Goal: Task Accomplishment & Management: Use online tool/utility

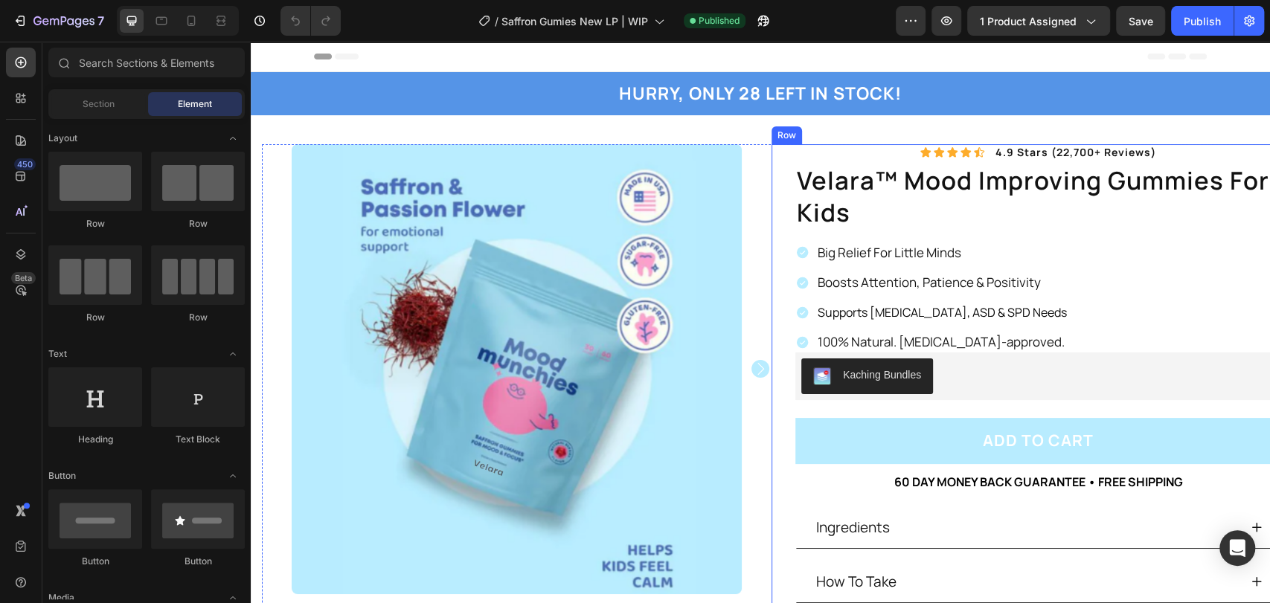
click at [807, 150] on div "Icon Icon Icon Icon Icon Icon List 4.9 stars (22,700+ reviews) Text Block Row v…" at bounding box center [1038, 410] width 486 height 532
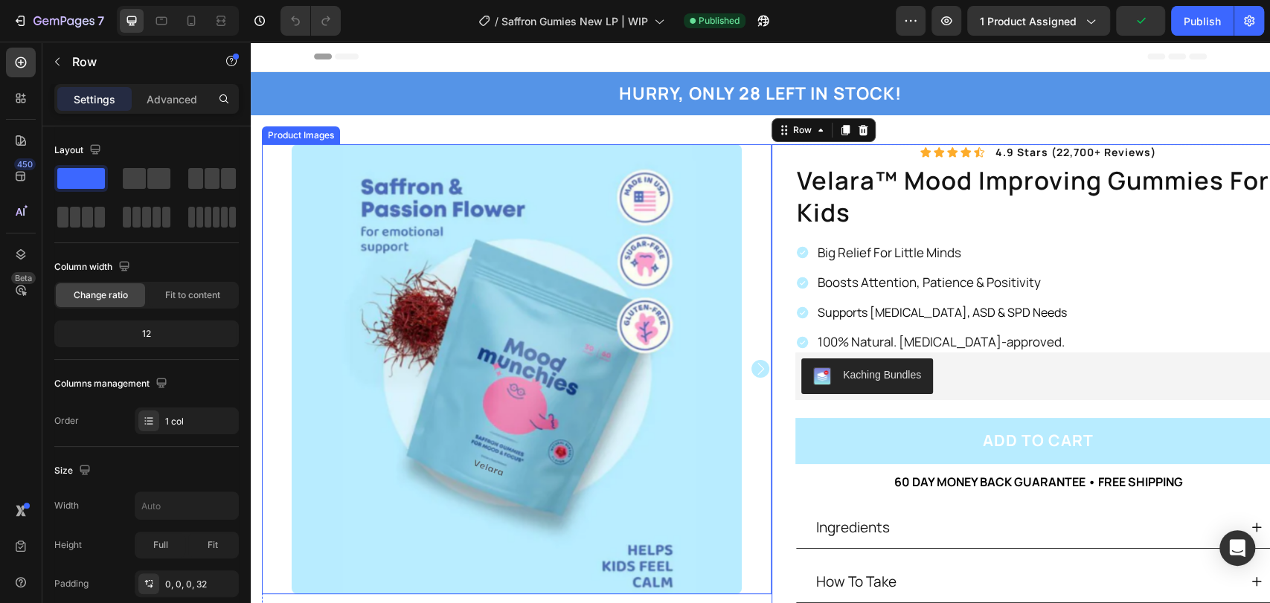
click at [751, 147] on div at bounding box center [517, 369] width 510 height 450
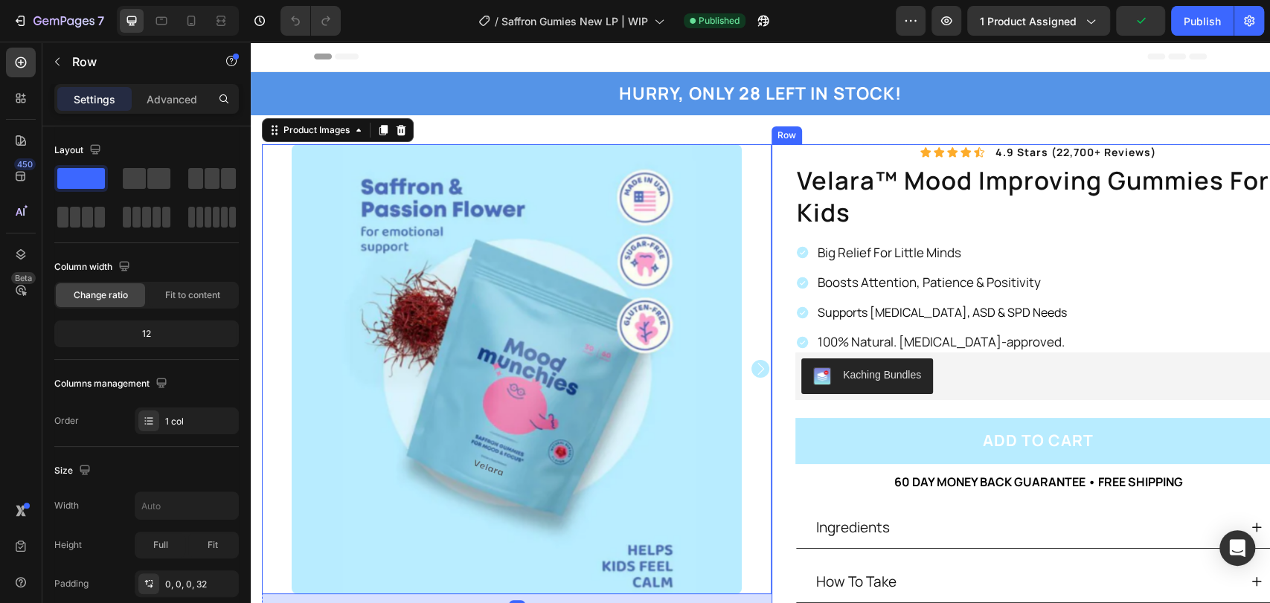
click at [772, 146] on div "Icon Icon Icon Icon Icon Icon List 4.9 stars (22,700+ reviews) Text Block Row v…" at bounding box center [1027, 410] width 510 height 532
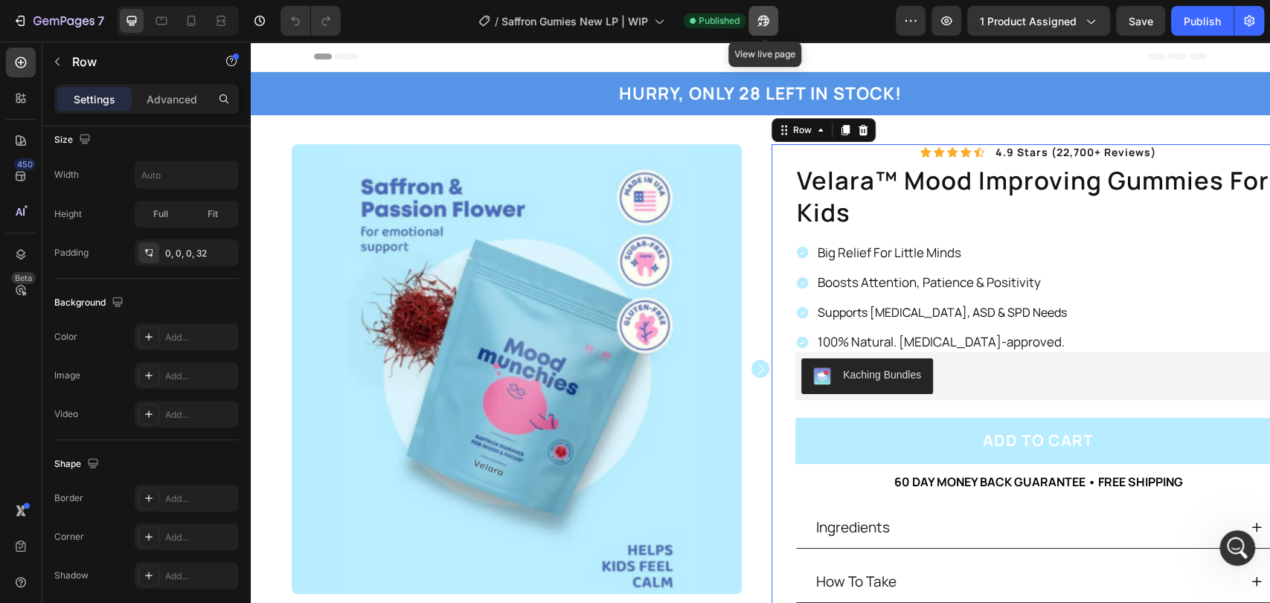
click at [757, 18] on icon "button" at bounding box center [763, 20] width 15 height 15
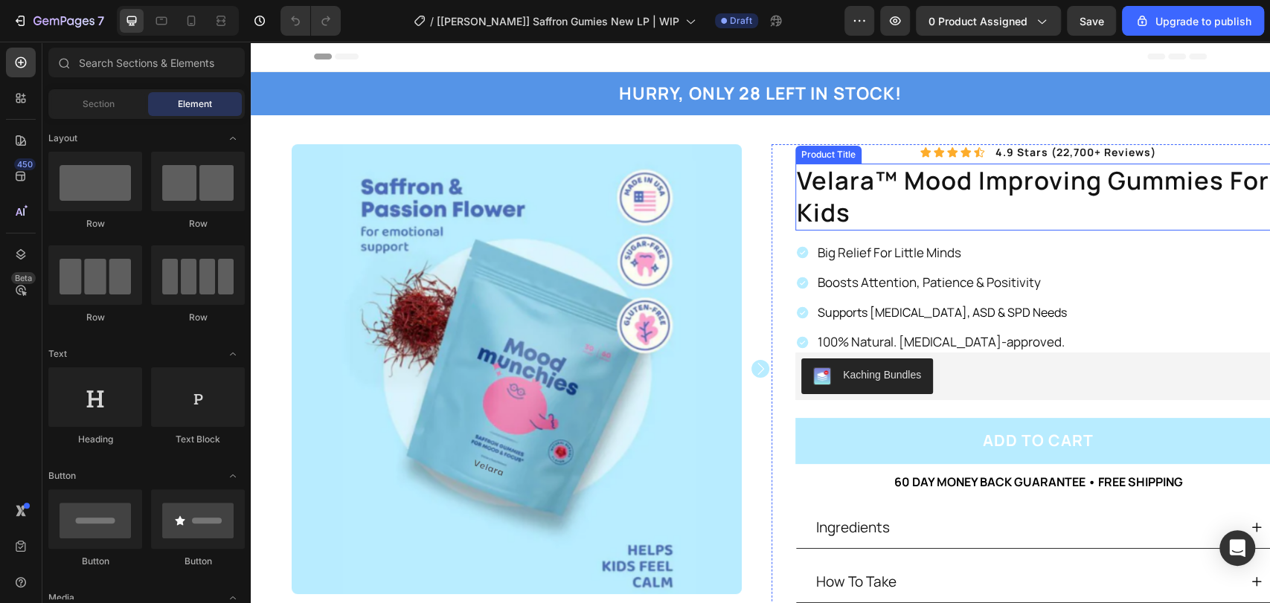
click at [784, 152] on div "Icon Icon Icon Icon Icon Icon List 4.9 stars (22,700+ reviews) Text Block Row v…" at bounding box center [1027, 410] width 510 height 532
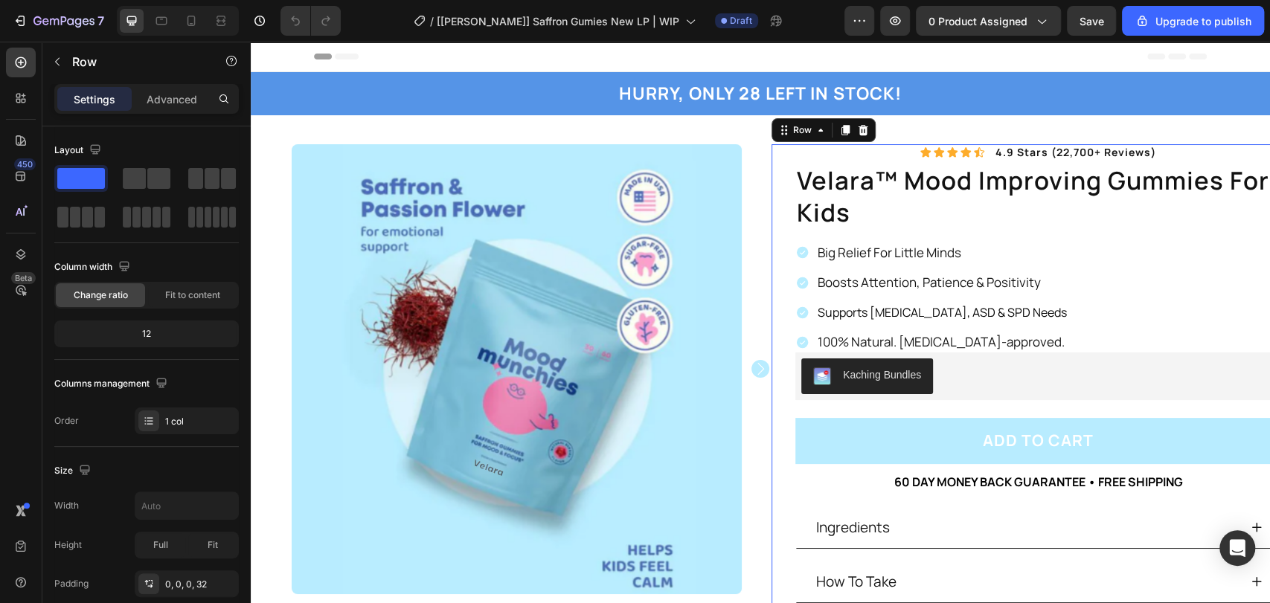
drag, startPoint x: 779, startPoint y: 150, endPoint x: 792, endPoint y: 143, distance: 15.3
click at [779, 150] on div "Icon Icon Icon Icon Icon Icon List 4.9 stars (22,700+ reviews) Text Block Row v…" at bounding box center [1027, 410] width 510 height 532
click at [792, 133] on div "Row" at bounding box center [802, 130] width 25 height 13
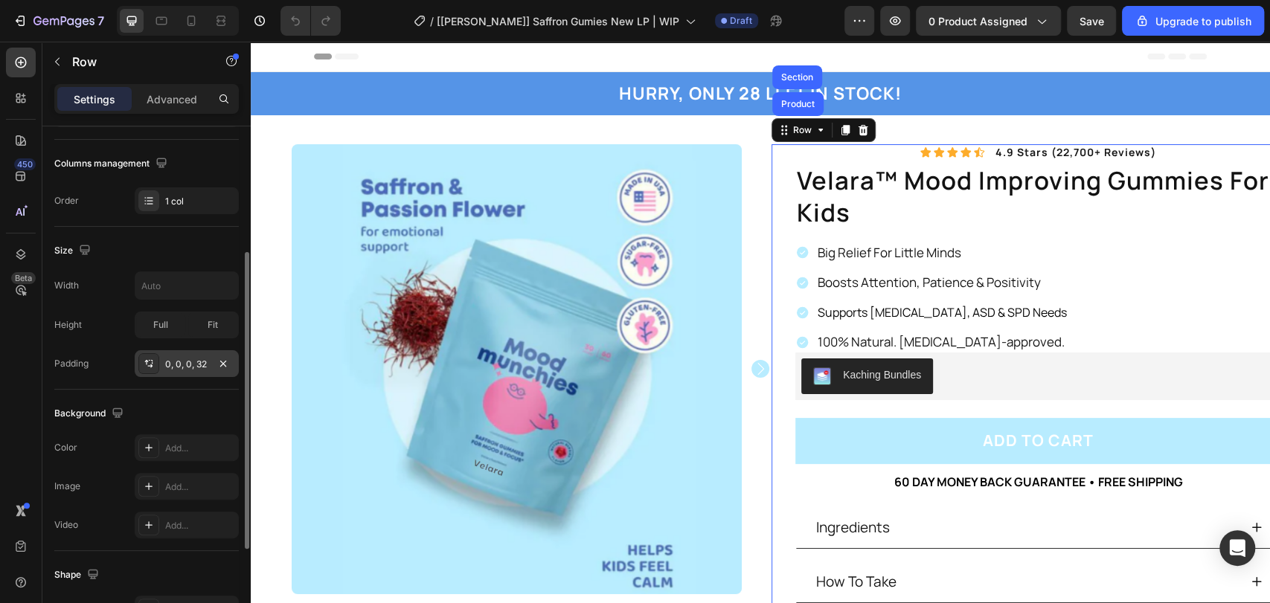
click at [196, 358] on div "0, 0, 0, 32" at bounding box center [186, 364] width 43 height 13
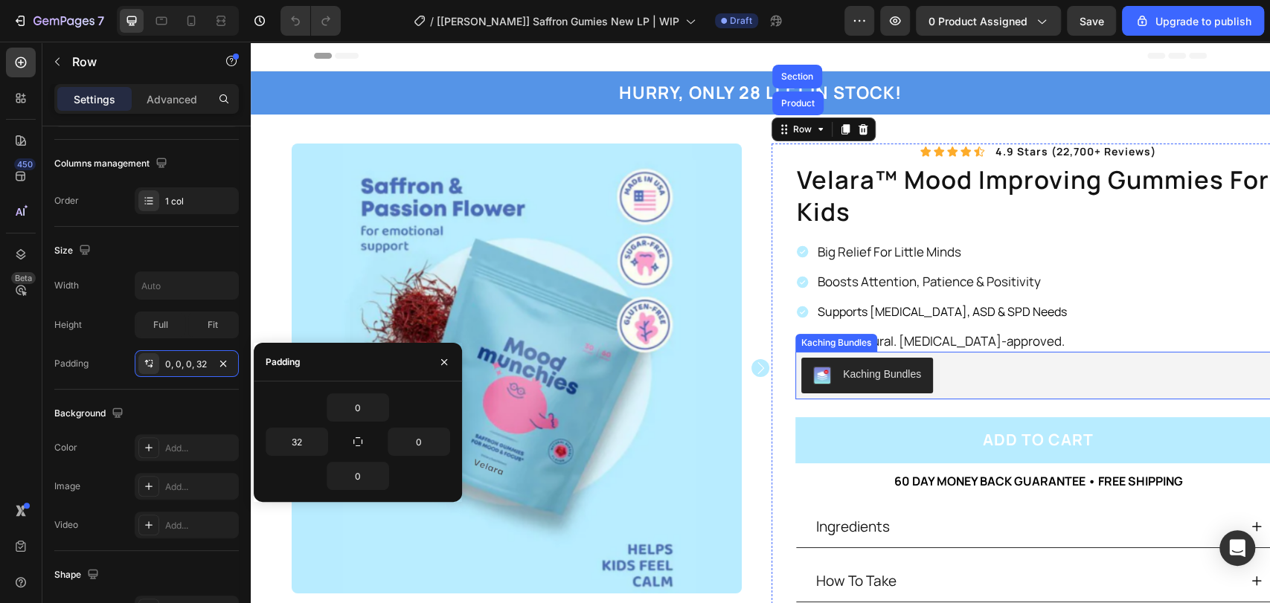
scroll to position [0, 0]
click at [170, 97] on p "Advanced" at bounding box center [172, 100] width 51 height 16
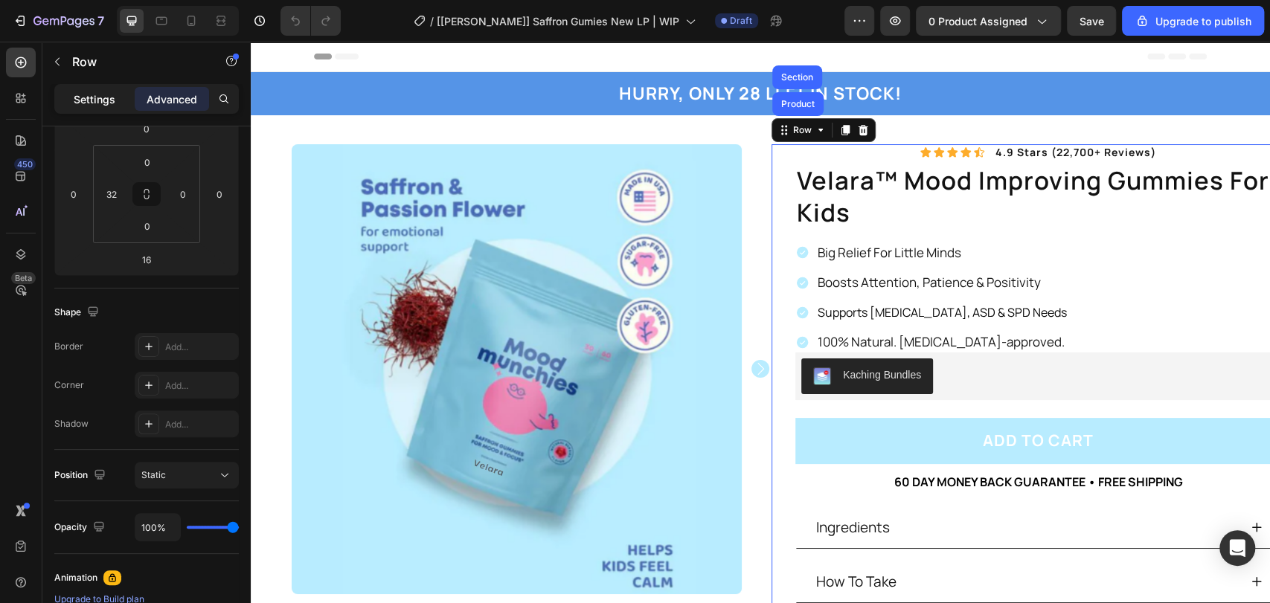
click at [104, 103] on p "Settings" at bounding box center [95, 100] width 42 height 16
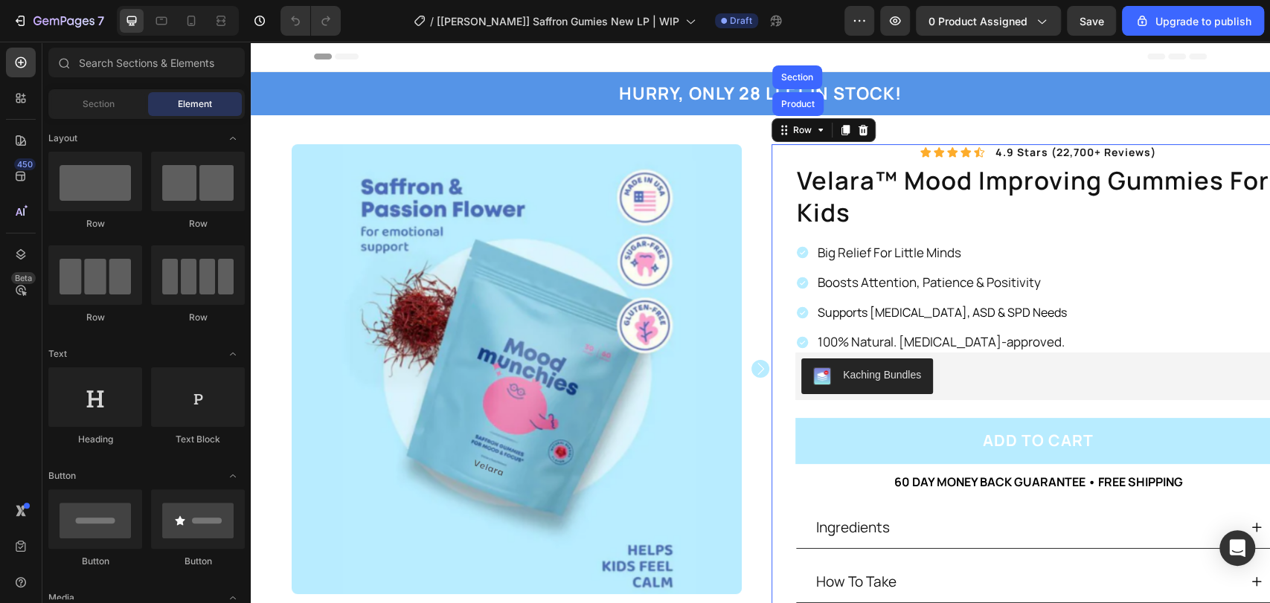
drag, startPoint x: 983, startPoint y: 126, endPoint x: 984, endPoint y: 134, distance: 8.2
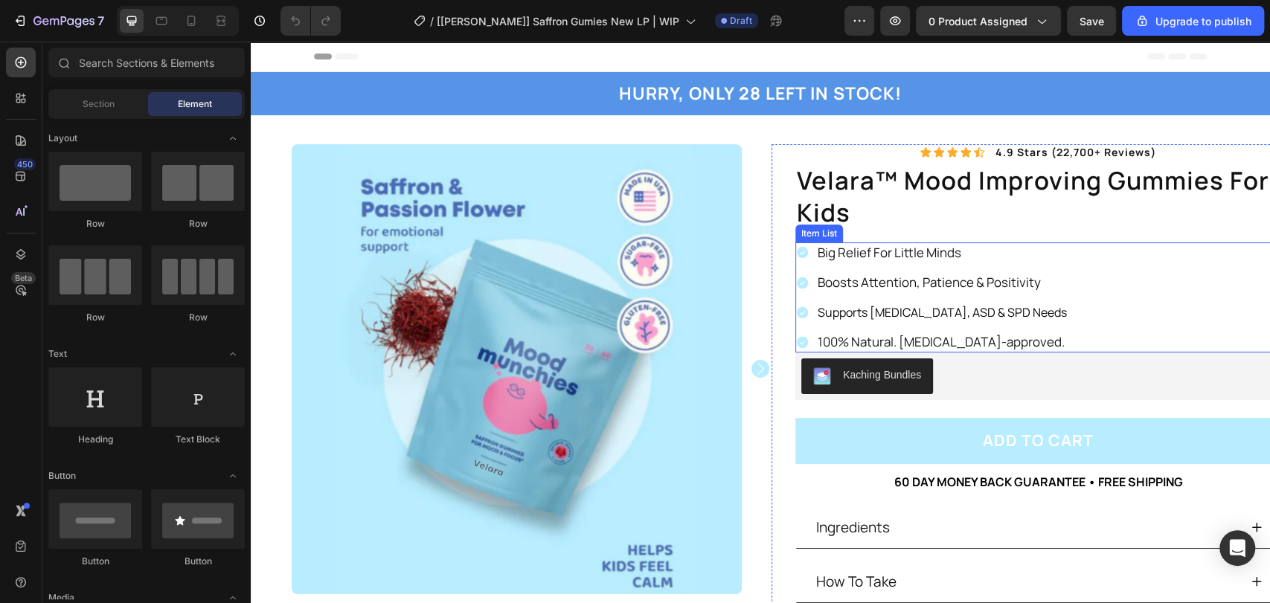
click at [1036, 274] on div "Boosts Attention, Patience & Positivity" at bounding box center [943, 282] width 254 height 21
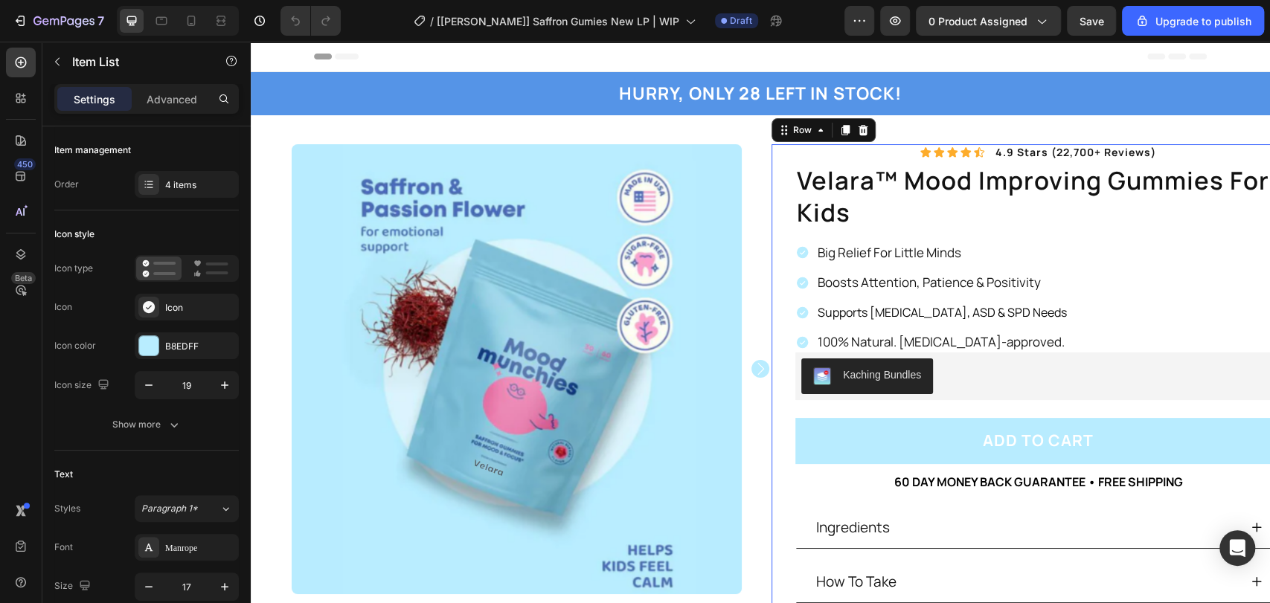
click at [776, 151] on div "Icon Icon Icon Icon Icon Icon List 4.9 stars (22,700+ reviews) Text Block Row v…" at bounding box center [1027, 410] width 510 height 532
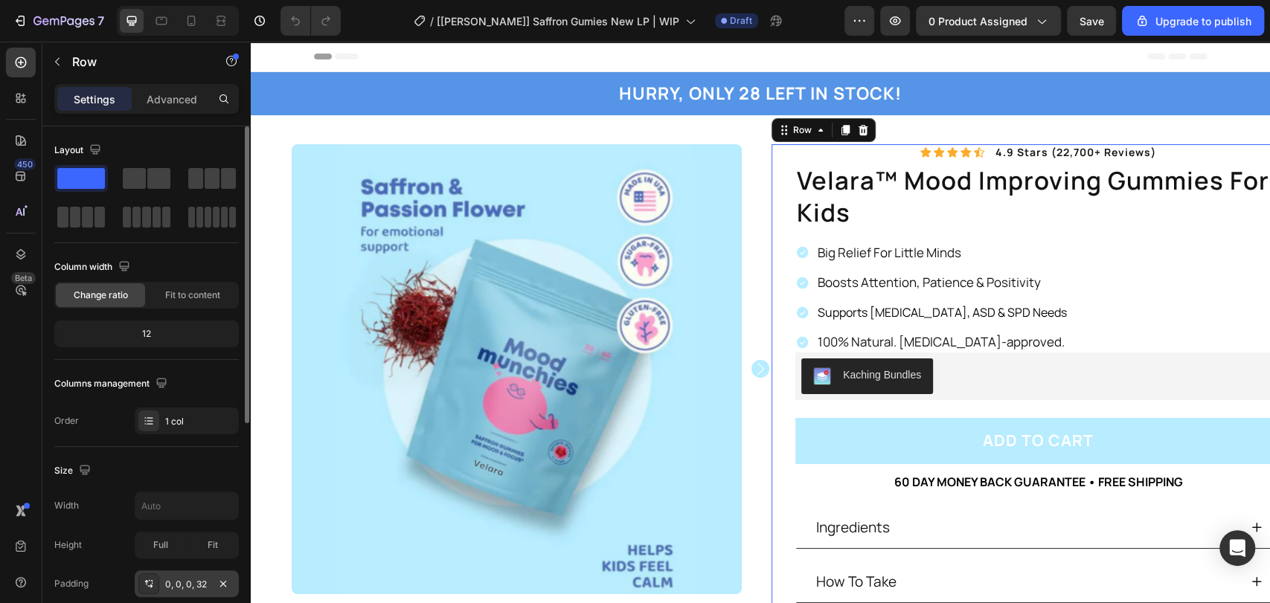
click at [202, 583] on div "0, 0, 0, 32" at bounding box center [186, 584] width 43 height 13
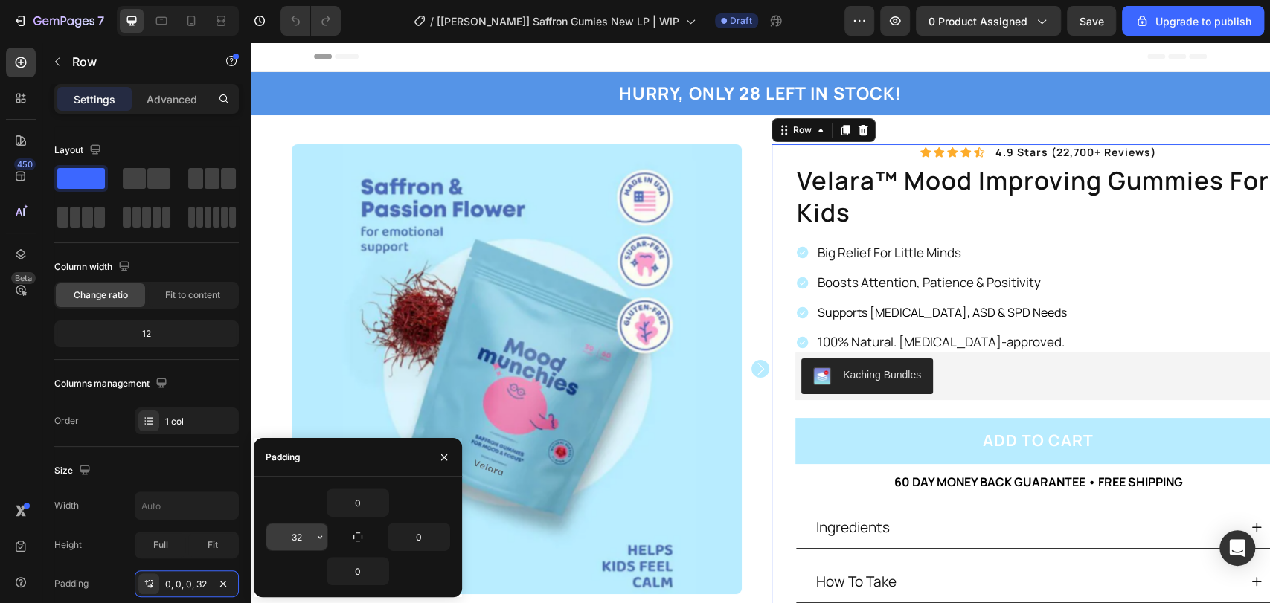
click at [310, 538] on input "32" at bounding box center [296, 537] width 61 height 27
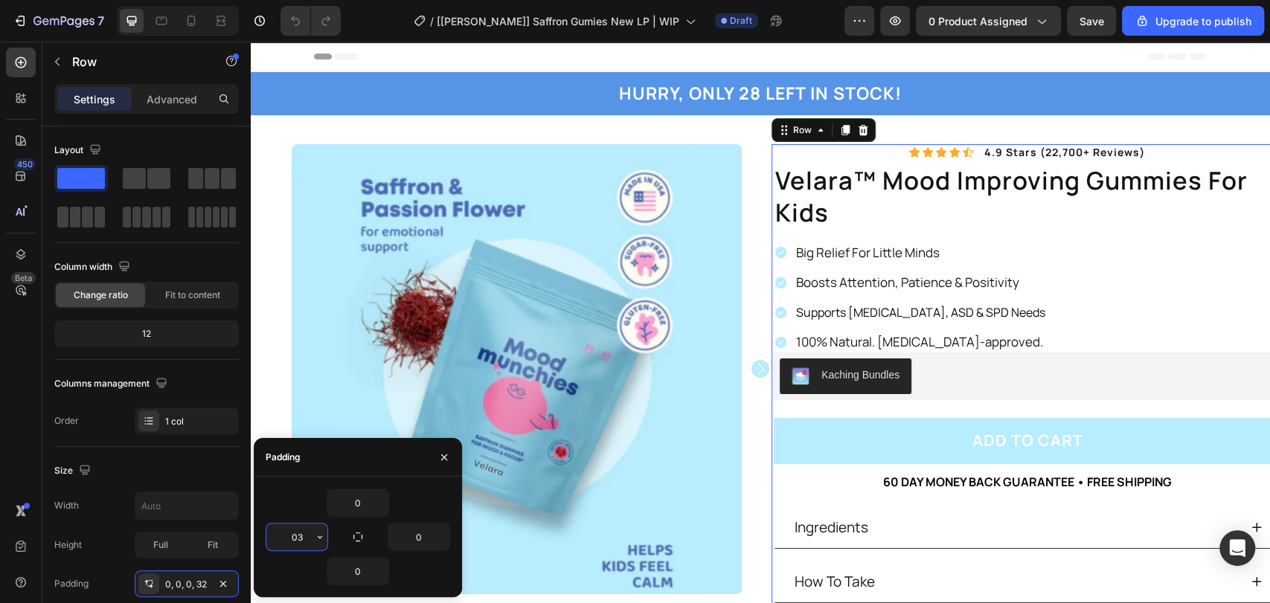
type input "0"
type input "32"
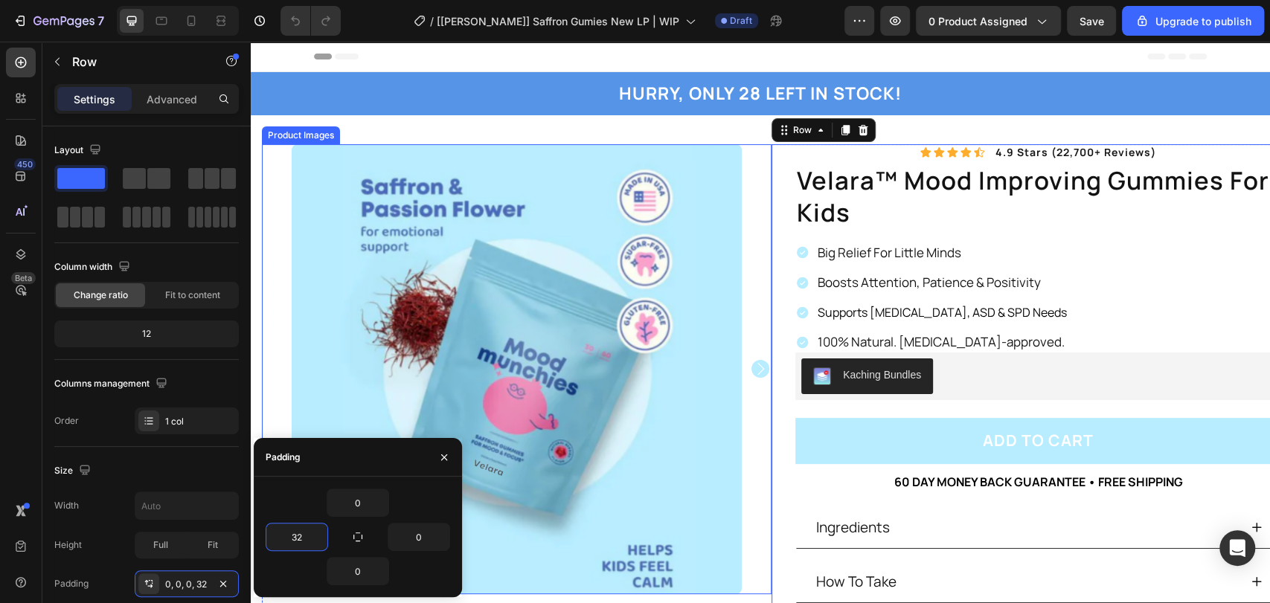
click at [747, 147] on div at bounding box center [517, 369] width 510 height 450
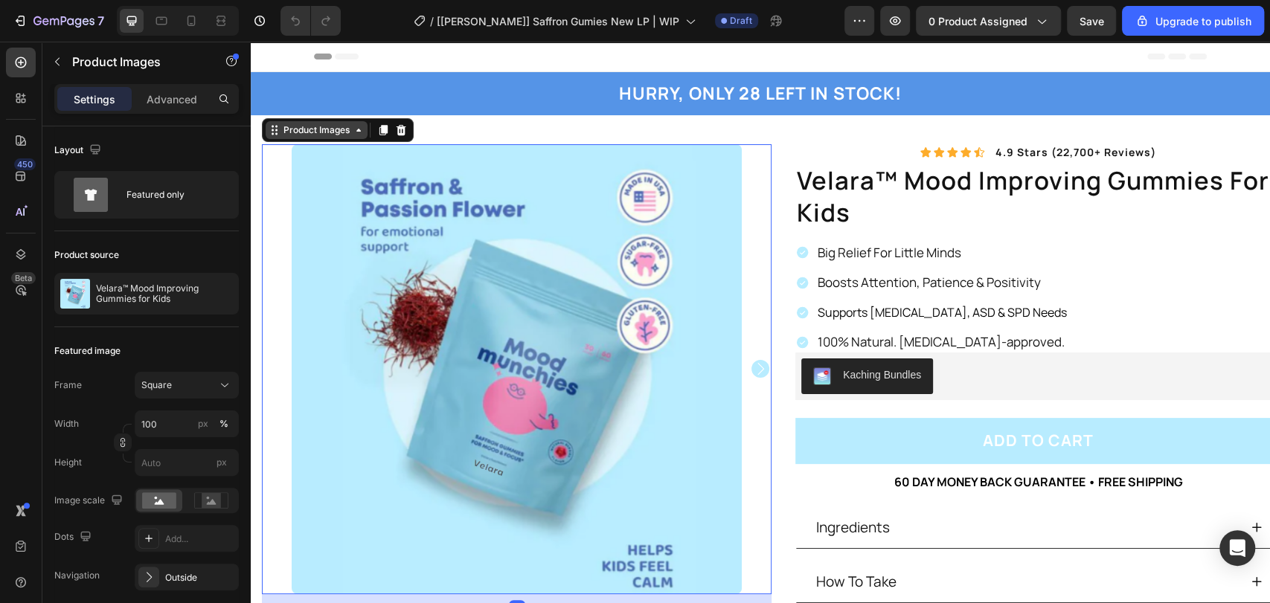
click at [315, 126] on div "Product Images" at bounding box center [317, 130] width 72 height 13
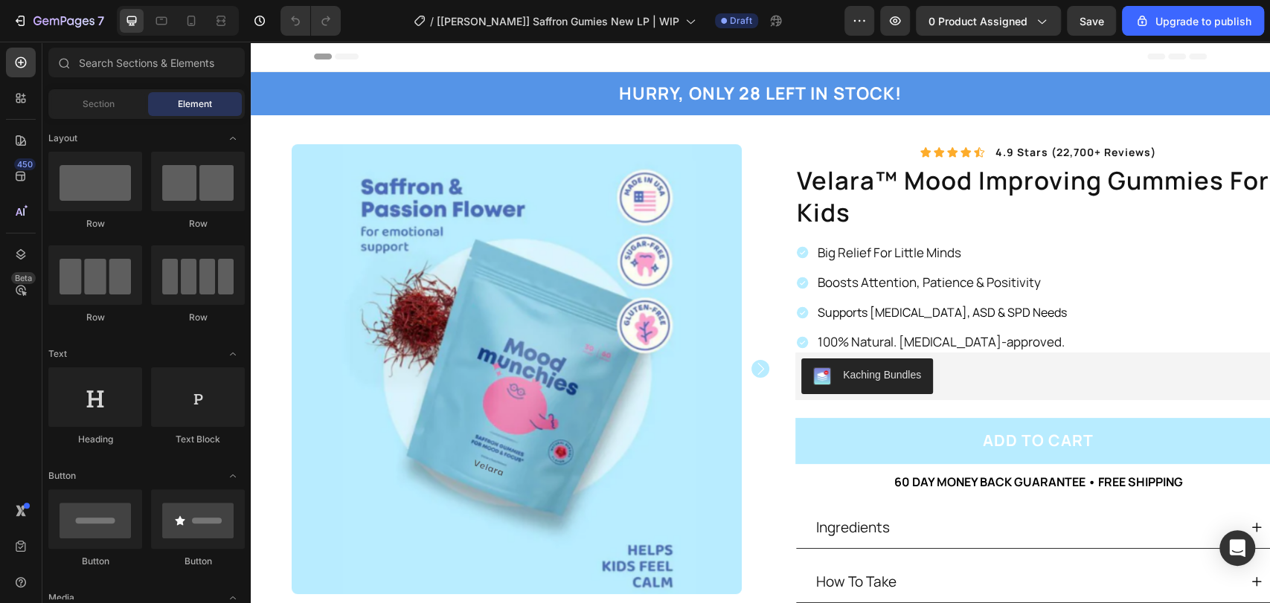
click at [795, 150] on div "Icon Icon Icon Icon Icon Icon List 4.9 stars (22,700+ reviews) Text Block Row v…" at bounding box center [1038, 410] width 486 height 532
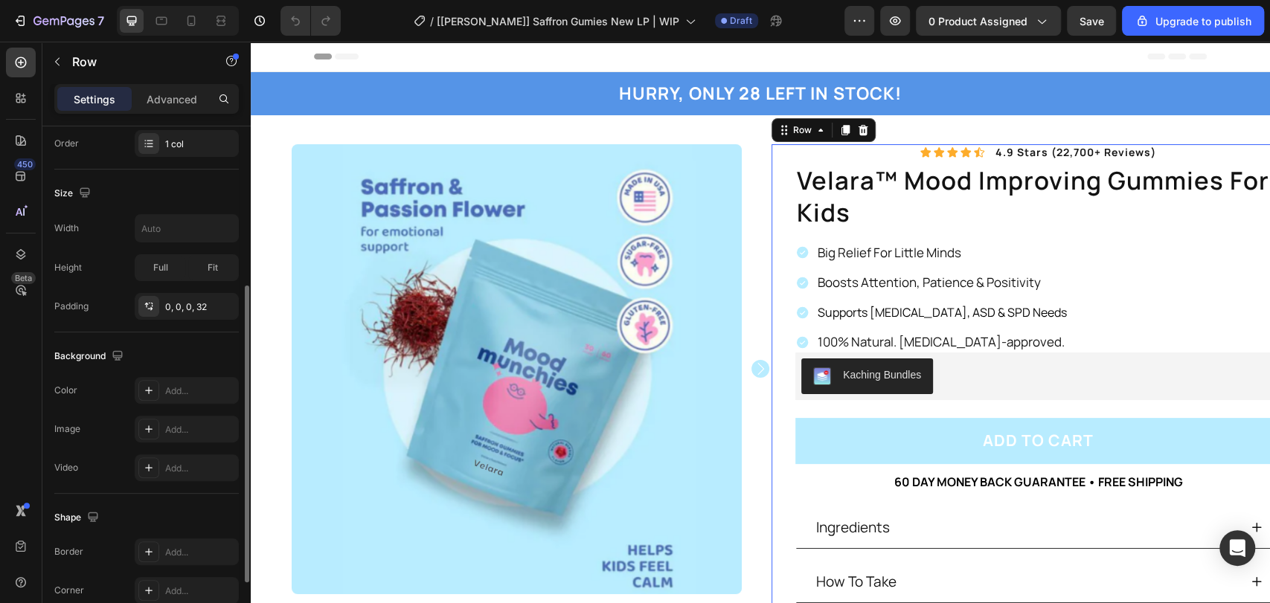
scroll to position [167, 0]
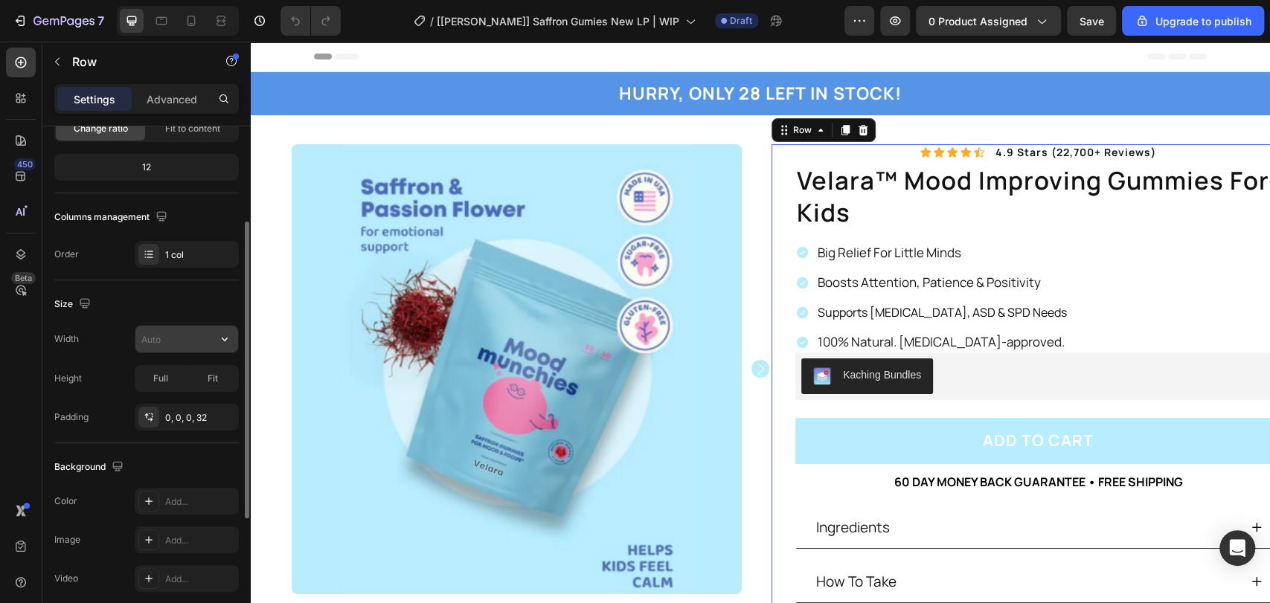
click at [169, 330] on input "text" at bounding box center [186, 339] width 103 height 27
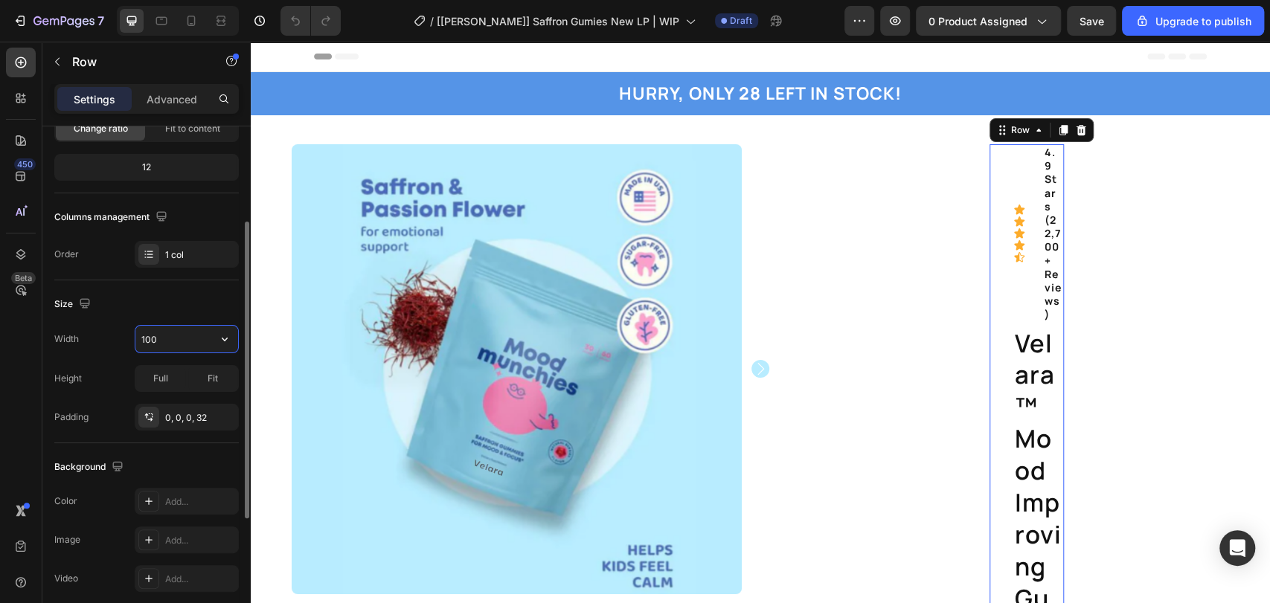
type input "100%"
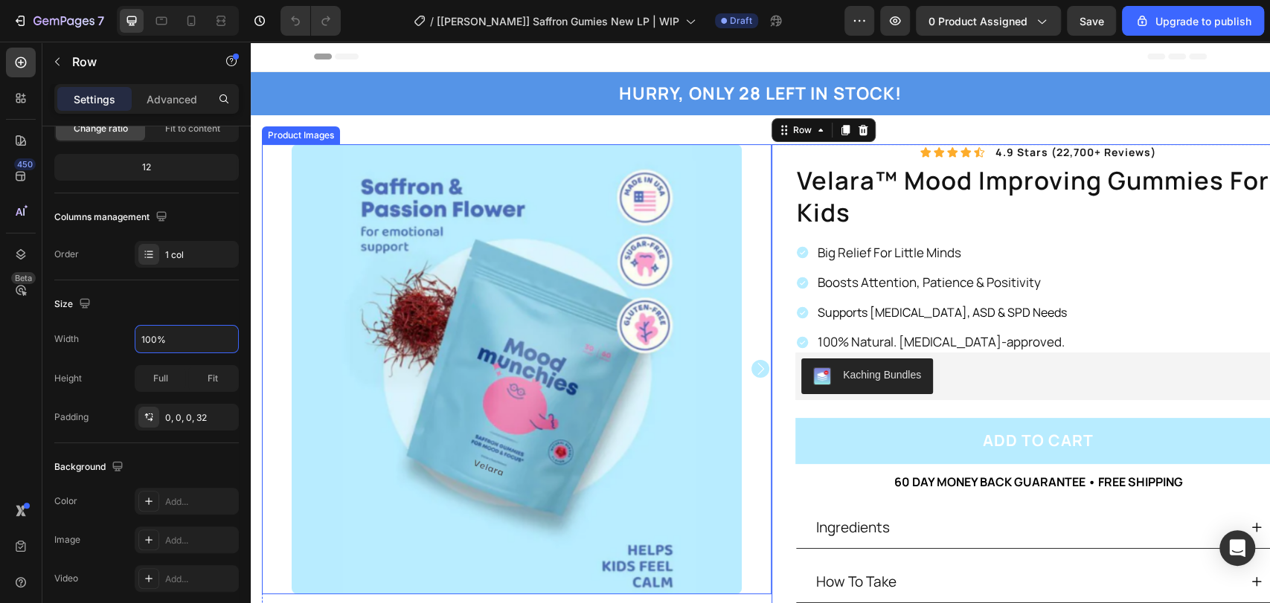
click at [717, 161] on img at bounding box center [517, 369] width 450 height 450
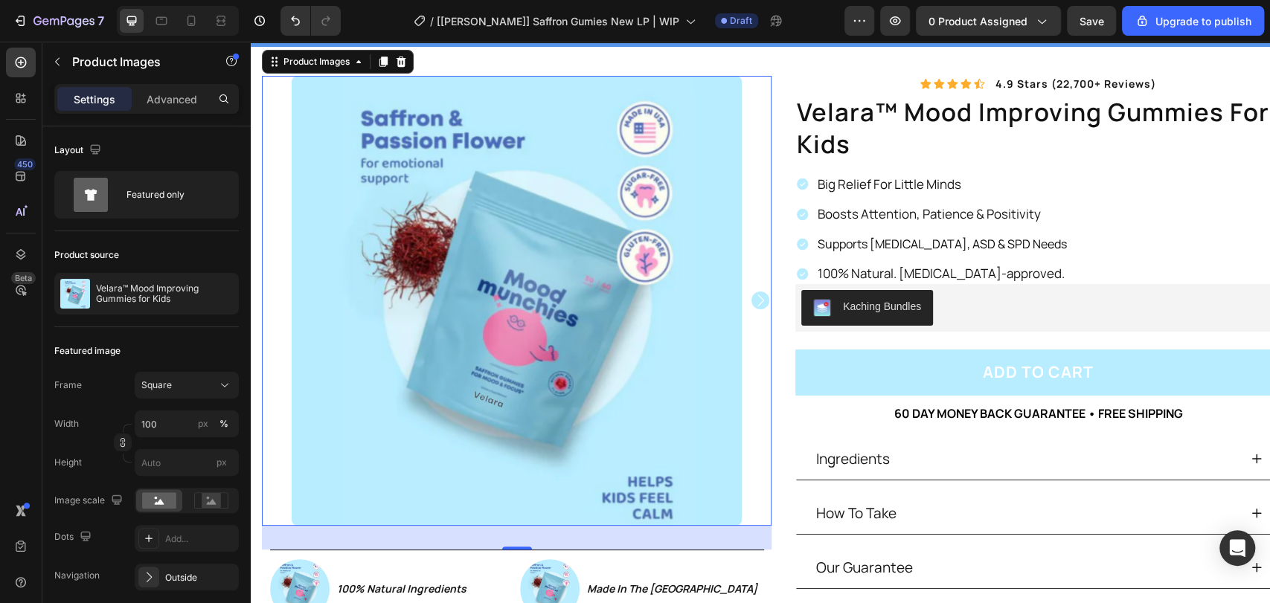
scroll to position [0, 0]
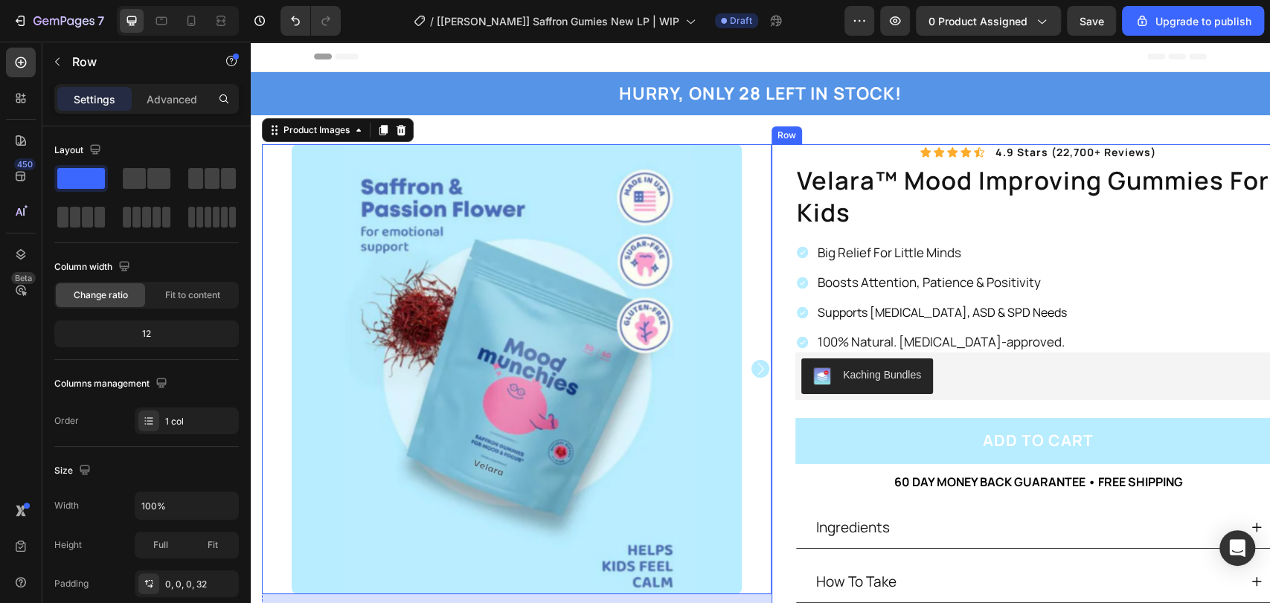
click at [850, 150] on div "Icon Icon Icon Icon Icon Icon List 4.9 stars (22,700+ reviews) Text Block Row v…" at bounding box center [1038, 410] width 486 height 532
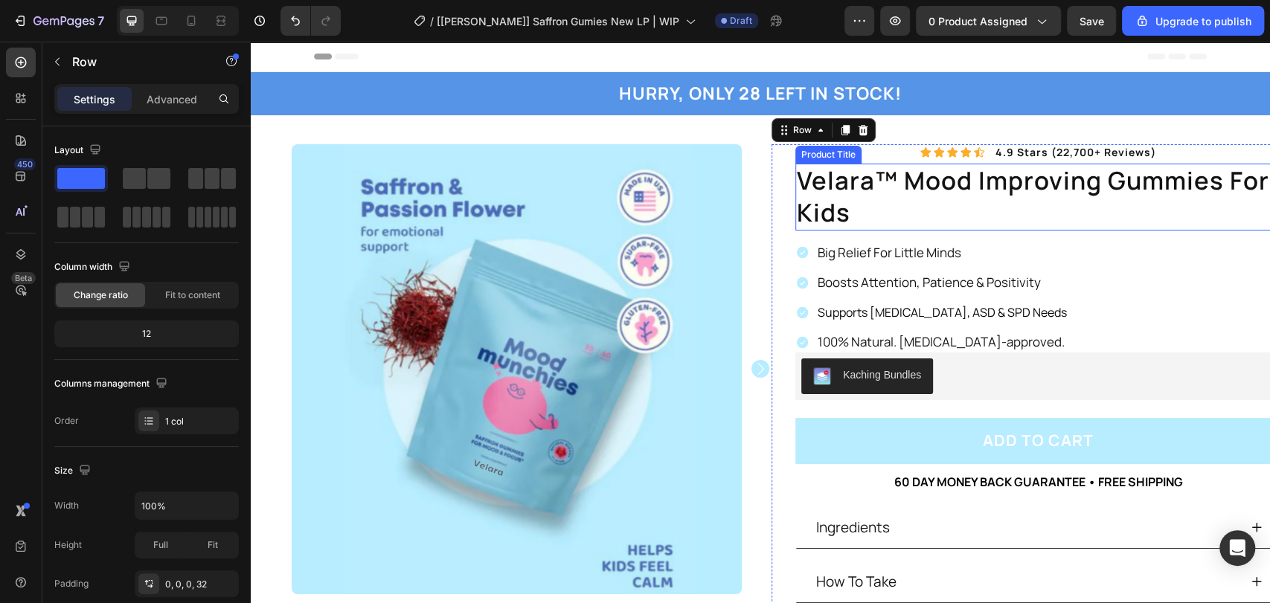
click at [874, 186] on h1 "velara™ mood improving gummies for kids" at bounding box center [1038, 197] width 486 height 67
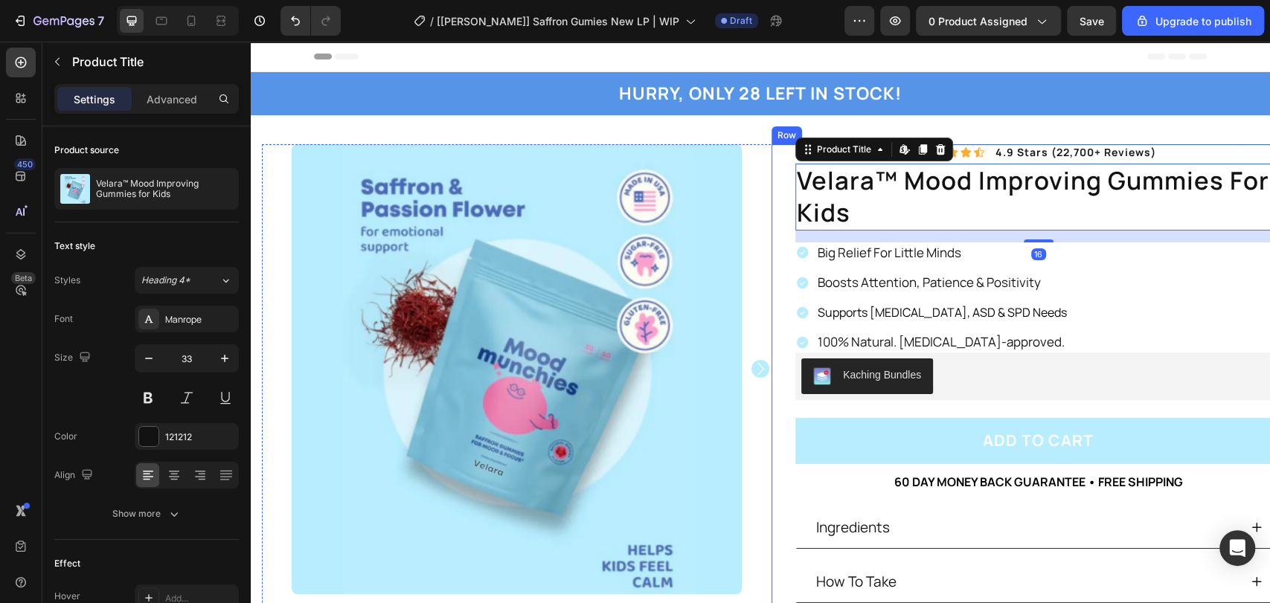
click at [775, 150] on div "Icon Icon Icon Icon Icon Icon List 4.9 stars (22,700+ reviews) Text Block Row v…" at bounding box center [1027, 410] width 510 height 532
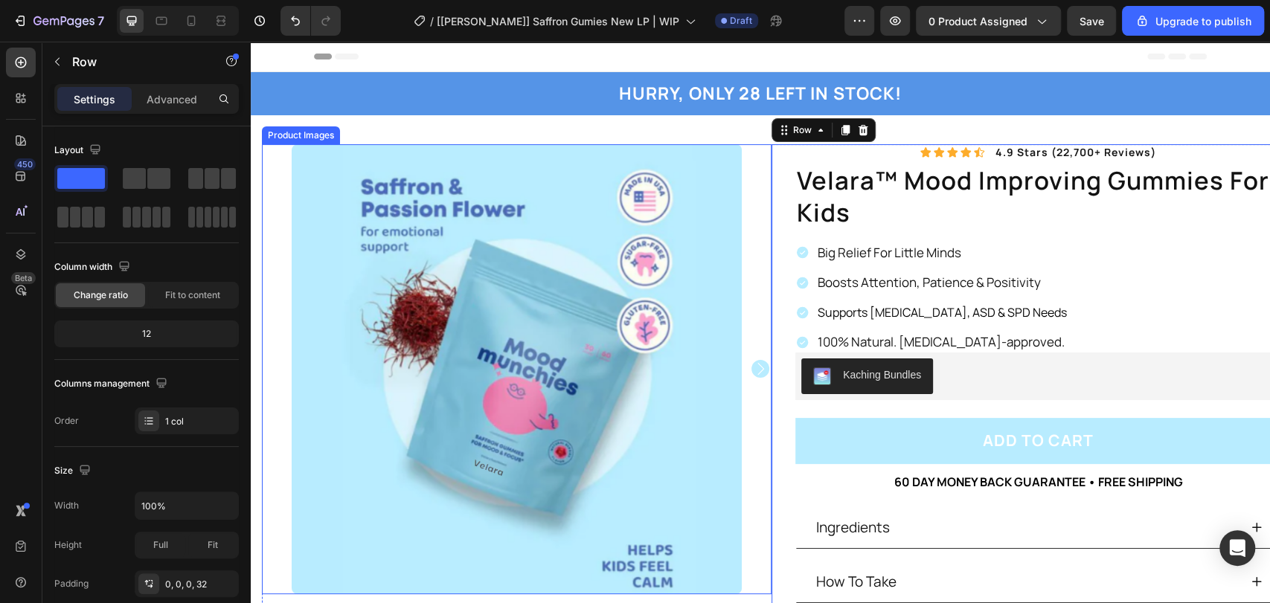
click at [691, 156] on img at bounding box center [517, 369] width 450 height 450
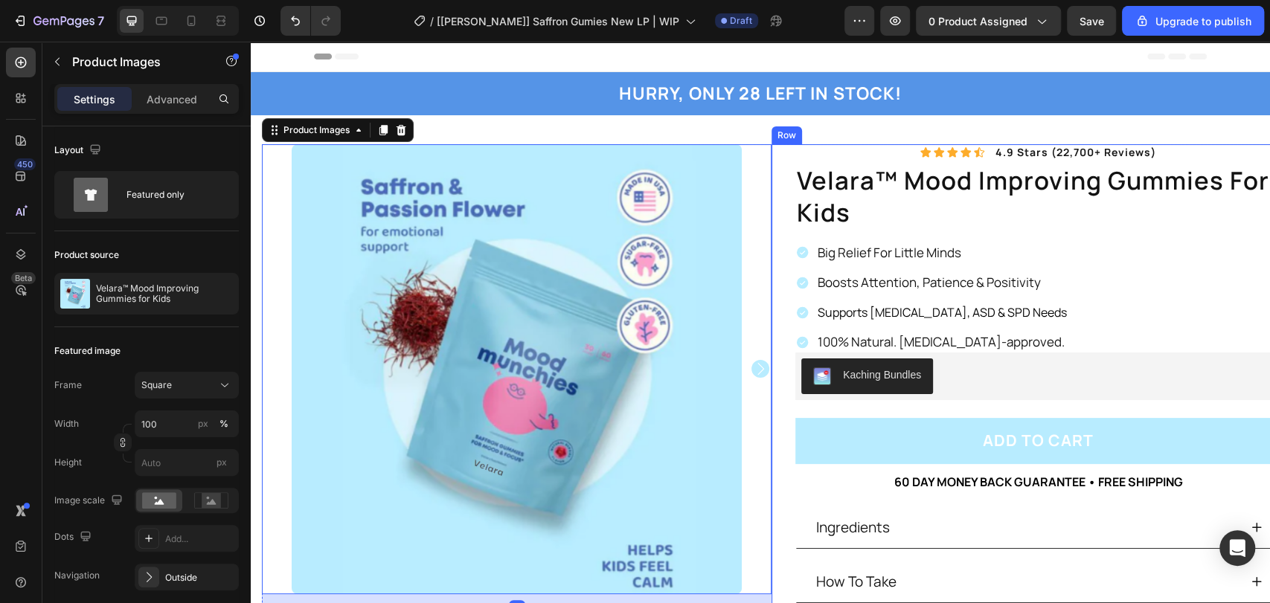
click at [781, 153] on div "Icon Icon Icon Icon Icon Icon List 4.9 stars (22,700+ reviews) Text Block Row v…" at bounding box center [1027, 410] width 510 height 532
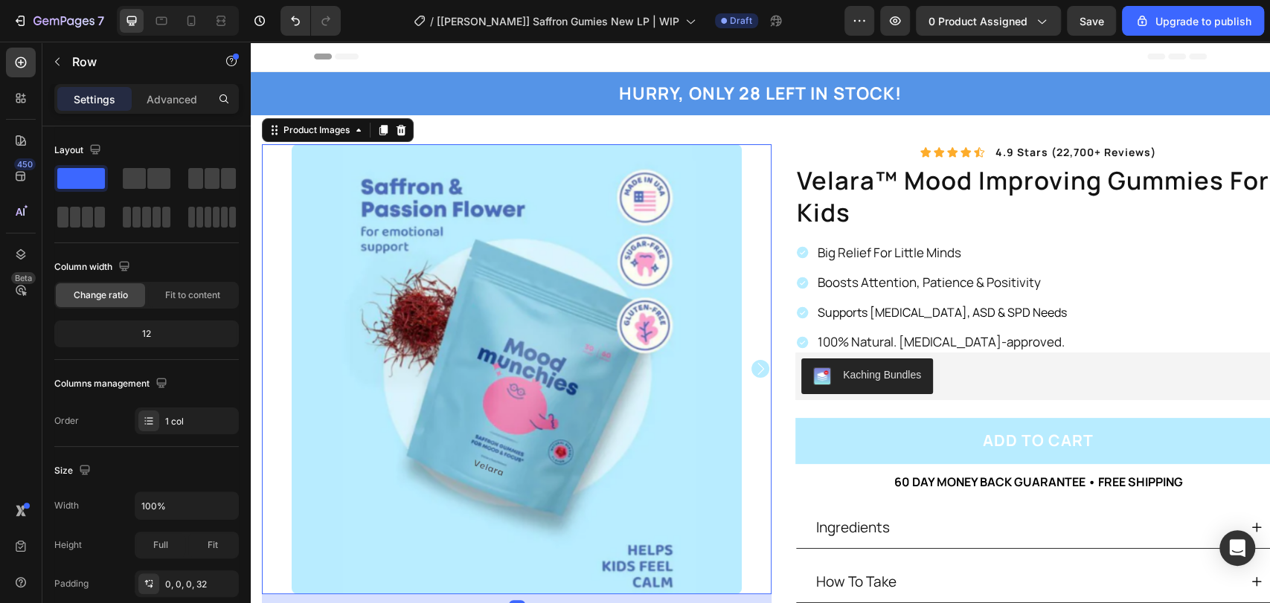
click at [726, 154] on img at bounding box center [517, 369] width 450 height 450
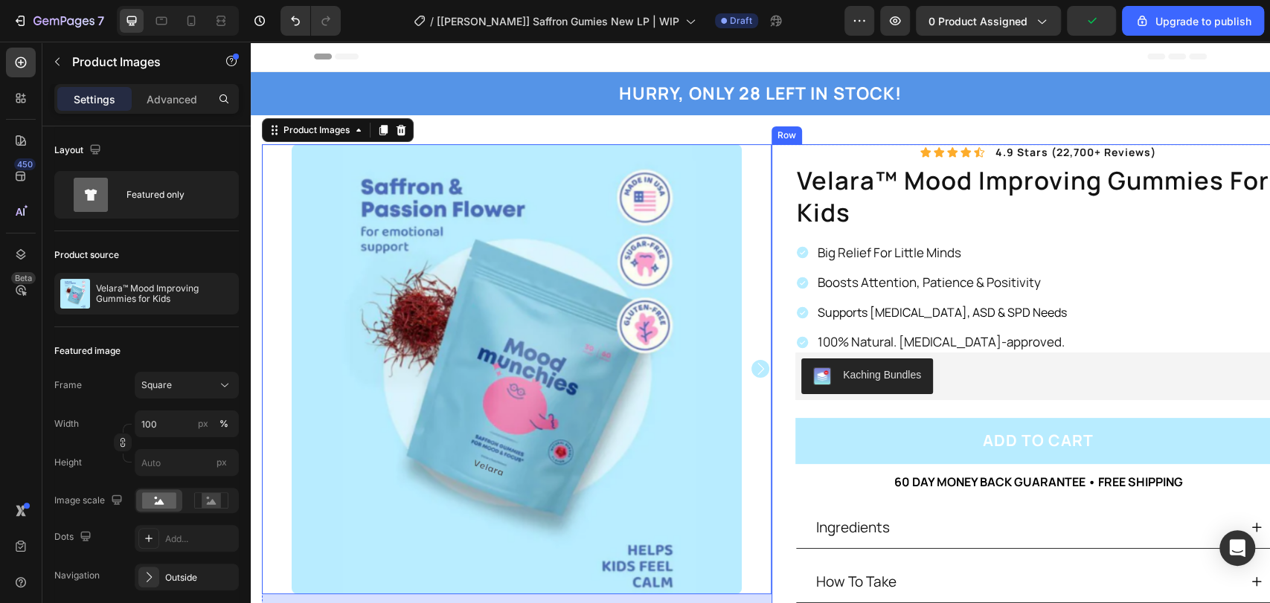
click at [859, 150] on div "Icon Icon Icon Icon Icon Icon List 4.9 stars (22,700+ reviews) Text Block Row v…" at bounding box center [1038, 410] width 486 height 532
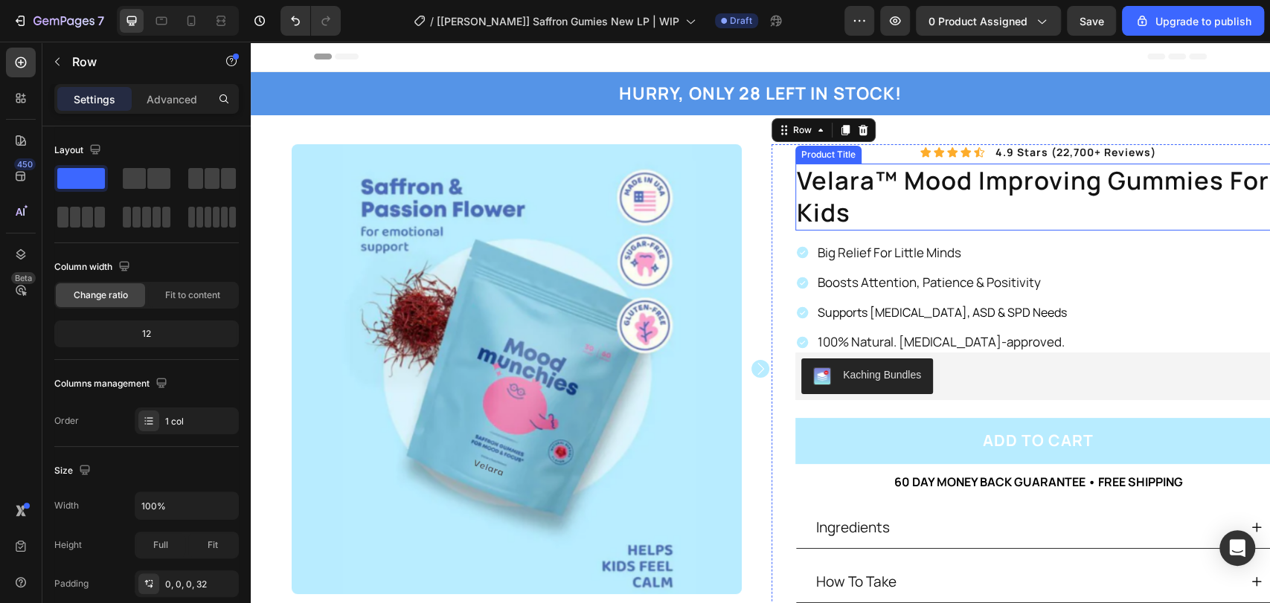
click at [1018, 190] on h1 "velara™ mood improving gummies for kids" at bounding box center [1038, 197] width 486 height 67
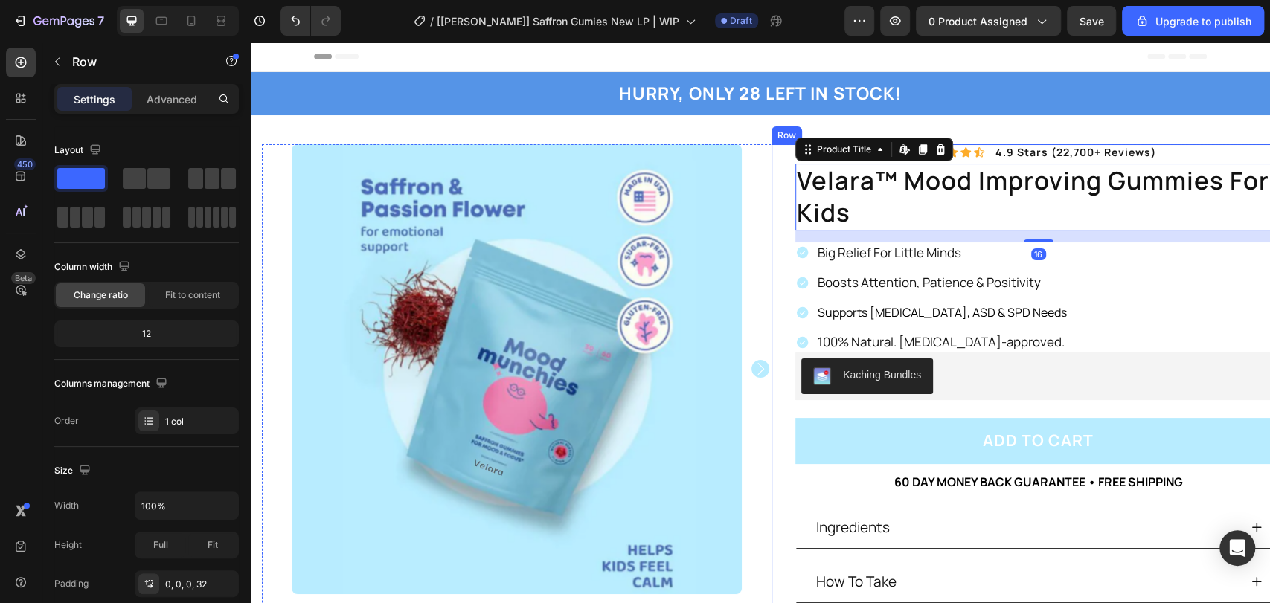
click at [1199, 144] on div "Icon Icon Icon Icon Icon Icon List 4.9 stars (22,700+ reviews) Text Block Row v…" at bounding box center [1038, 410] width 486 height 532
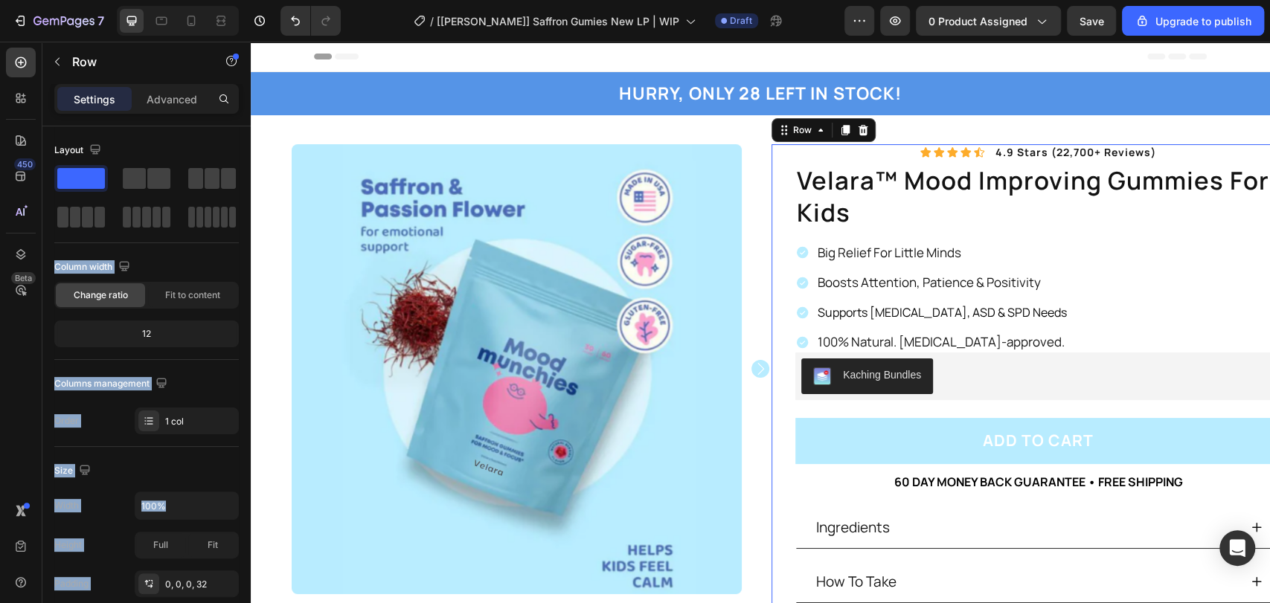
drag, startPoint x: 331, startPoint y: 225, endPoint x: 613, endPoint y: 135, distance: 296.0
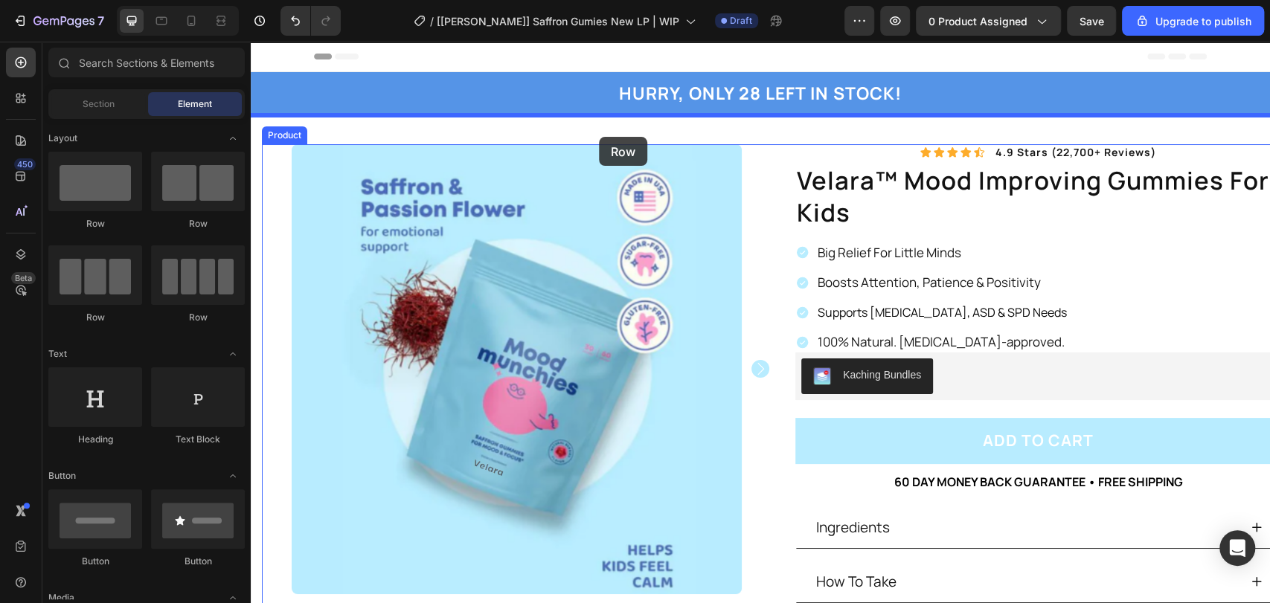
drag, startPoint x: 346, startPoint y: 236, endPoint x: 599, endPoint y: 137, distance: 271.7
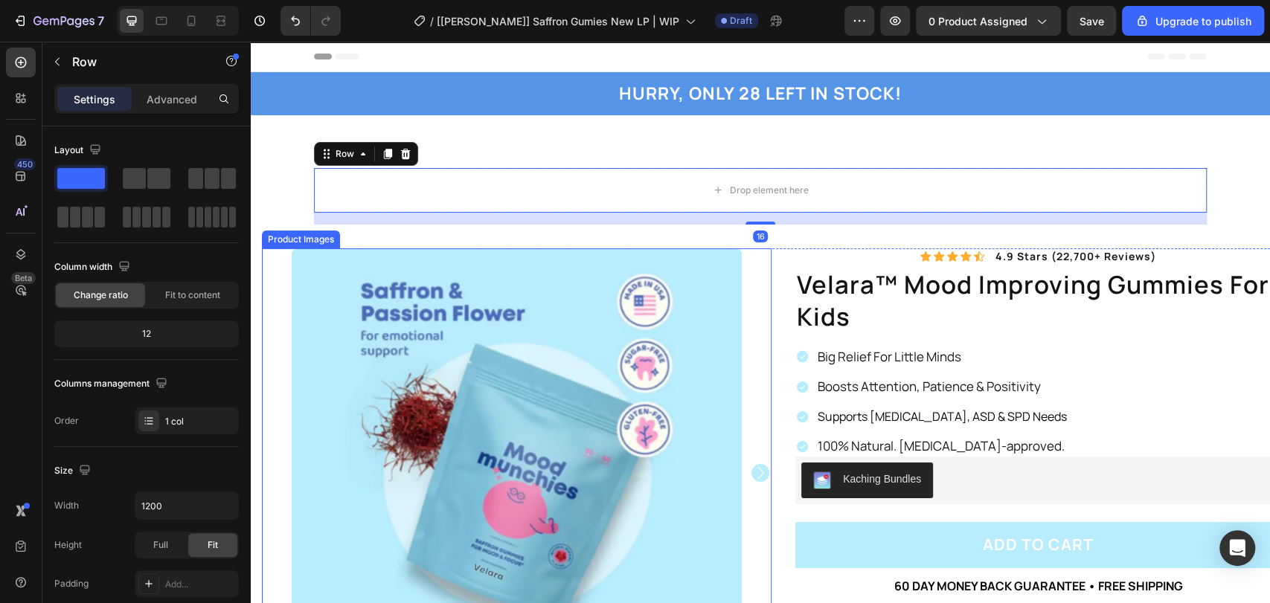
click at [541, 324] on img at bounding box center [517, 474] width 450 height 450
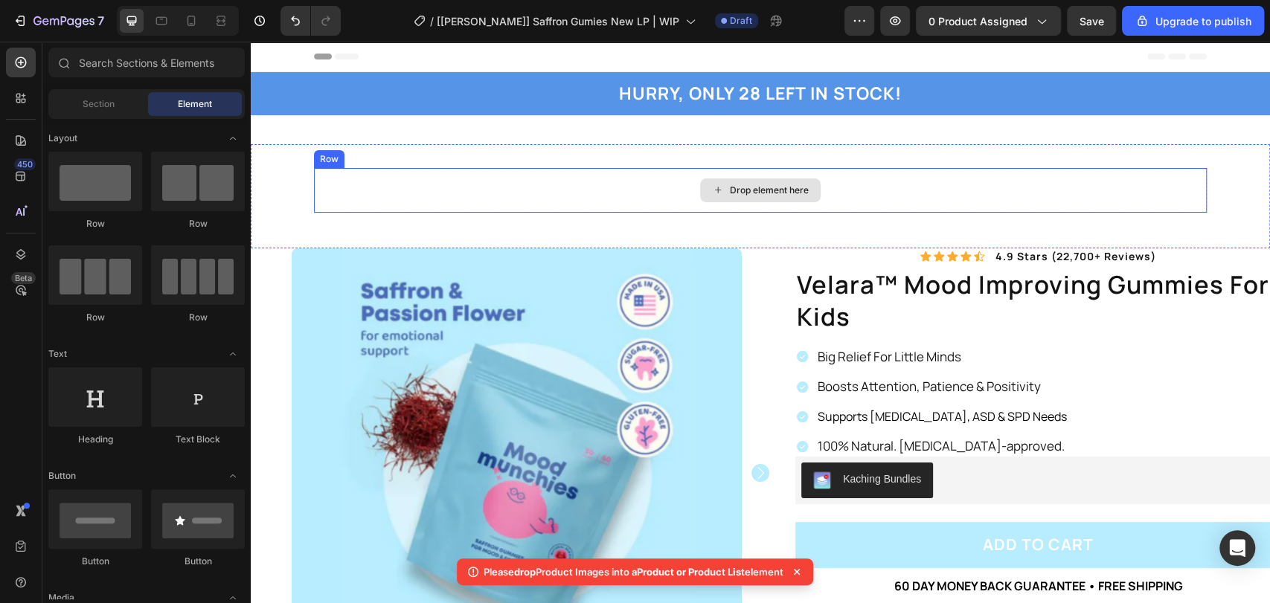
click at [464, 181] on div "Drop element here" at bounding box center [760, 190] width 893 height 45
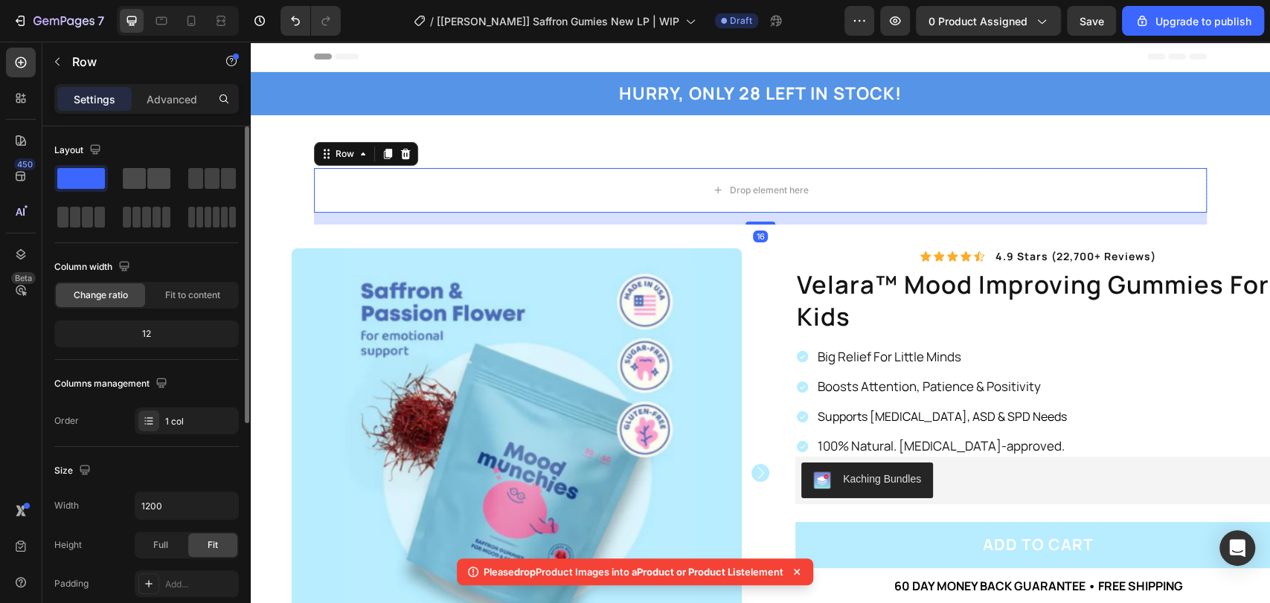
drag, startPoint x: 155, startPoint y: 174, endPoint x: 135, endPoint y: 173, distance: 19.4
click at [155, 174] on span at bounding box center [158, 178] width 23 height 21
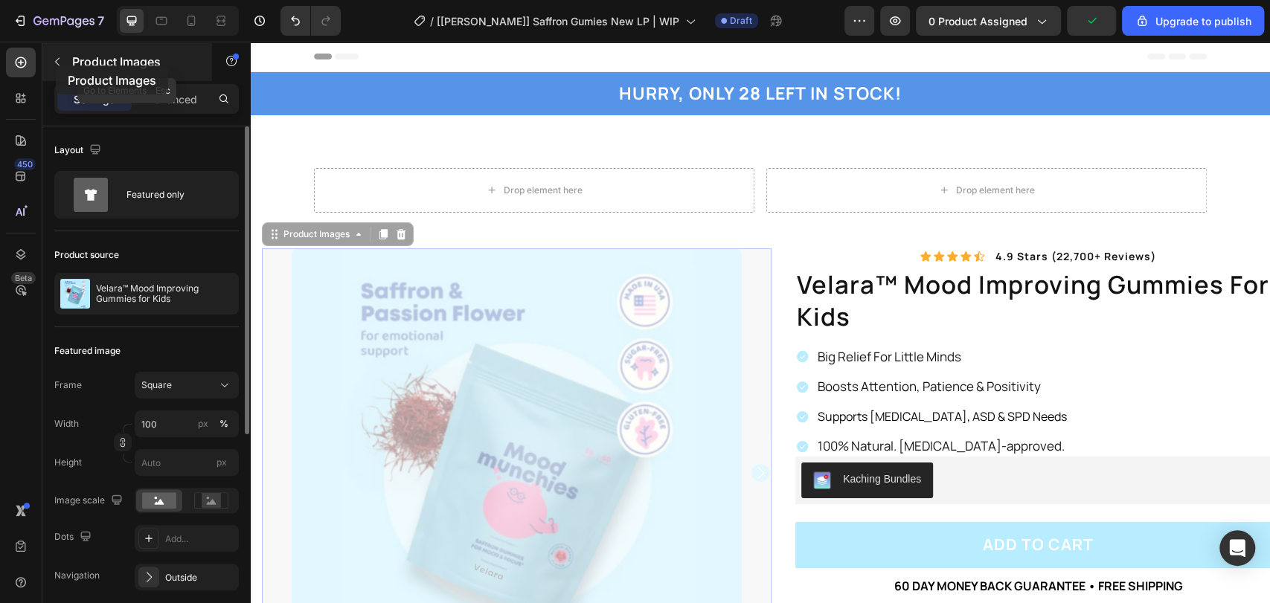
click at [57, 65] on icon "button" at bounding box center [57, 62] width 12 height 12
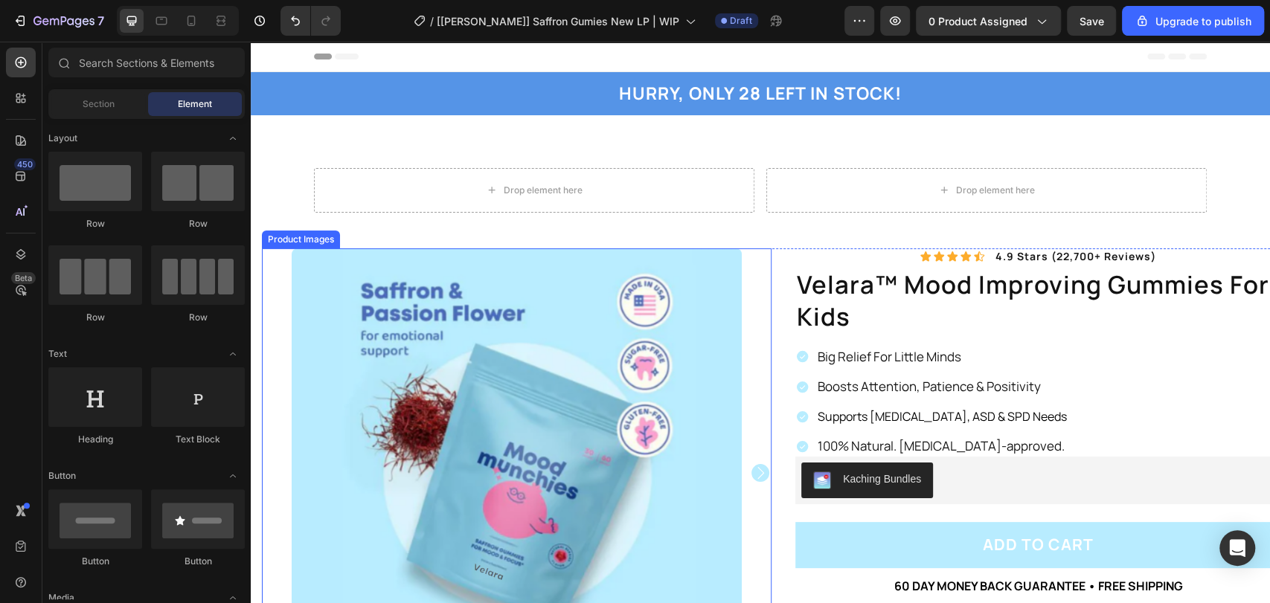
click at [763, 250] on div at bounding box center [517, 474] width 510 height 450
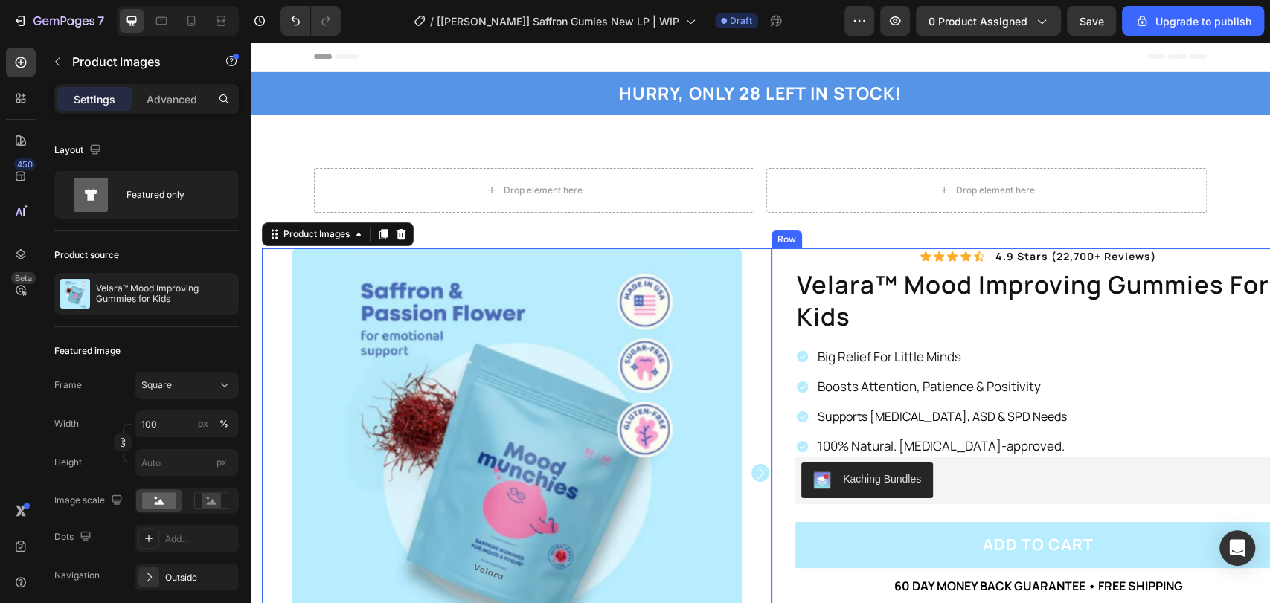
click at [795, 251] on div "Icon Icon Icon Icon Icon Icon List 4.9 stars (22,700+ reviews) Text Block Row v…" at bounding box center [1038, 515] width 486 height 532
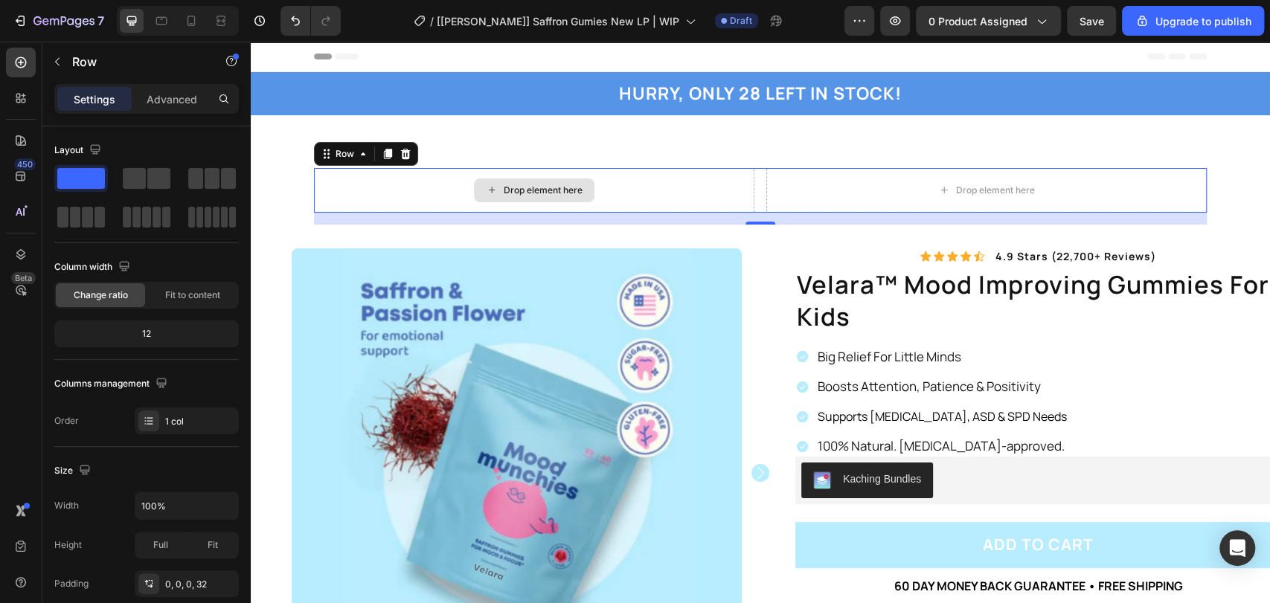
click at [723, 182] on div "Drop element here" at bounding box center [534, 190] width 440 height 45
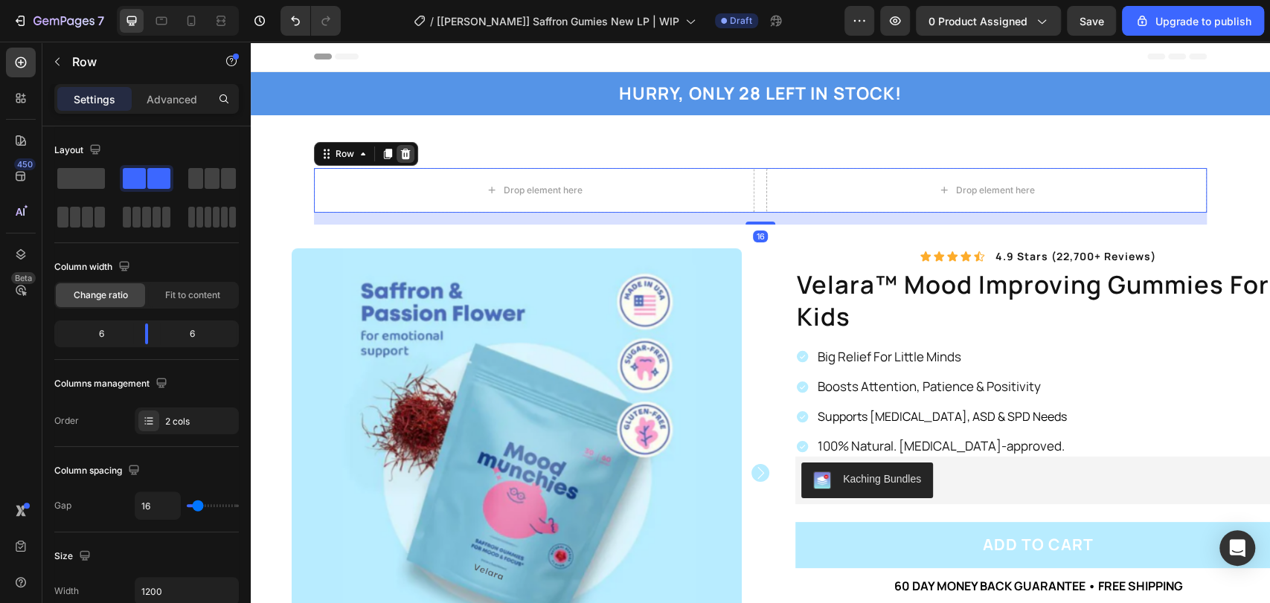
click at [401, 156] on icon at bounding box center [406, 154] width 10 height 10
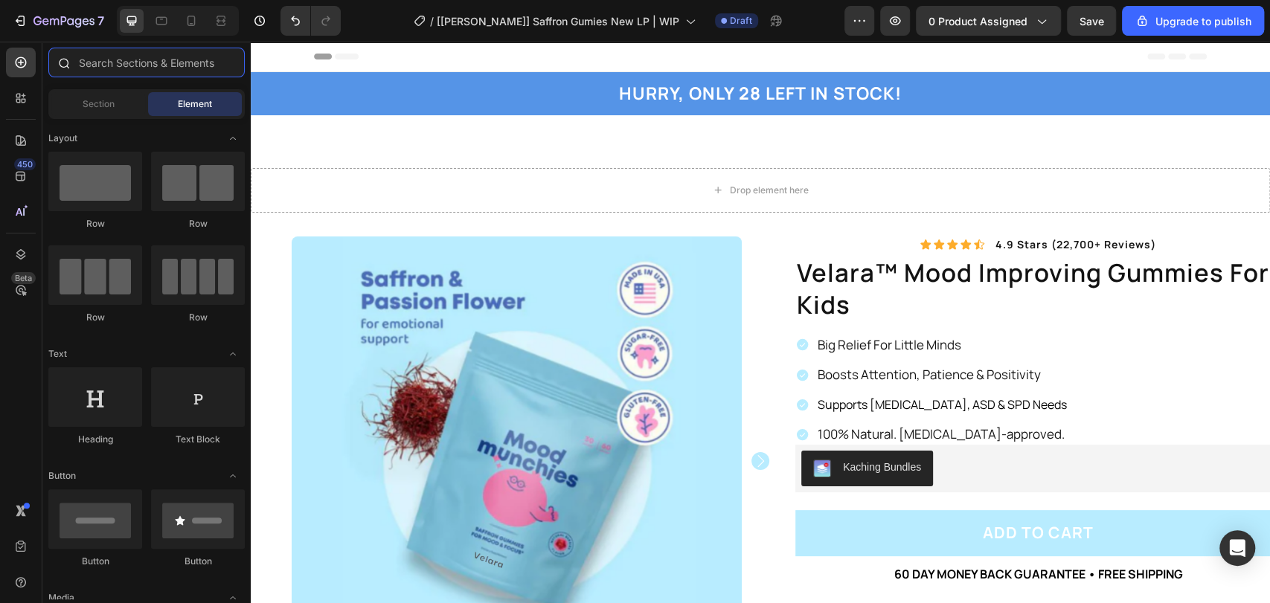
click at [118, 63] on input "text" at bounding box center [146, 63] width 196 height 30
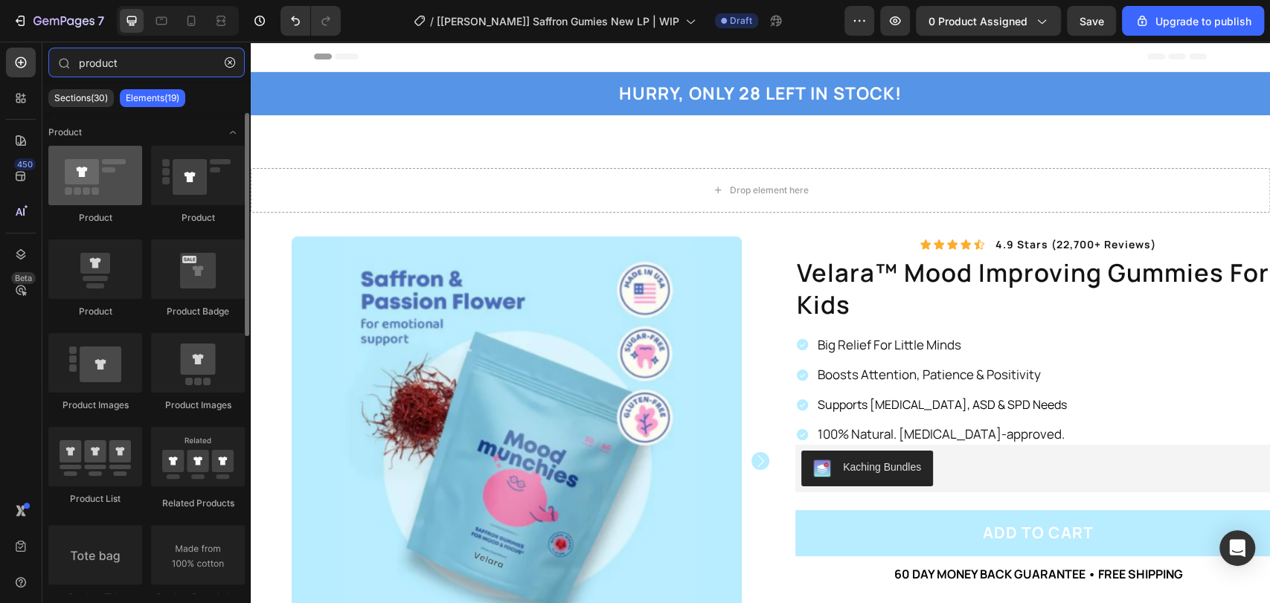
type input "product"
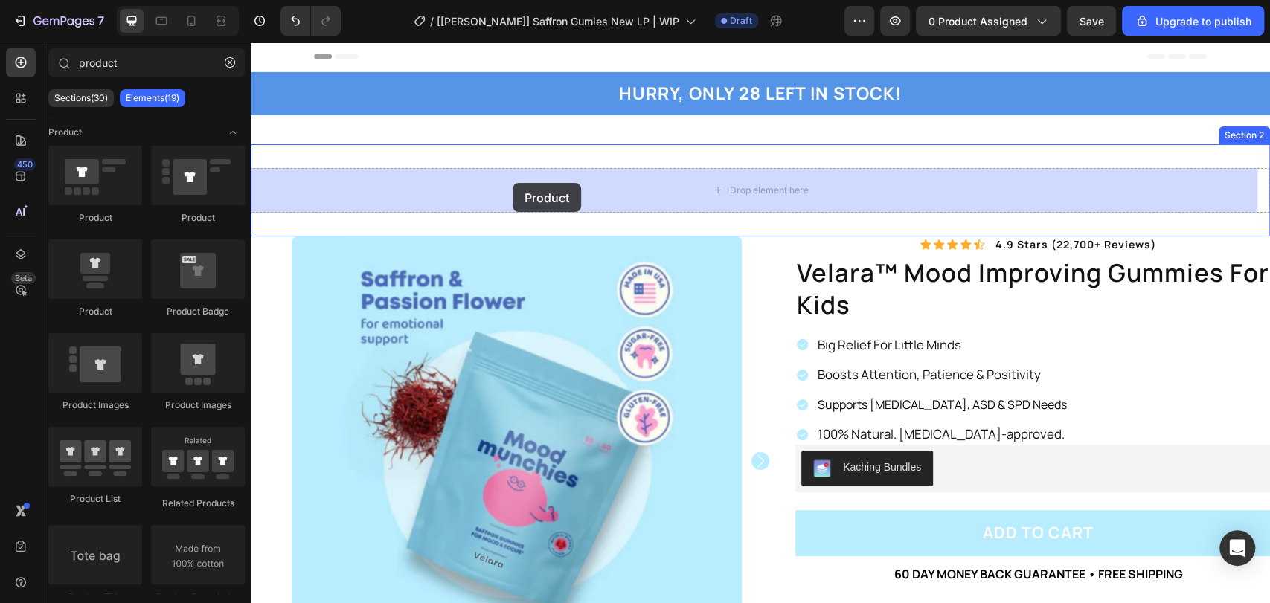
drag, startPoint x: 386, startPoint y: 234, endPoint x: 513, endPoint y: 183, distance: 136.5
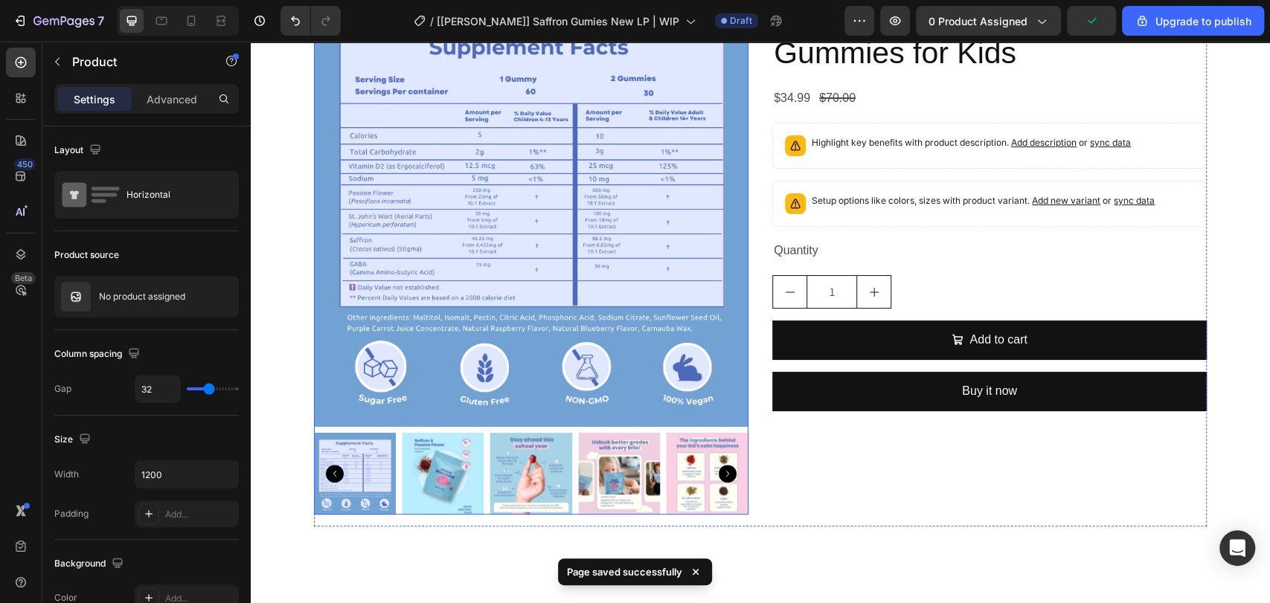
scroll to position [110, 0]
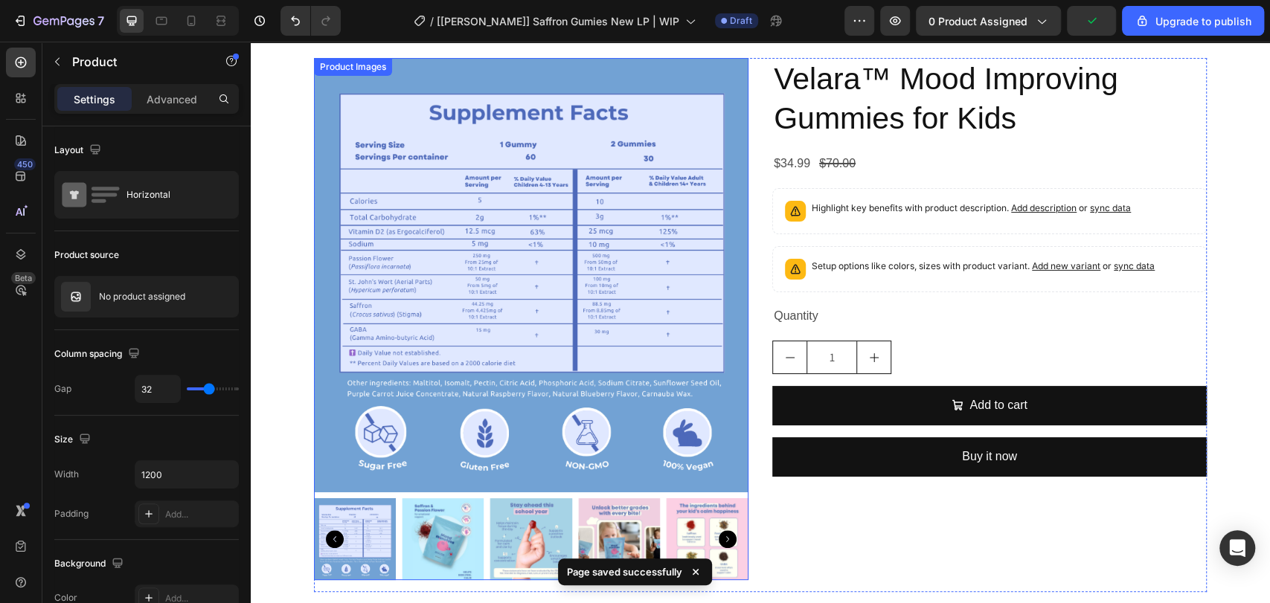
click at [680, 196] on img at bounding box center [531, 275] width 435 height 435
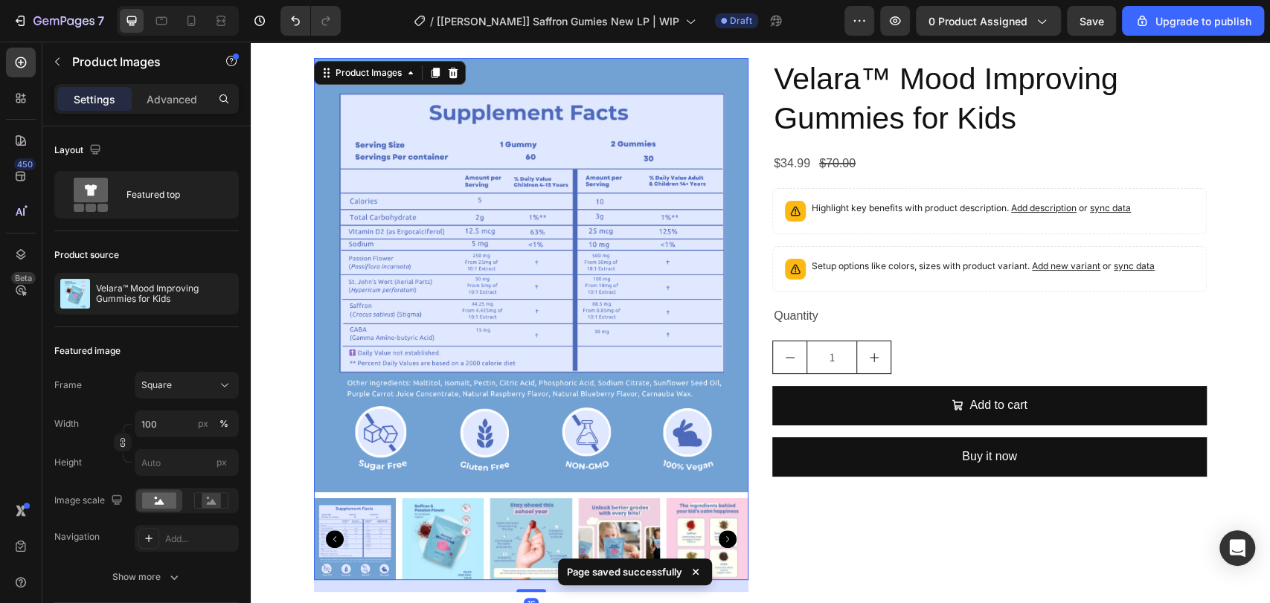
click at [452, 525] on img at bounding box center [443, 540] width 82 height 82
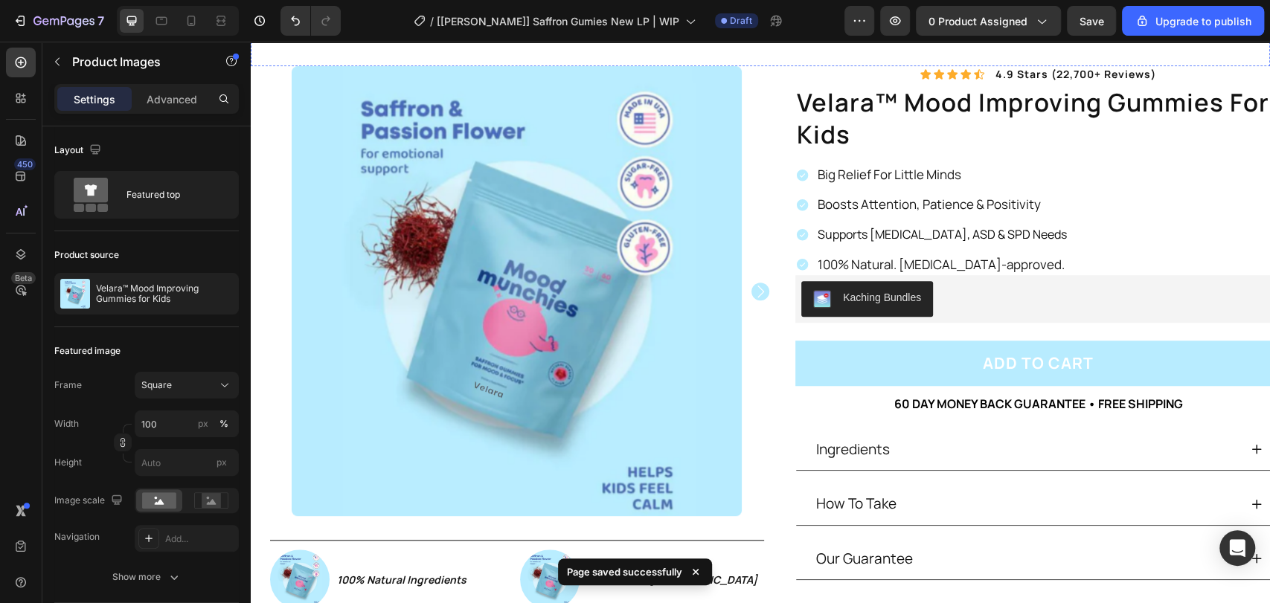
scroll to position [661, 0]
click at [537, 353] on img at bounding box center [517, 290] width 450 height 450
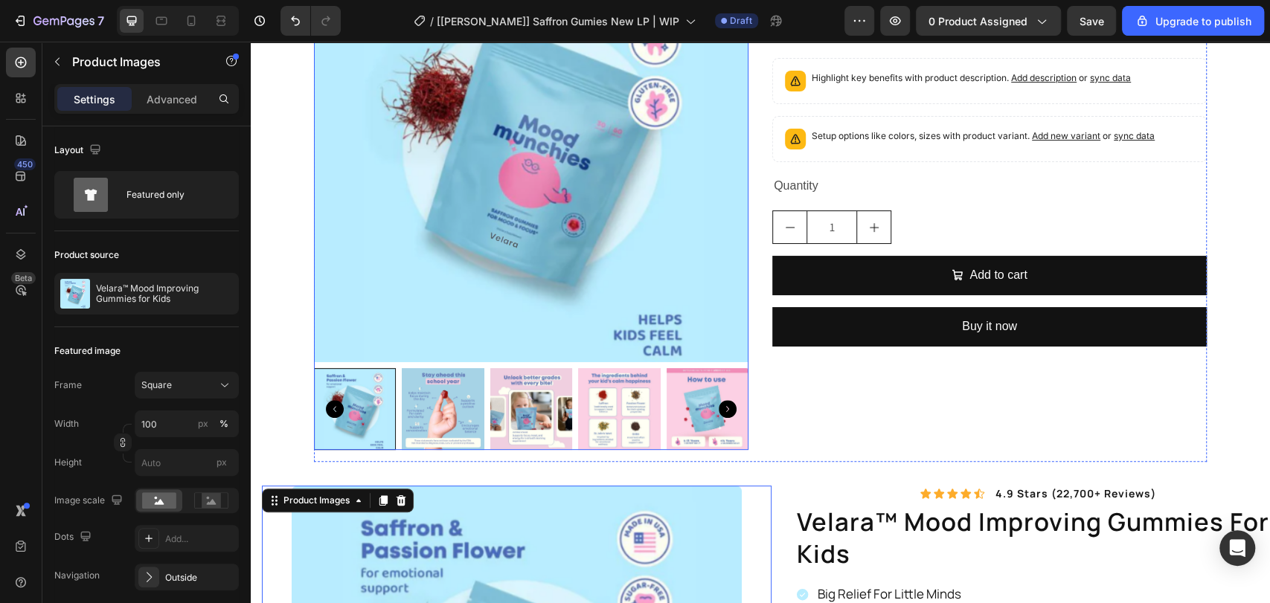
scroll to position [110, 0]
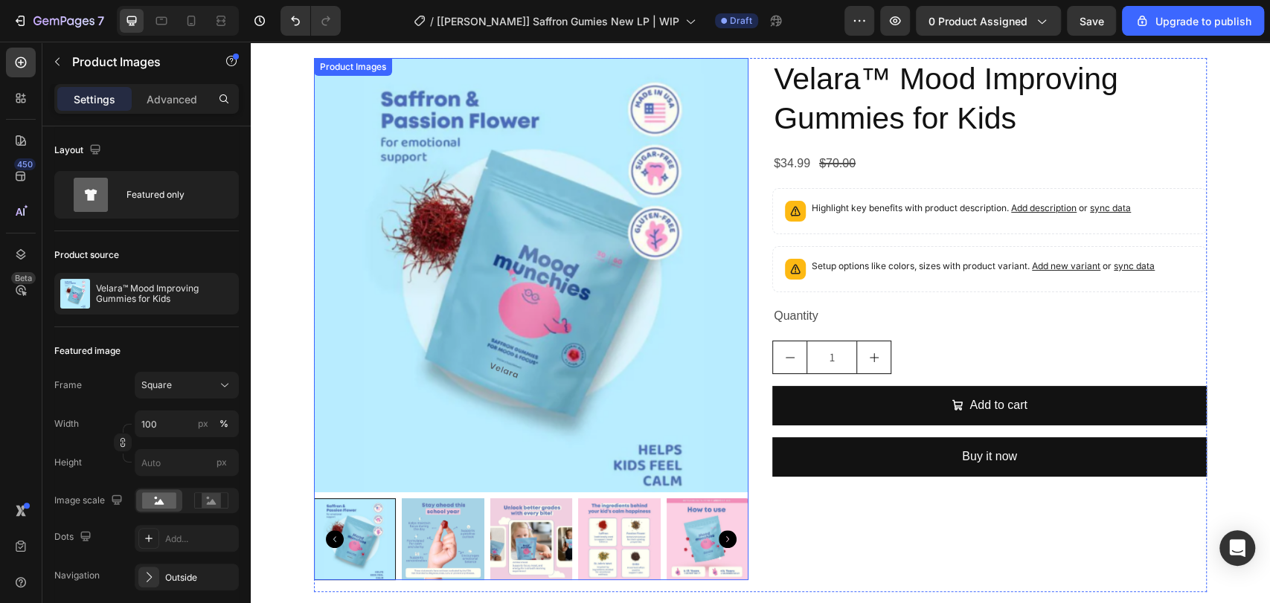
click at [500, 237] on img at bounding box center [531, 275] width 435 height 435
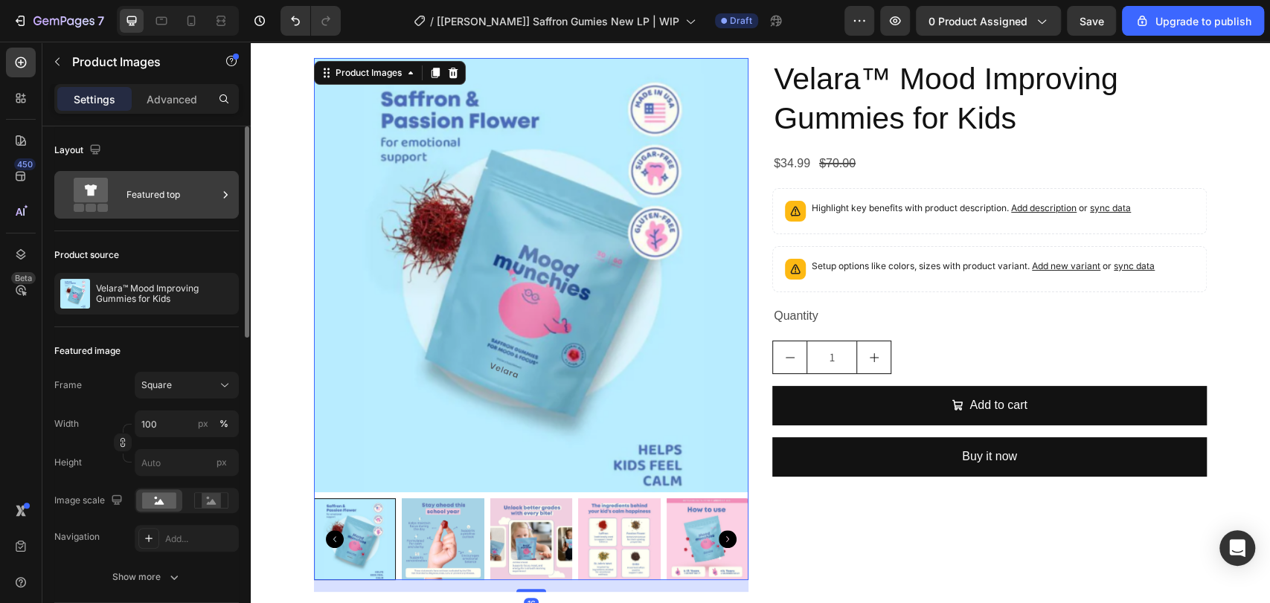
click at [163, 185] on div "Featured top" at bounding box center [171, 195] width 91 height 34
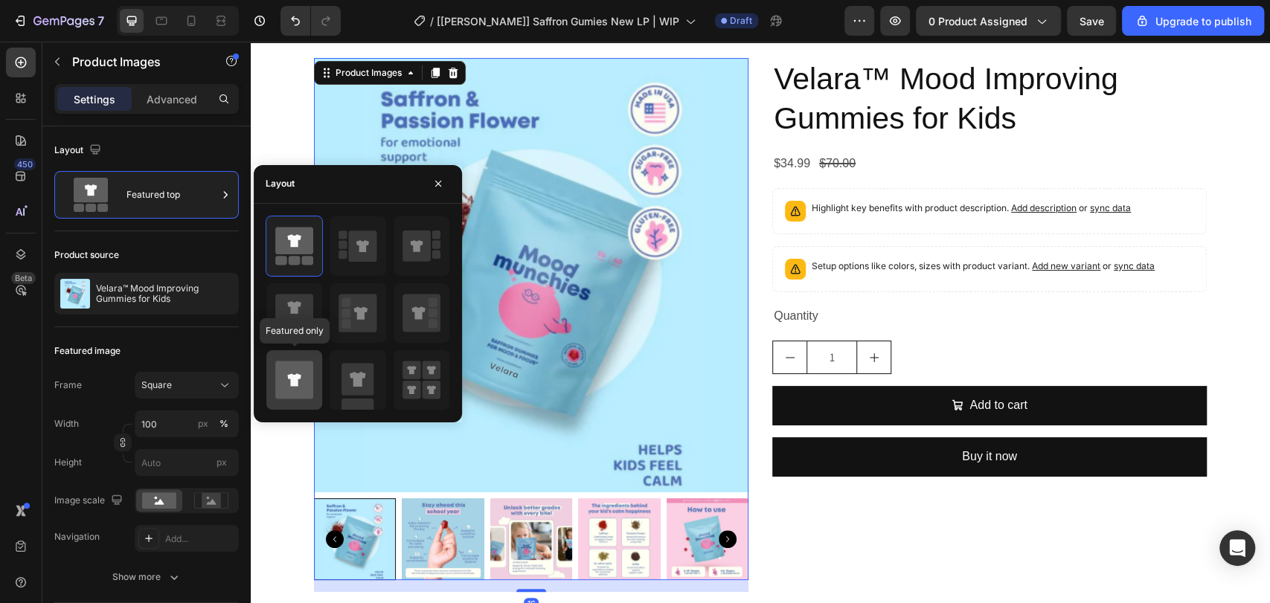
click at [298, 382] on icon at bounding box center [294, 380] width 38 height 38
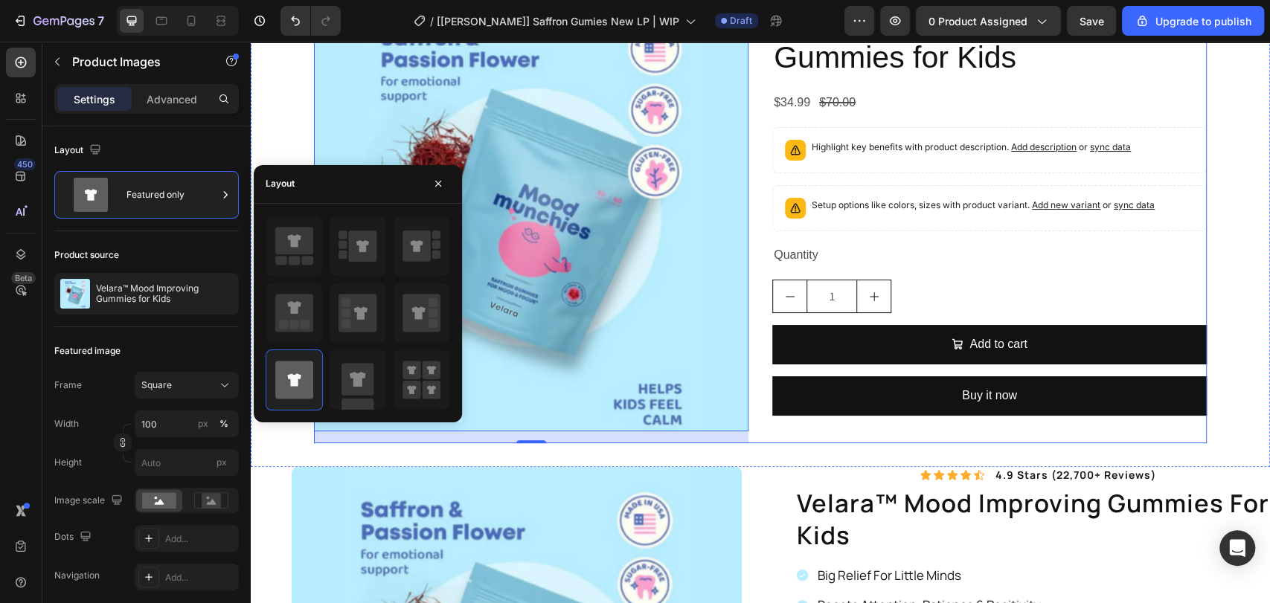
scroll to position [220, 0]
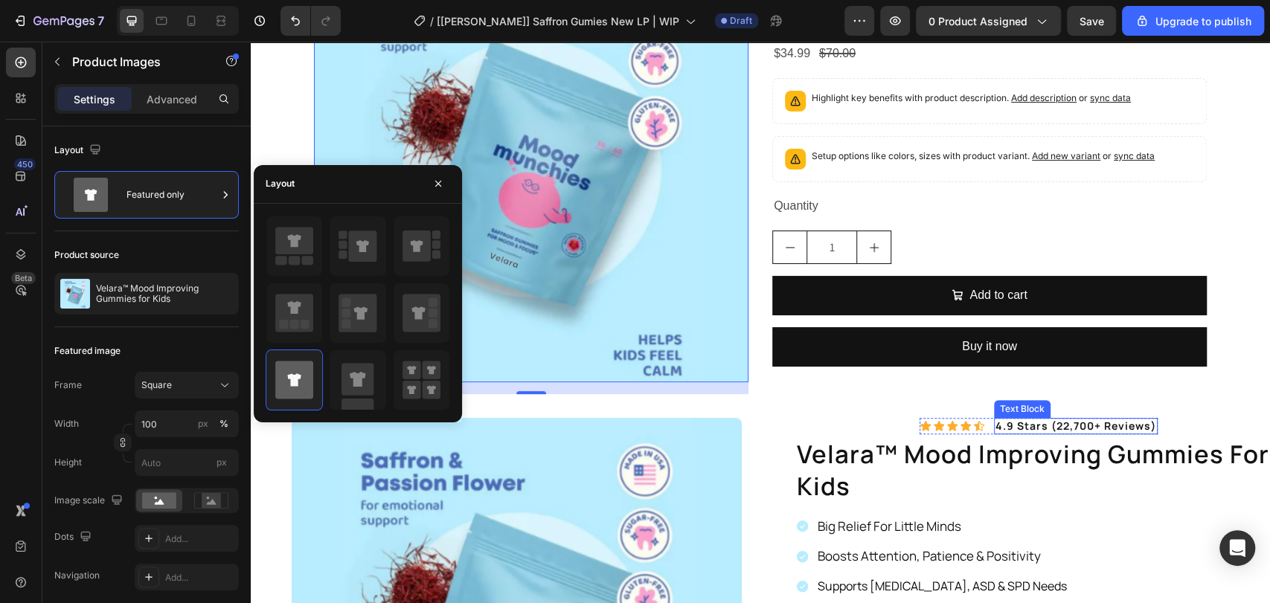
click at [1023, 429] on p "4.9 stars (22,700+ reviews)" at bounding box center [1076, 426] width 161 height 13
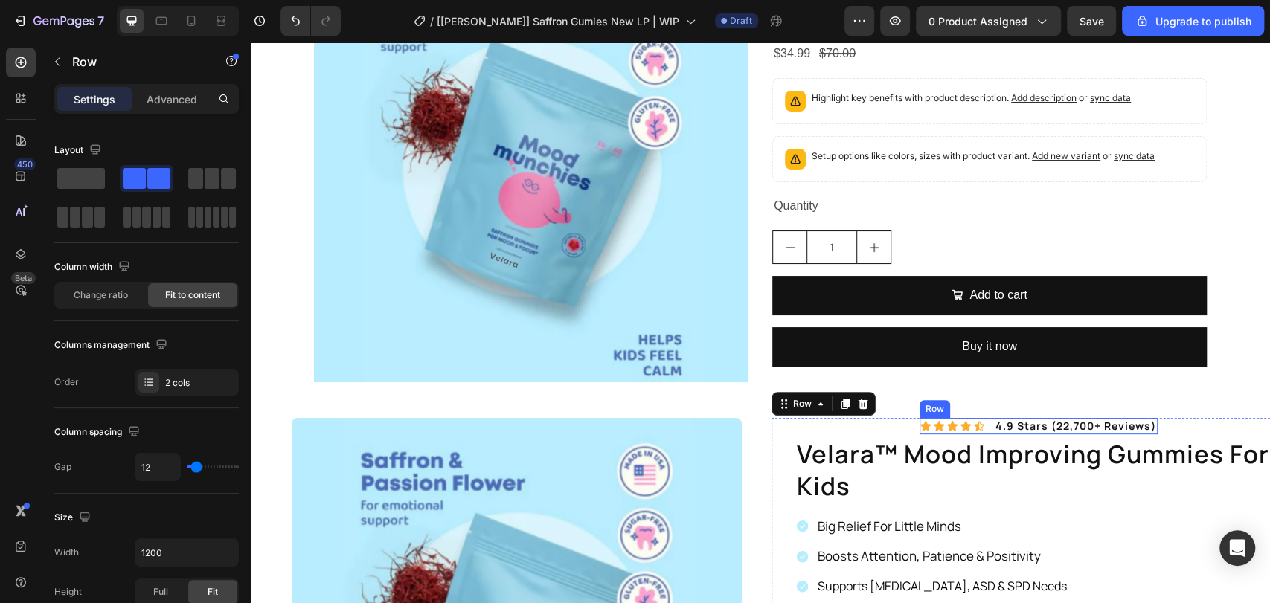
click at [955, 432] on div "Icon Icon Icon Icon Icon Icon List" at bounding box center [952, 426] width 65 height 16
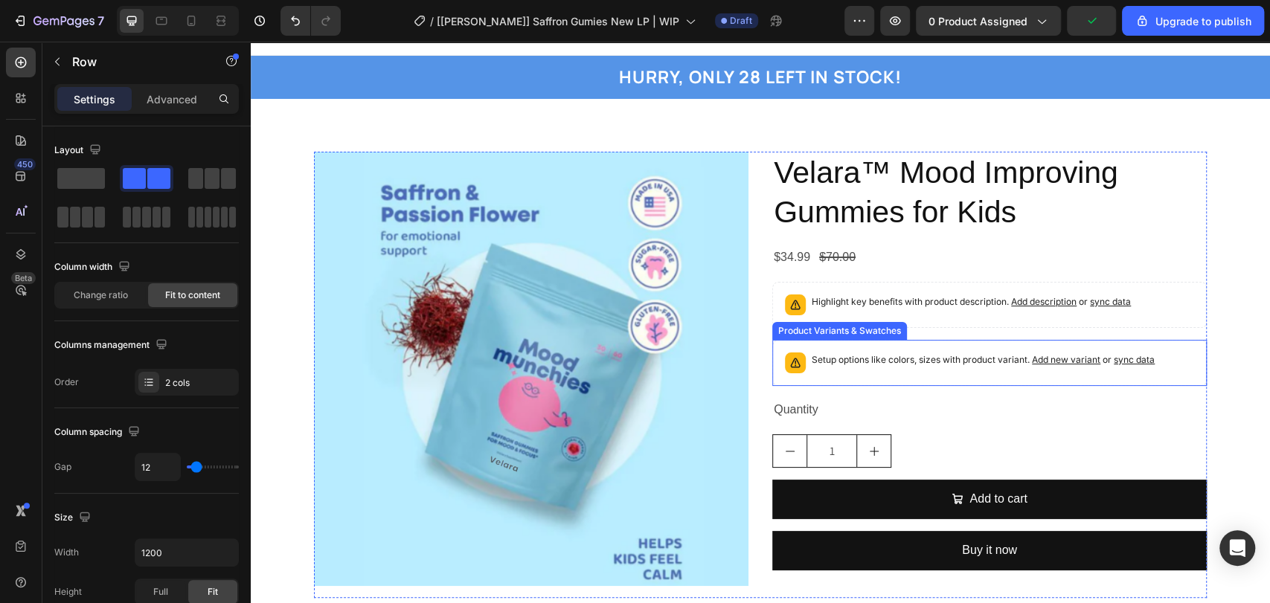
scroll to position [110, 0]
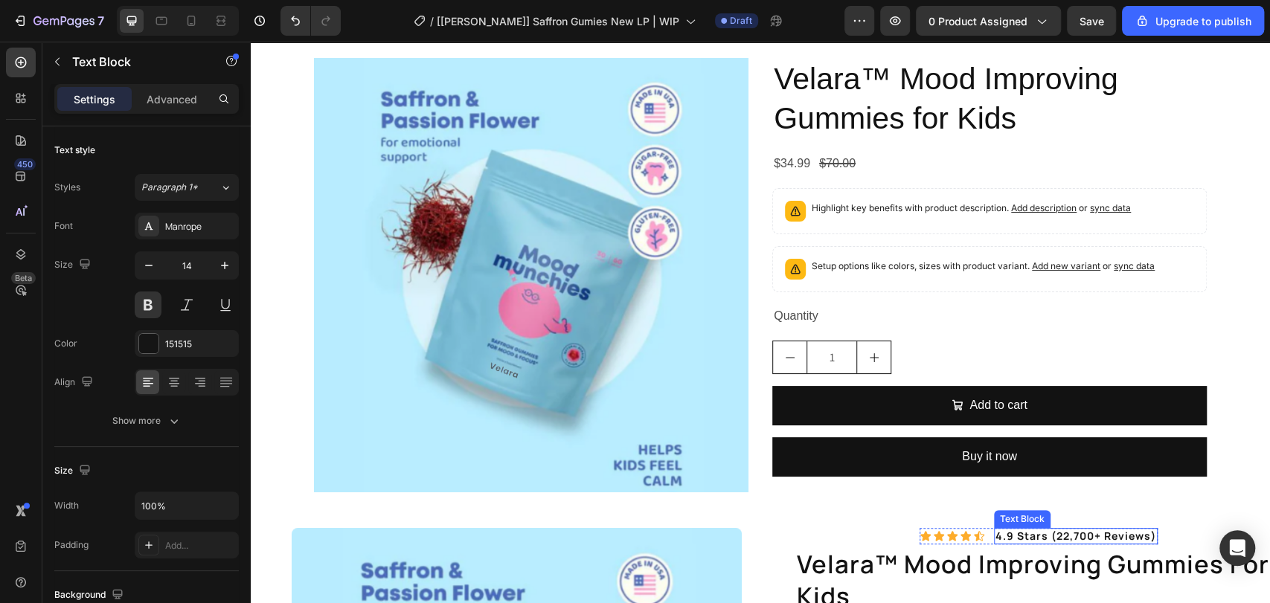
click at [996, 542] on p "4.9 stars (22,700+ reviews)" at bounding box center [1076, 536] width 161 height 13
click at [1013, 516] on div "Text Block" at bounding box center [1038, 513] width 51 height 13
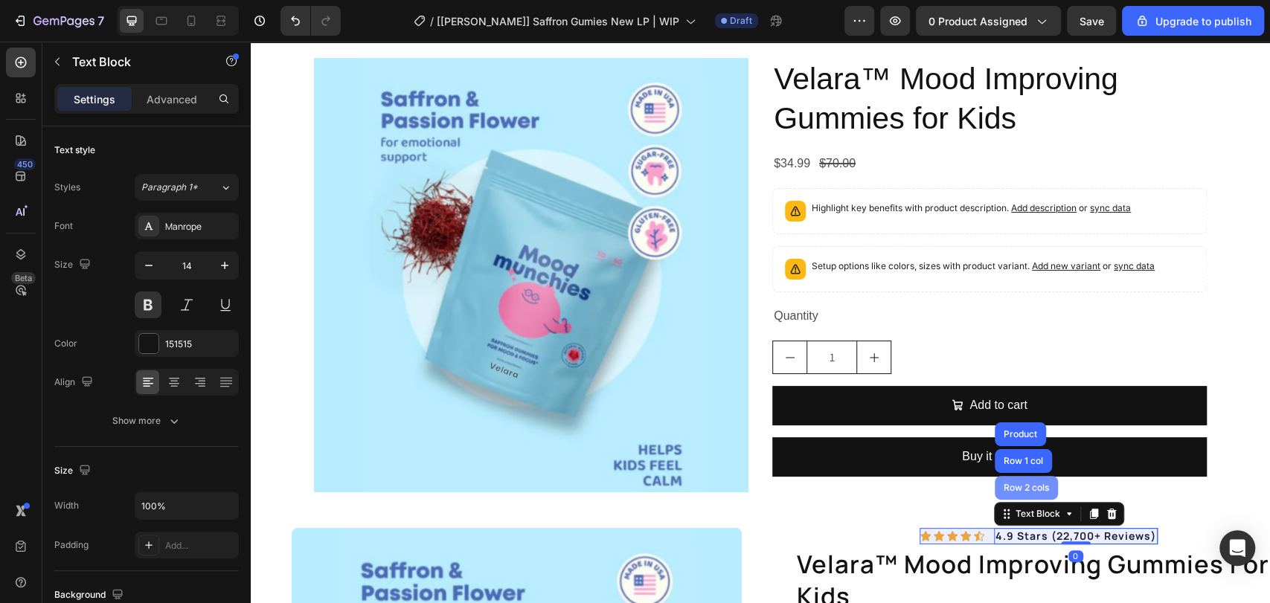
click at [1005, 493] on div "Row 2 cols" at bounding box center [1026, 488] width 63 height 24
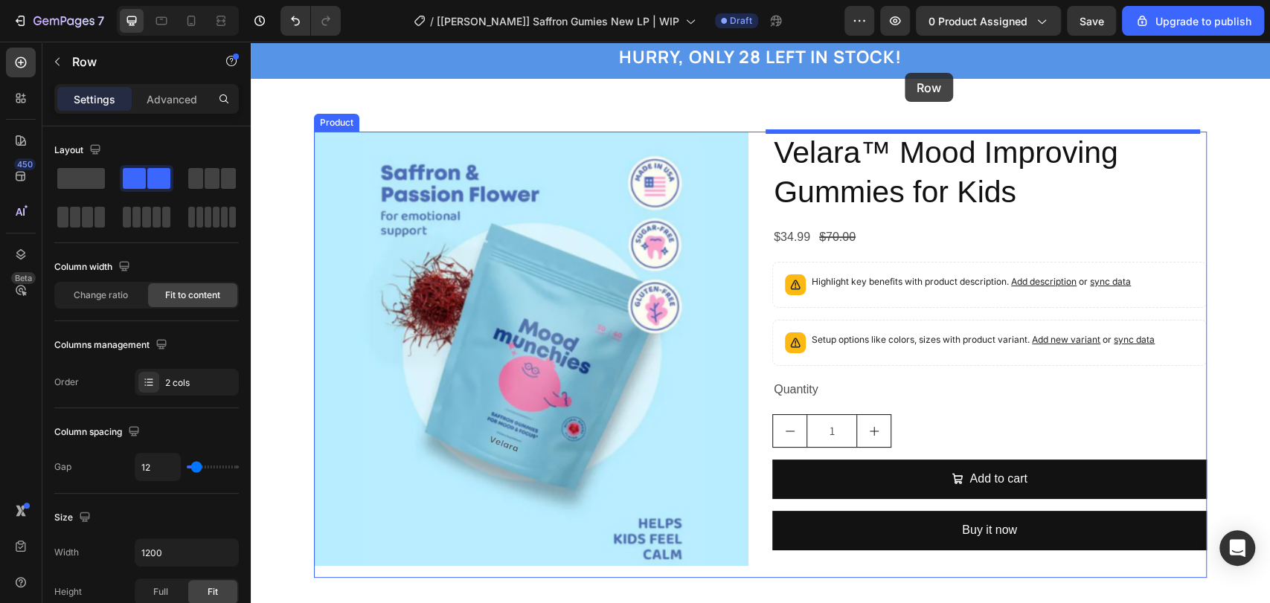
scroll to position [0, 0]
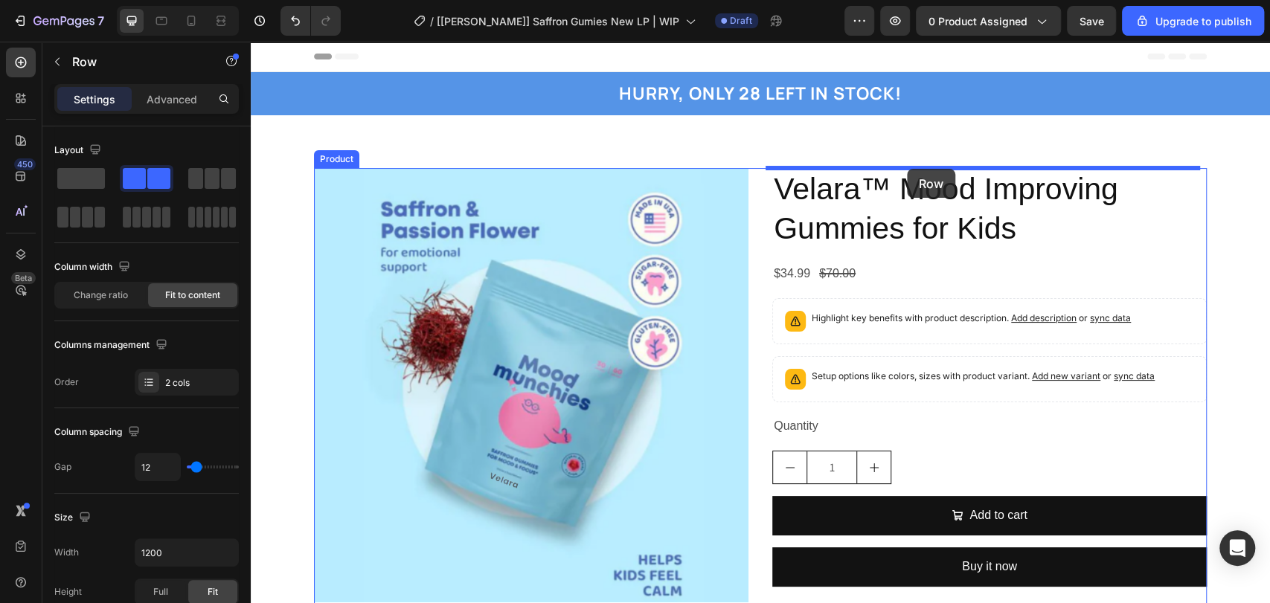
drag, startPoint x: 944, startPoint y: 519, endPoint x: 907, endPoint y: 169, distance: 351.7
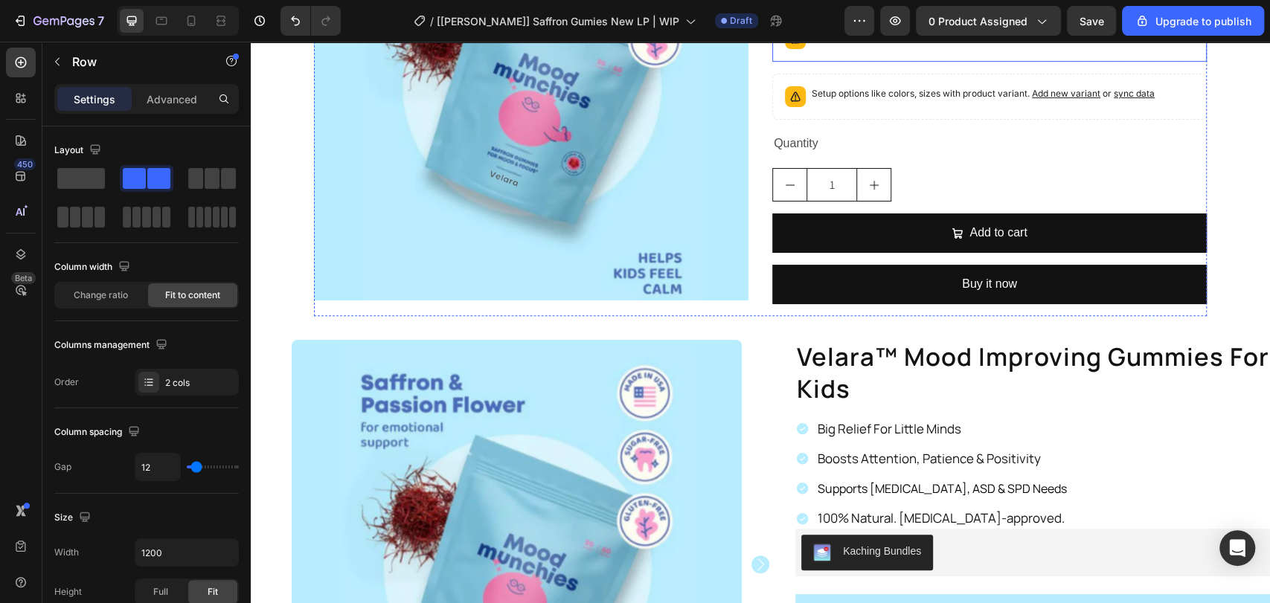
scroll to position [440, 0]
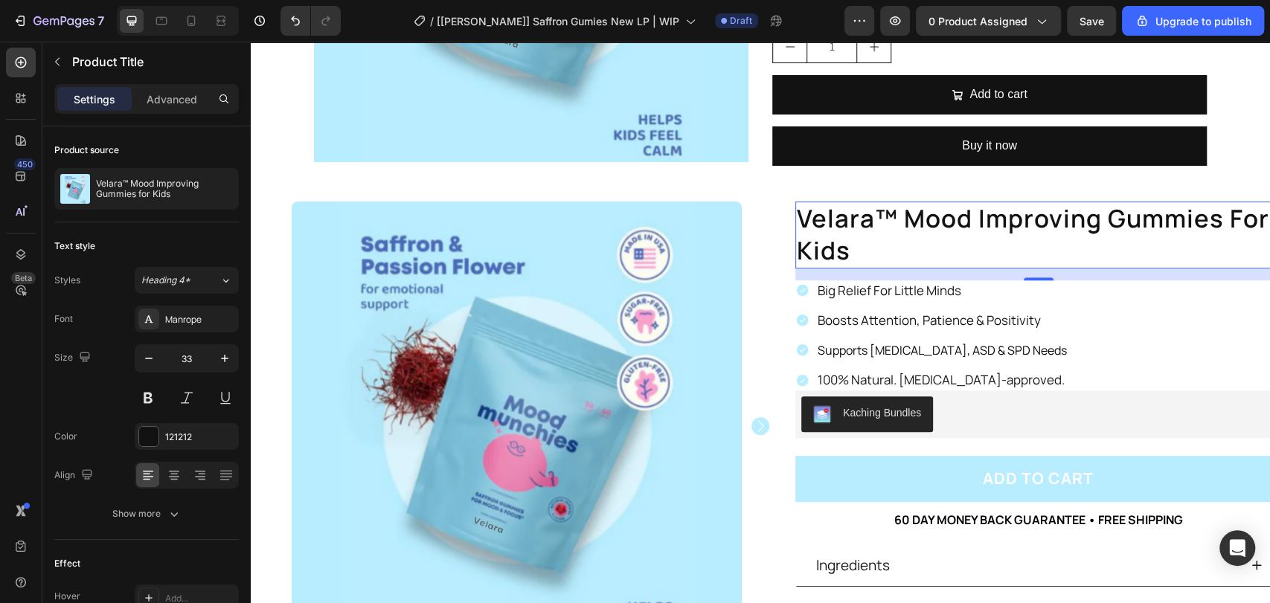
click at [961, 222] on h1 "velara™ mood improving gummies for kids" at bounding box center [1038, 235] width 486 height 67
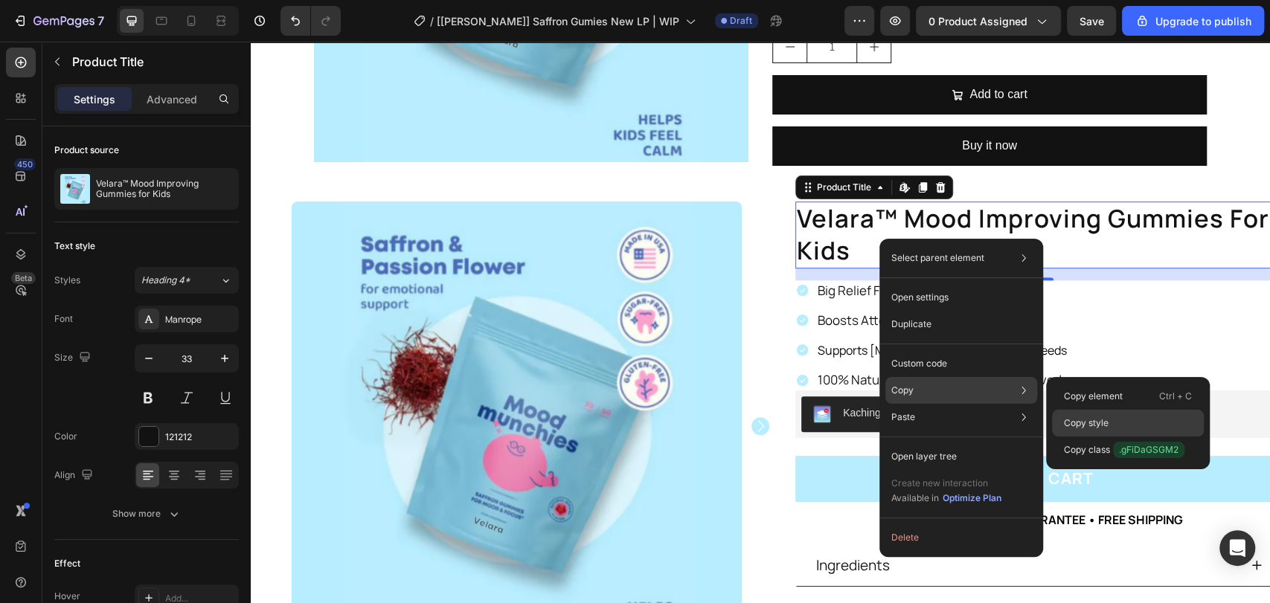
click at [1077, 419] on p "Copy style" at bounding box center [1086, 423] width 45 height 13
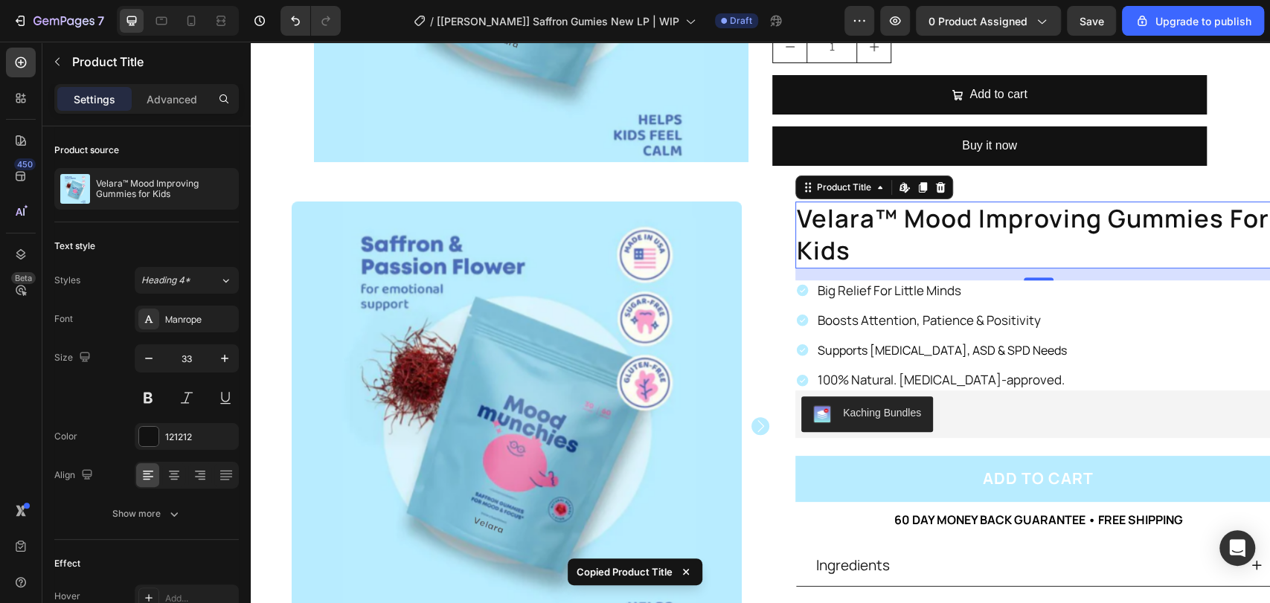
scroll to position [109, 0]
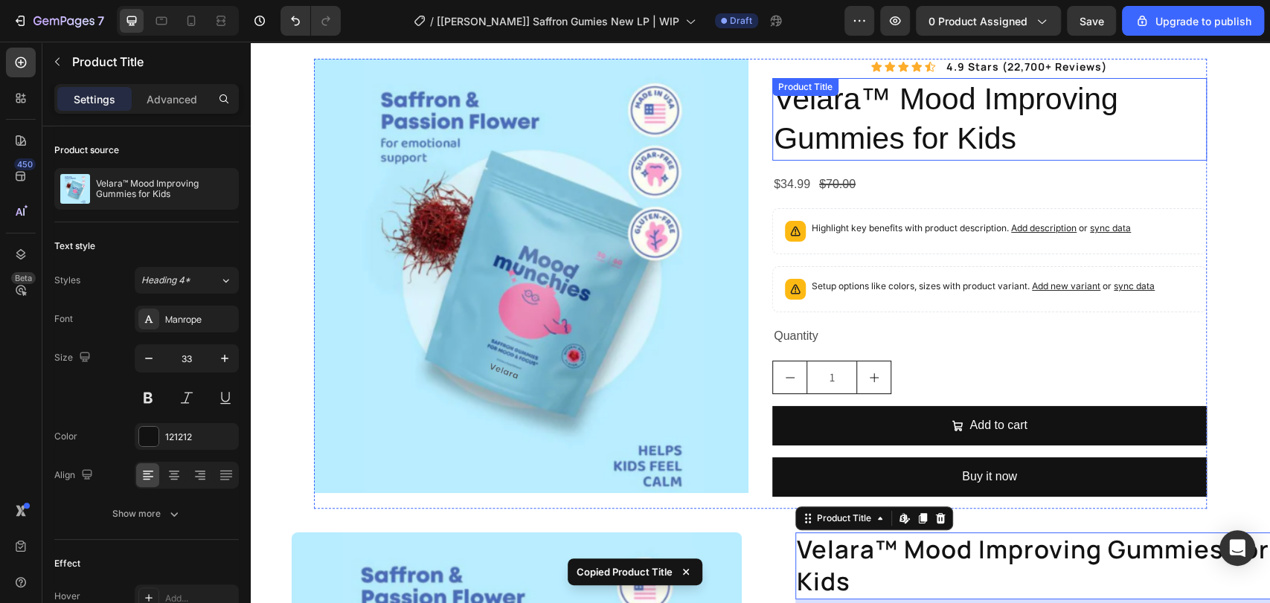
click at [850, 115] on h2 "Velara™ Mood Improving Gummies for Kids" at bounding box center [989, 119] width 435 height 83
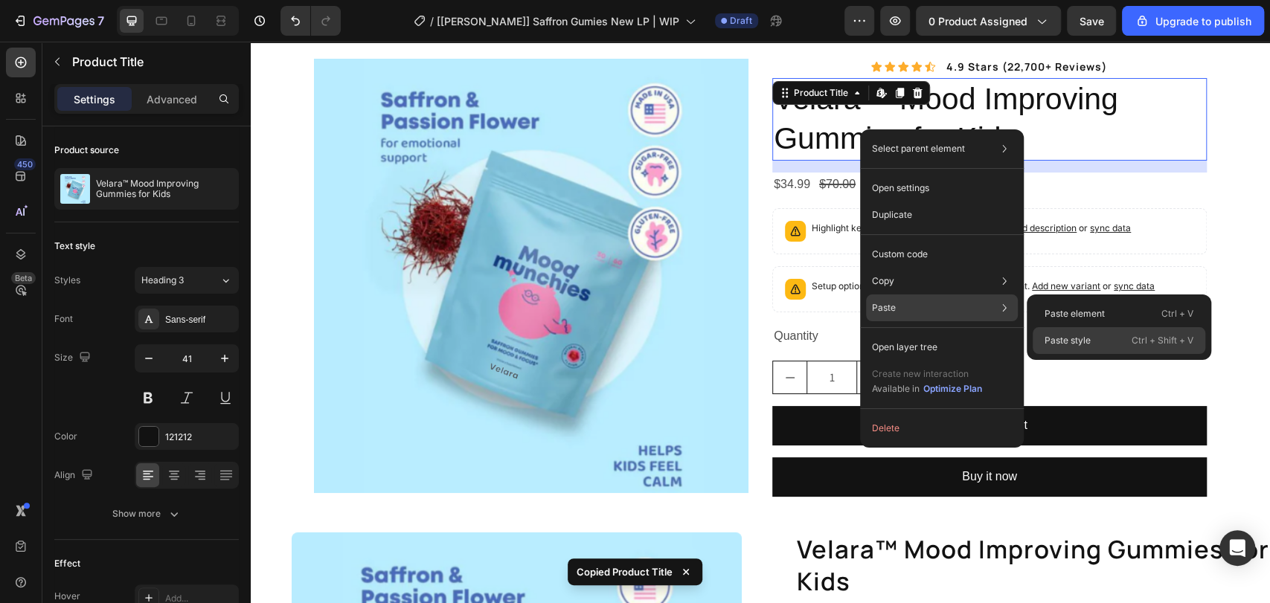
drag, startPoint x: 1071, startPoint y: 341, endPoint x: 795, endPoint y: 236, distance: 295.3
click at [1071, 341] on p "Paste style" at bounding box center [1068, 340] width 46 height 13
type input "33"
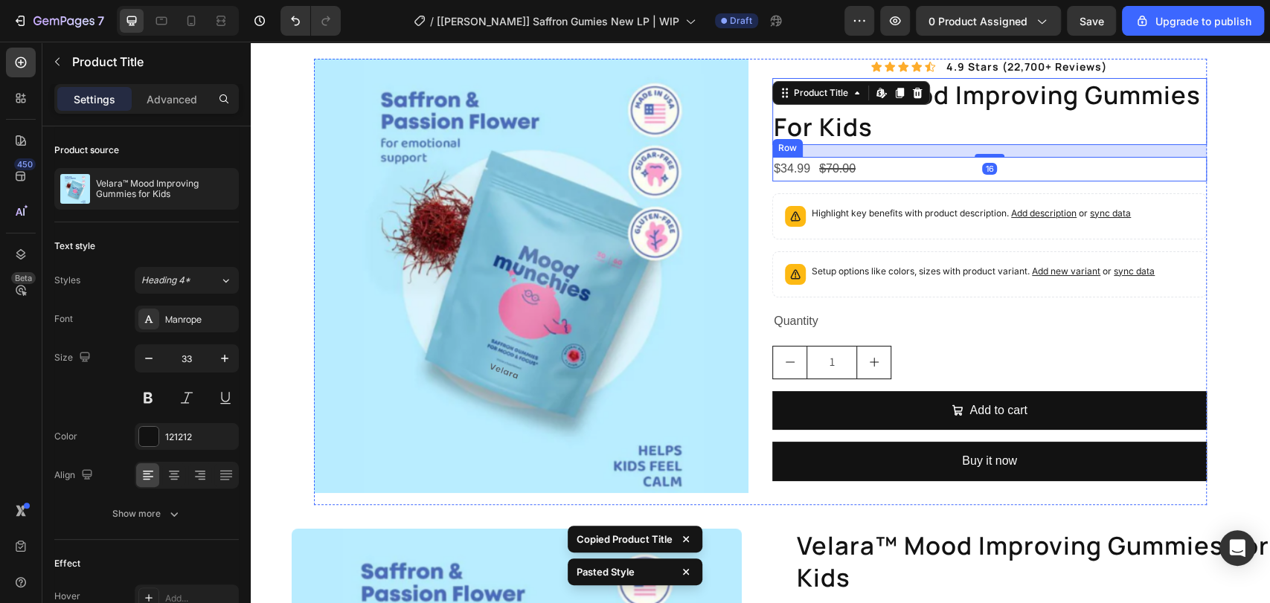
click at [854, 173] on div "$34.99 Product Price Product Price $70.00 Product Price Product Price Row" at bounding box center [989, 169] width 435 height 25
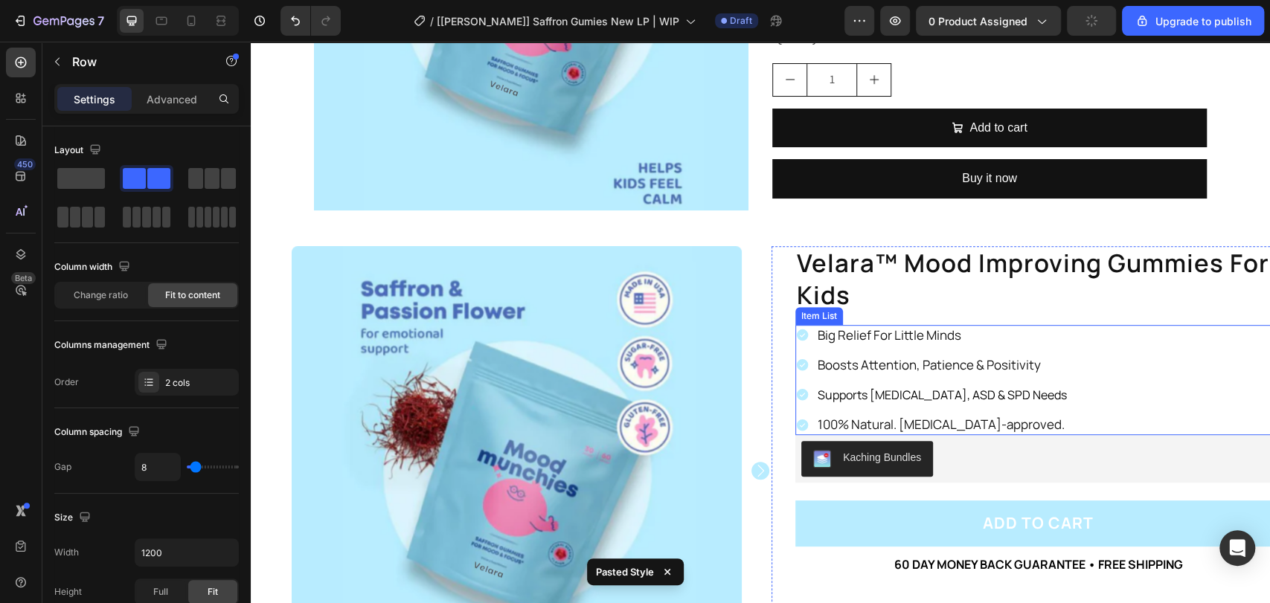
scroll to position [440, 0]
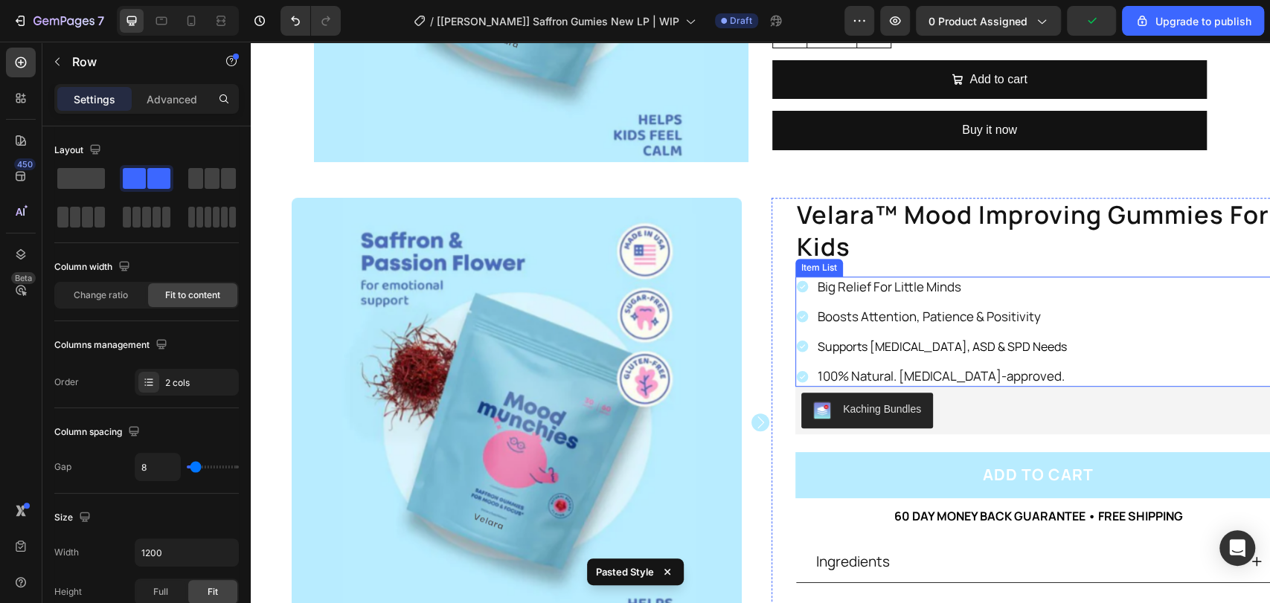
click at [804, 269] on div "Item List" at bounding box center [819, 267] width 42 height 13
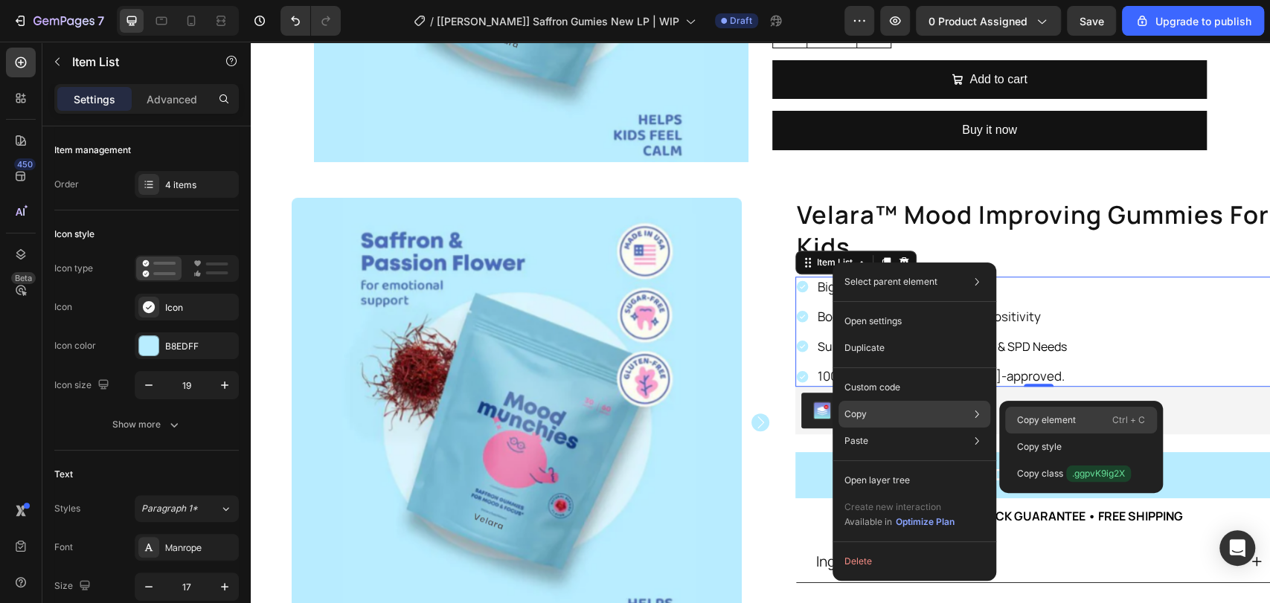
click at [1039, 427] on div "Copy element Ctrl + C" at bounding box center [1081, 420] width 152 height 27
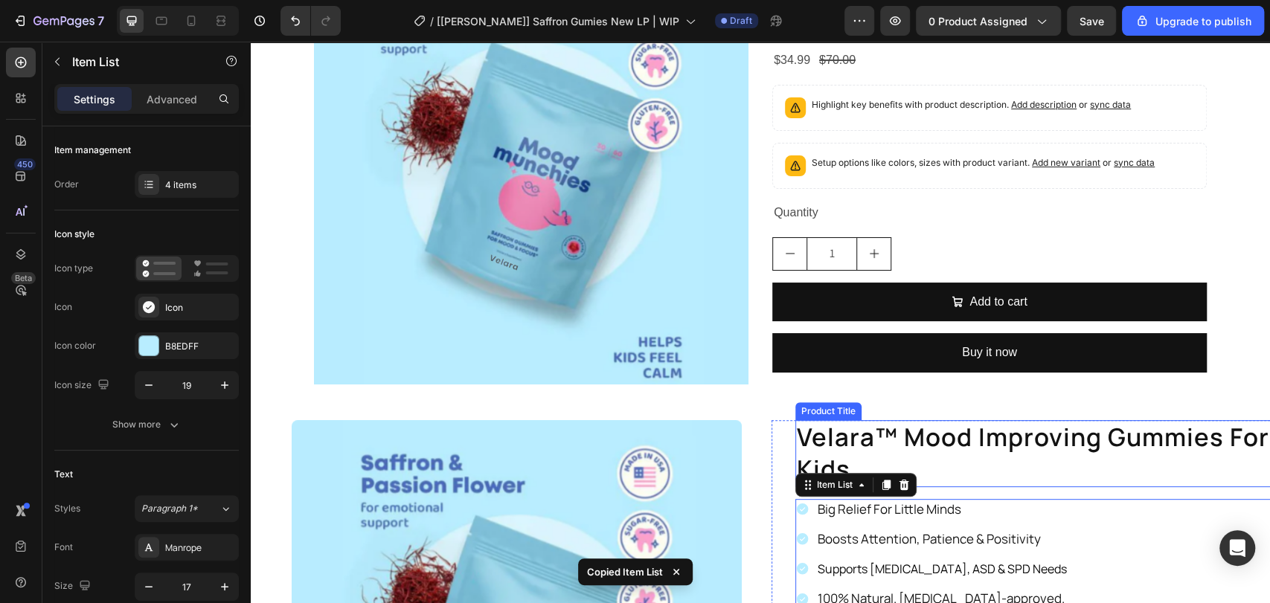
scroll to position [109, 0]
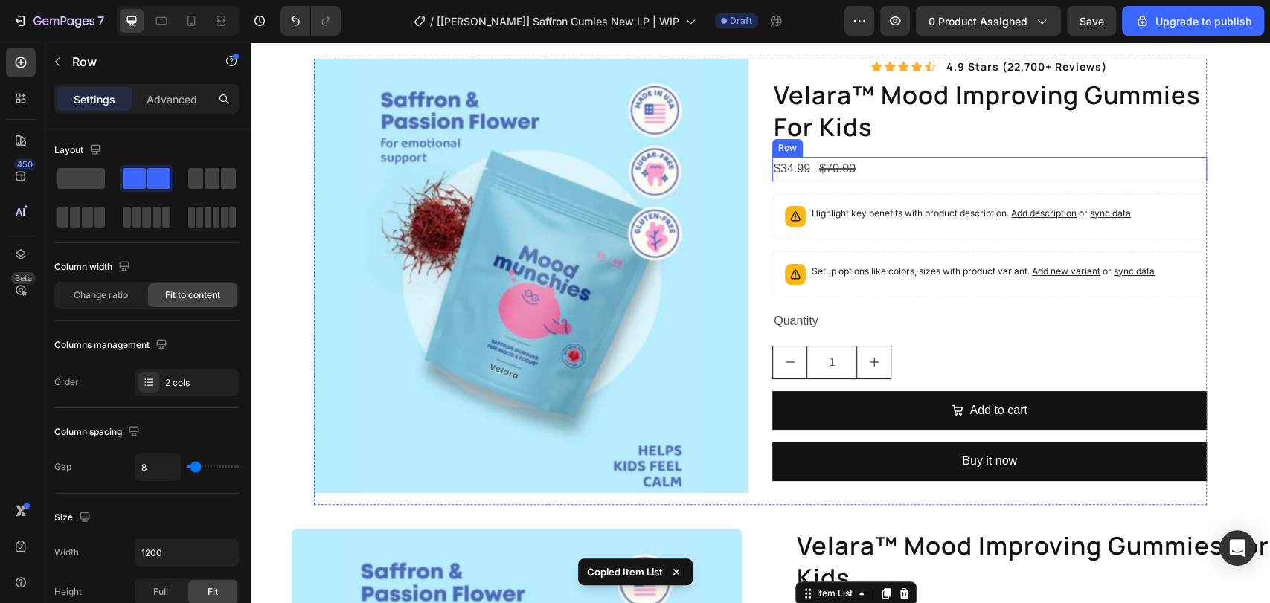
click at [870, 180] on div "$34.99 Product Price Product Price $70.00 Product Price Product Price Row" at bounding box center [989, 169] width 435 height 25
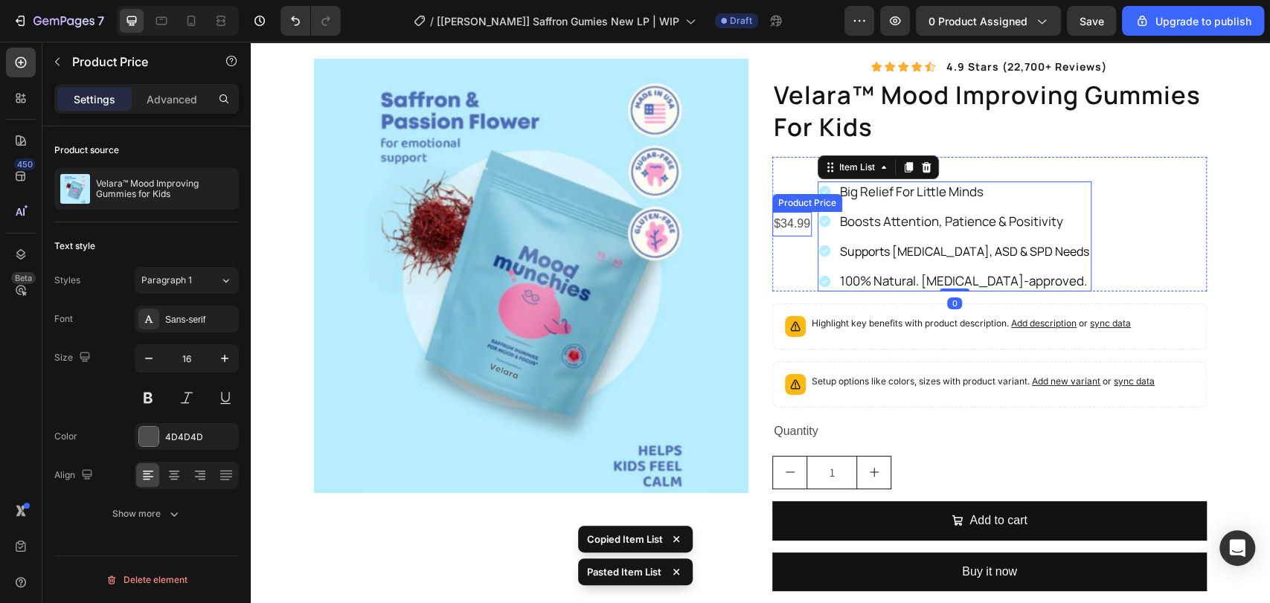
click at [792, 212] on div "$34.99" at bounding box center [791, 224] width 39 height 25
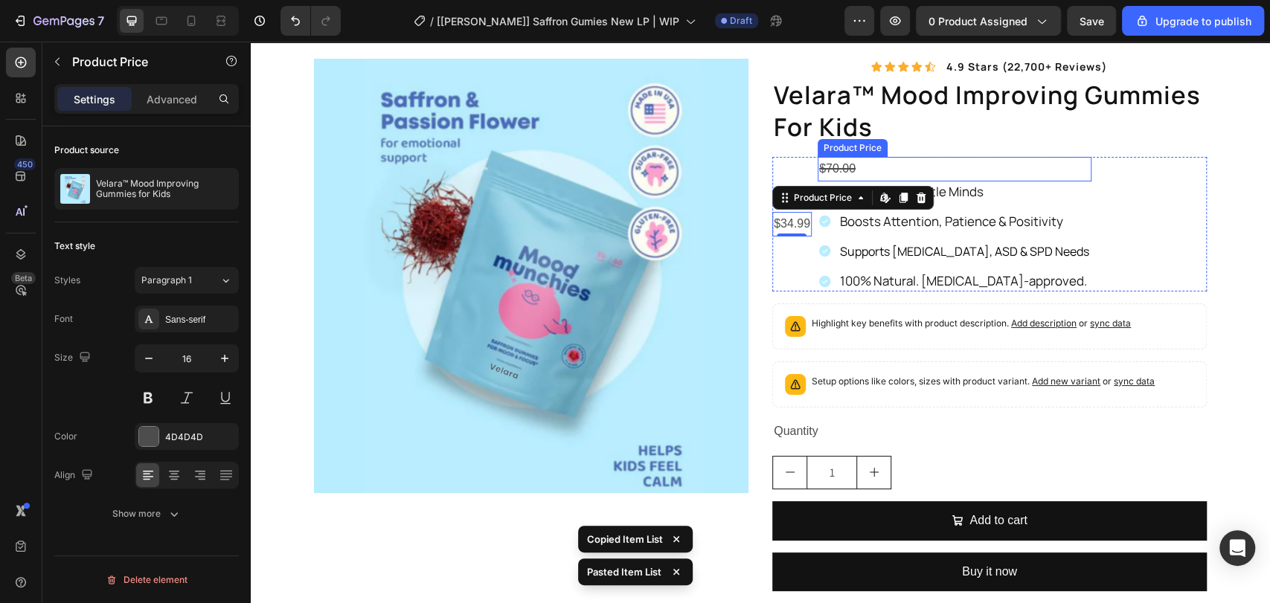
click at [870, 162] on div "$70.00" at bounding box center [955, 169] width 274 height 25
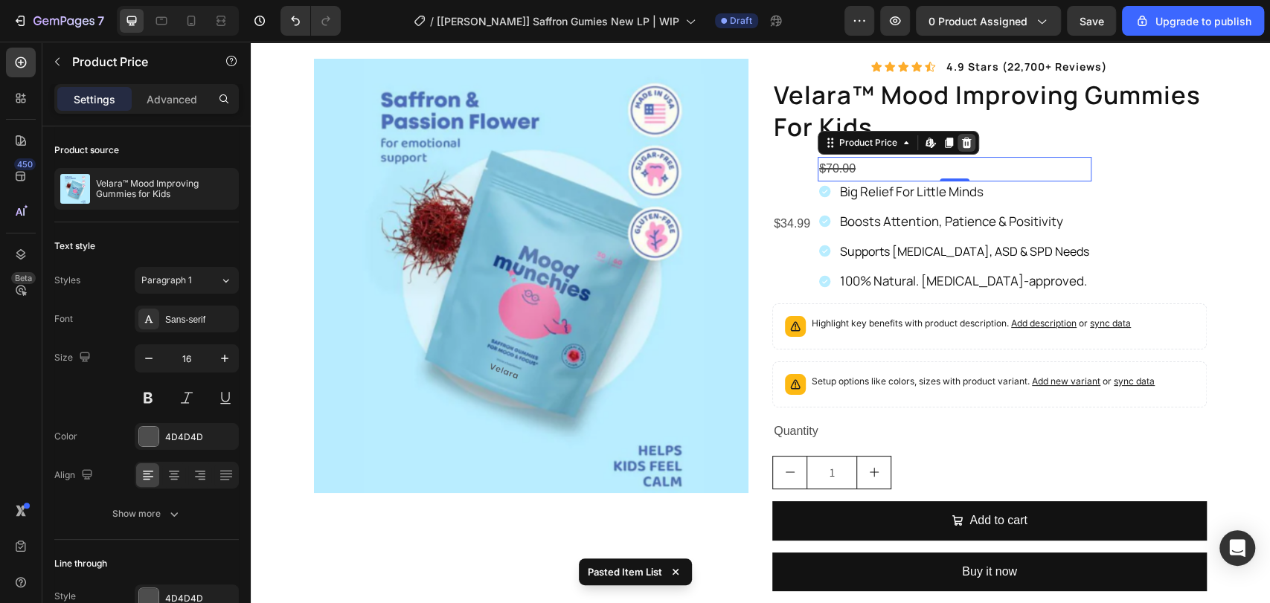
click at [961, 141] on icon at bounding box center [967, 143] width 12 height 12
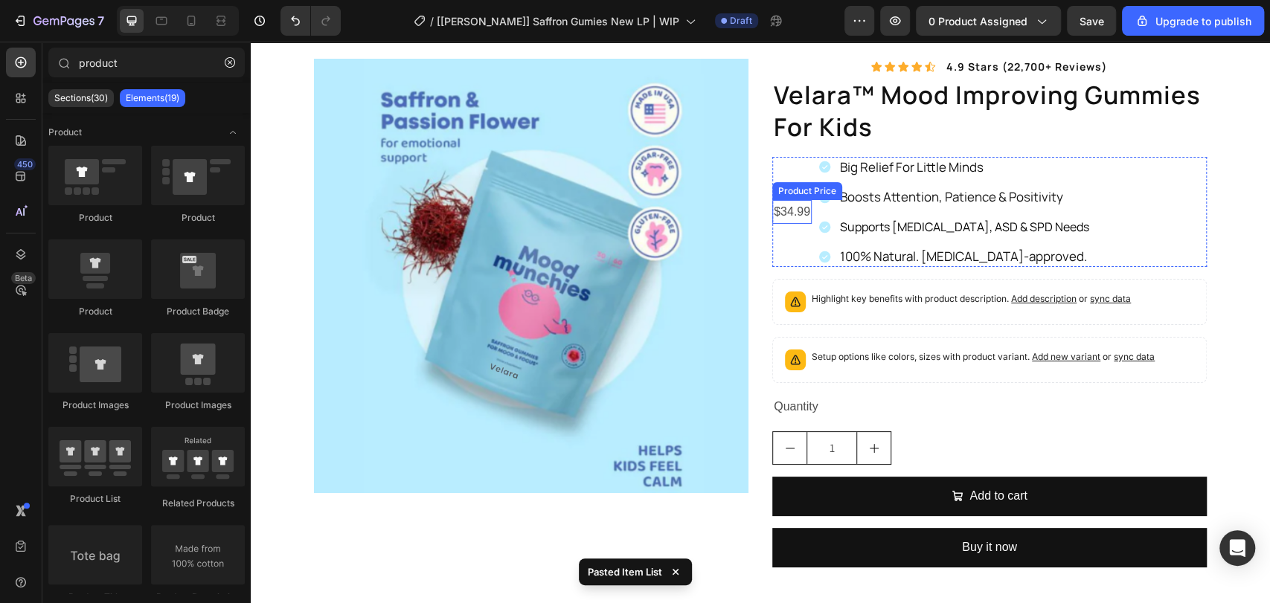
click at [792, 211] on div "$34.99" at bounding box center [791, 212] width 39 height 25
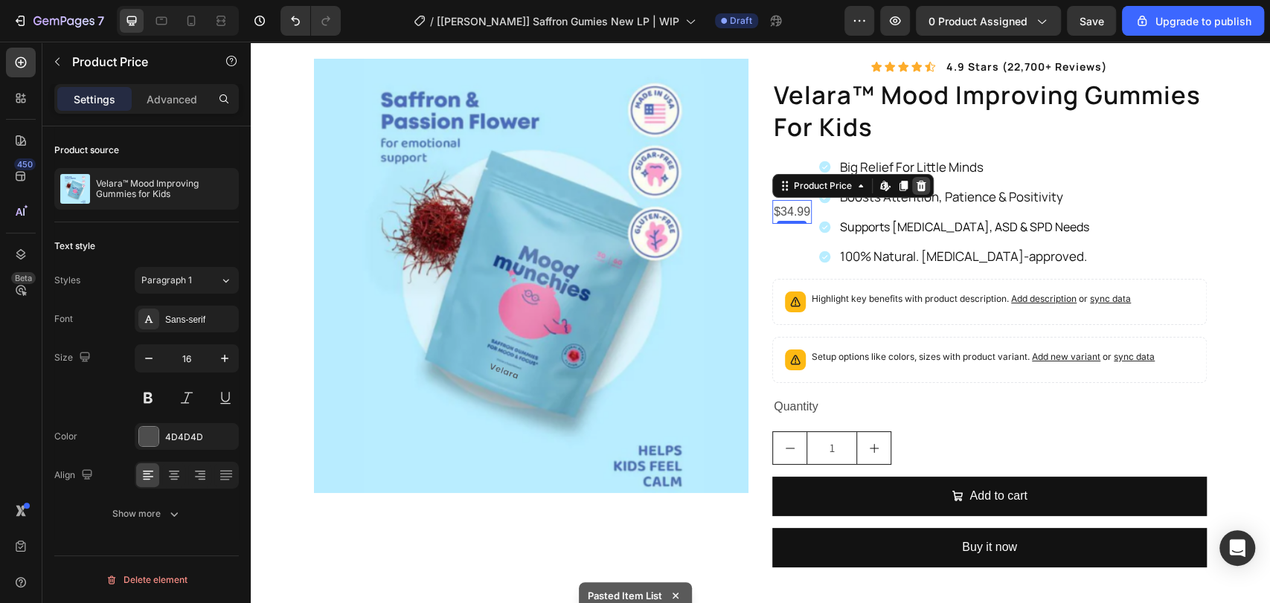
click at [917, 182] on icon at bounding box center [922, 186] width 10 height 10
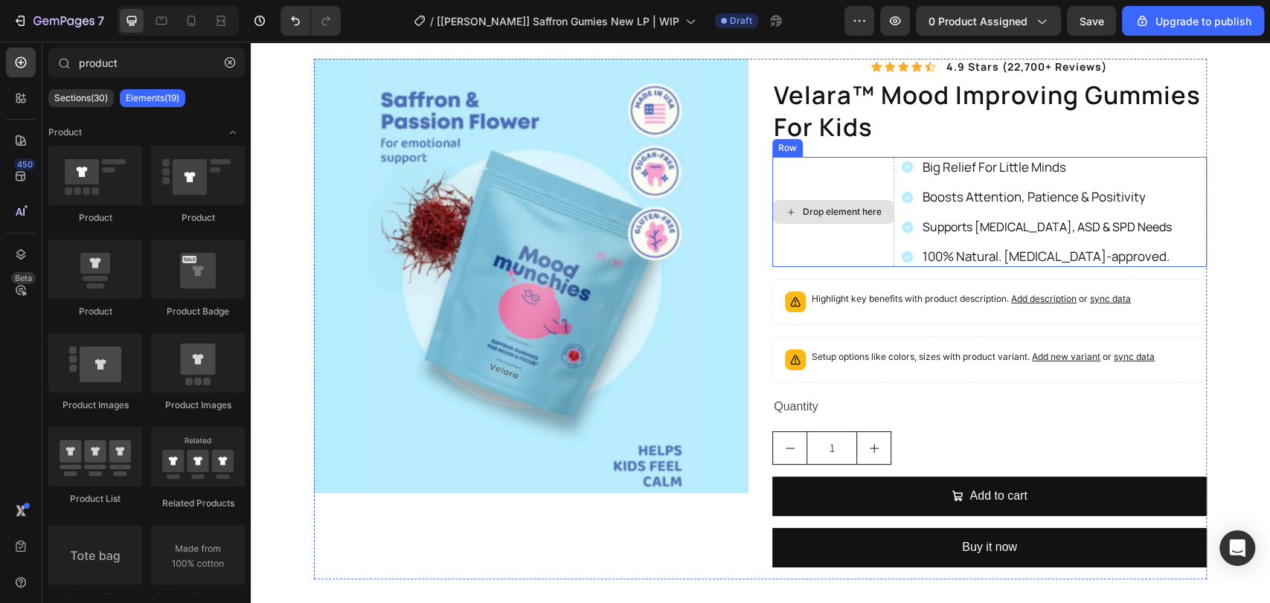
click at [858, 177] on div "Drop element here" at bounding box center [833, 212] width 122 height 110
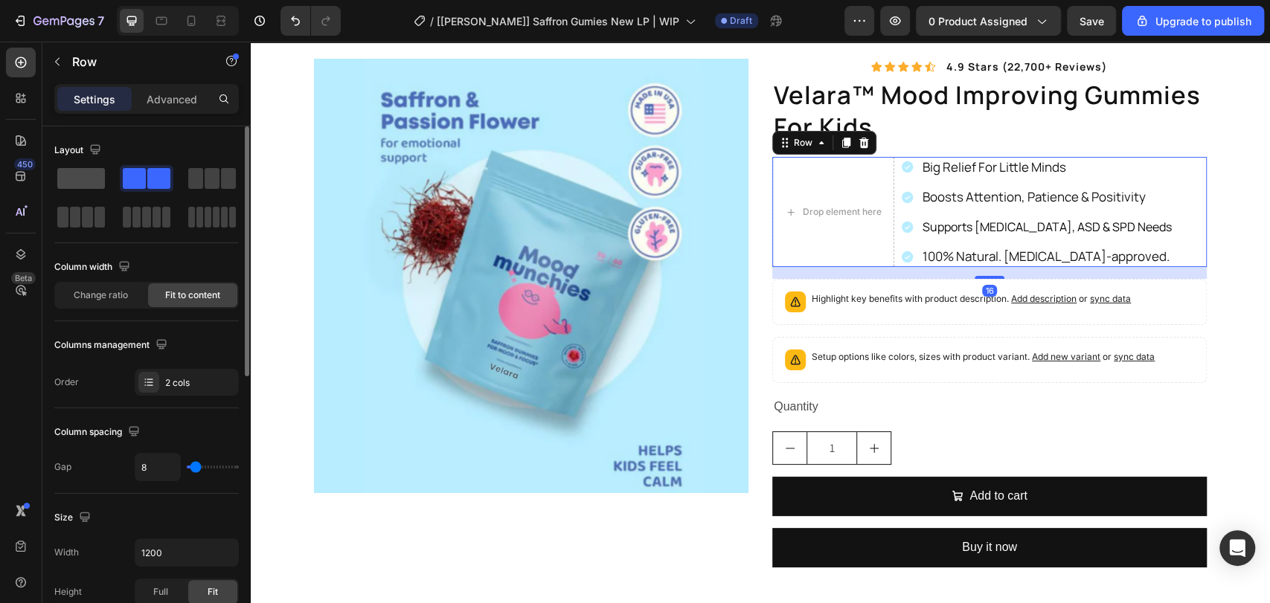
click at [85, 170] on span at bounding box center [81, 178] width 48 height 21
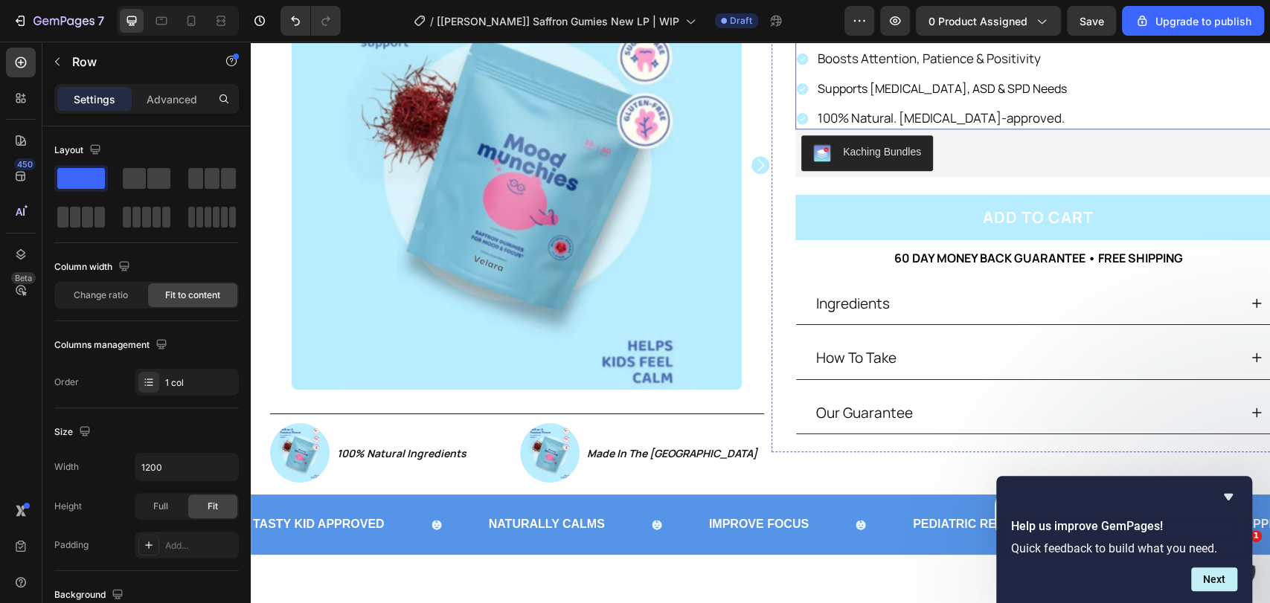
scroll to position [551, 0]
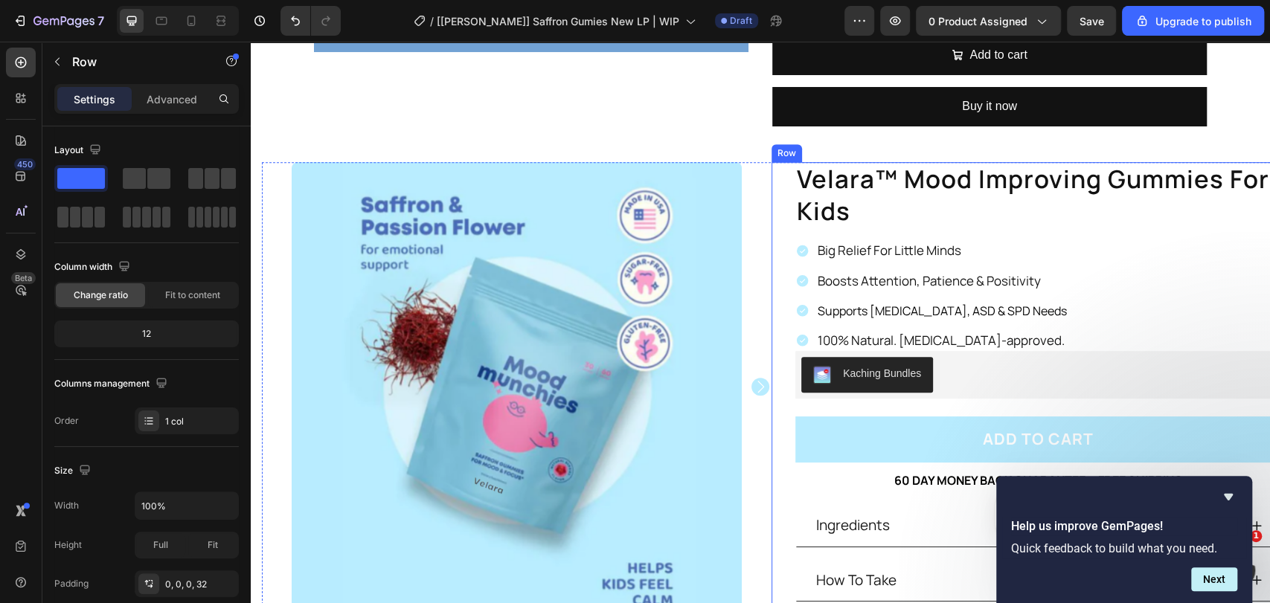
click at [779, 164] on div "velara™ mood improving gummies for kids Product Title Big Relief For Little Min…" at bounding box center [1027, 418] width 510 height 512
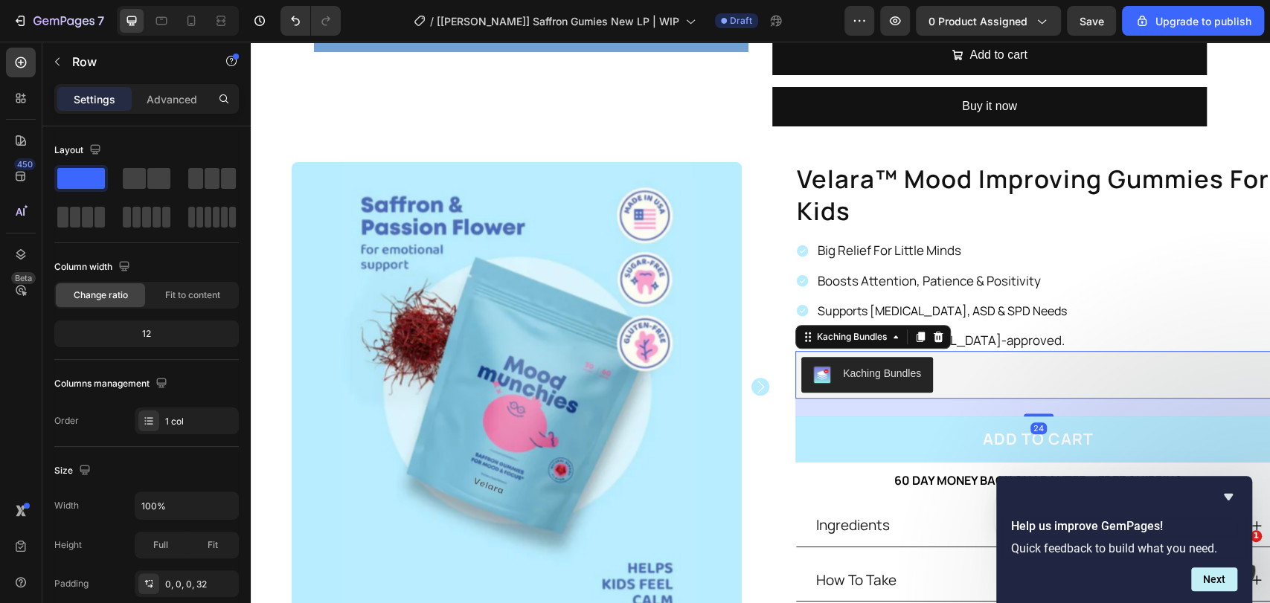
click at [953, 368] on div "Kaching Bundles" at bounding box center [1038, 375] width 474 height 36
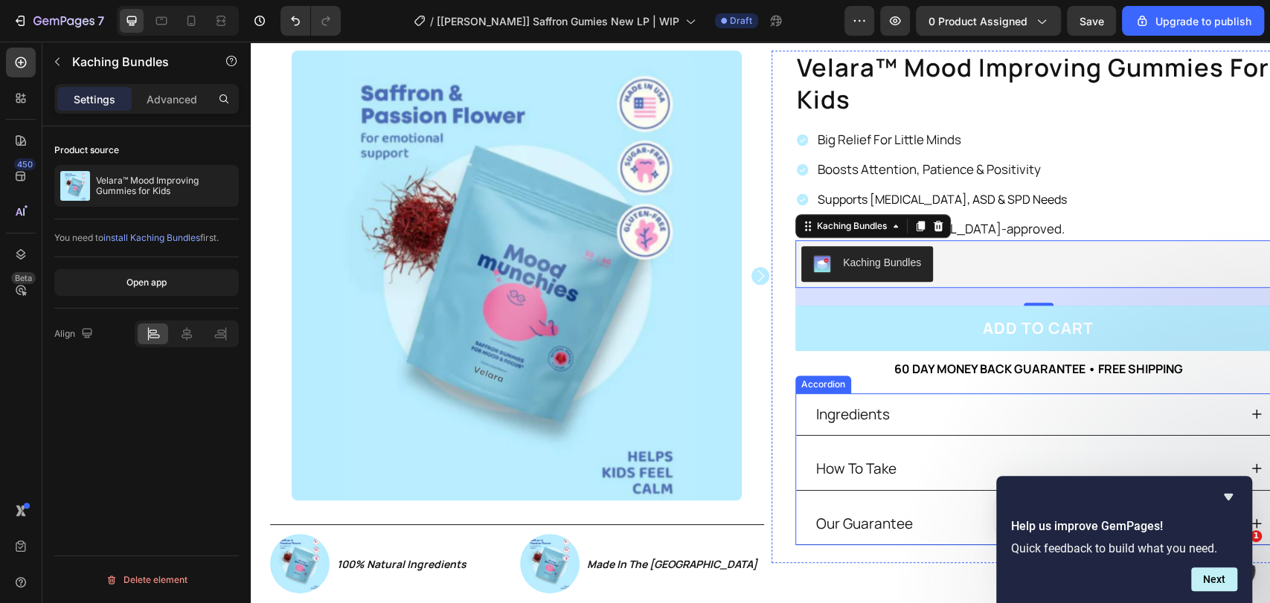
scroll to position [992, 0]
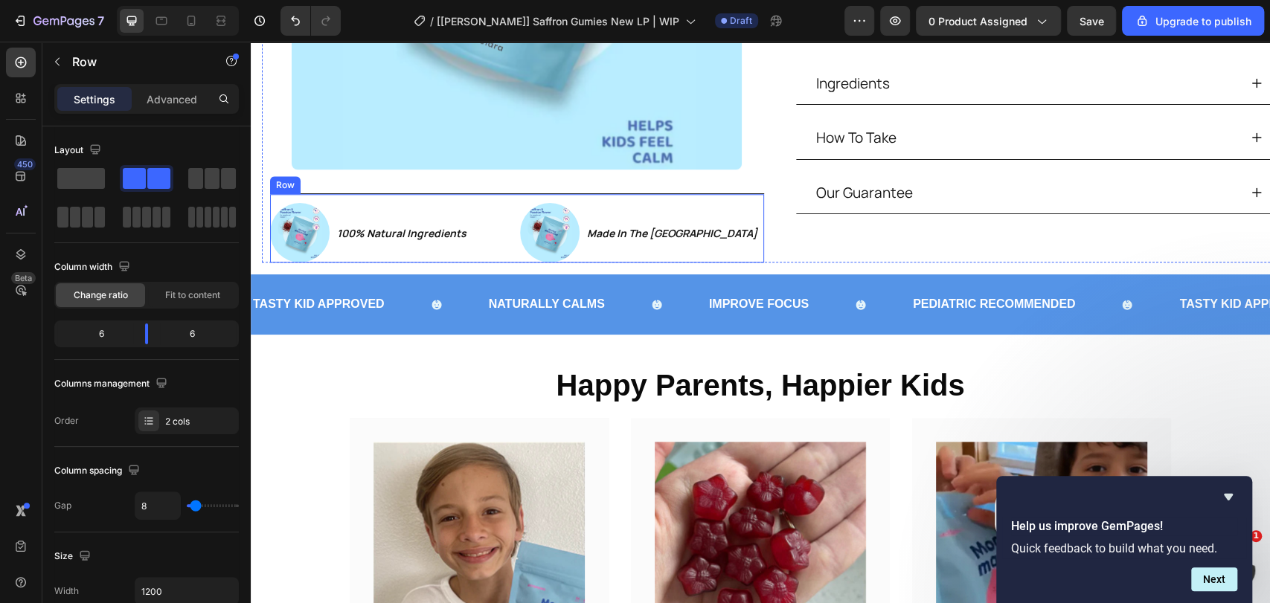
click at [486, 193] on div "Image 100% Natural Ingredients Text Block Row Image Made In The USA Text Block …" at bounding box center [517, 227] width 494 height 69
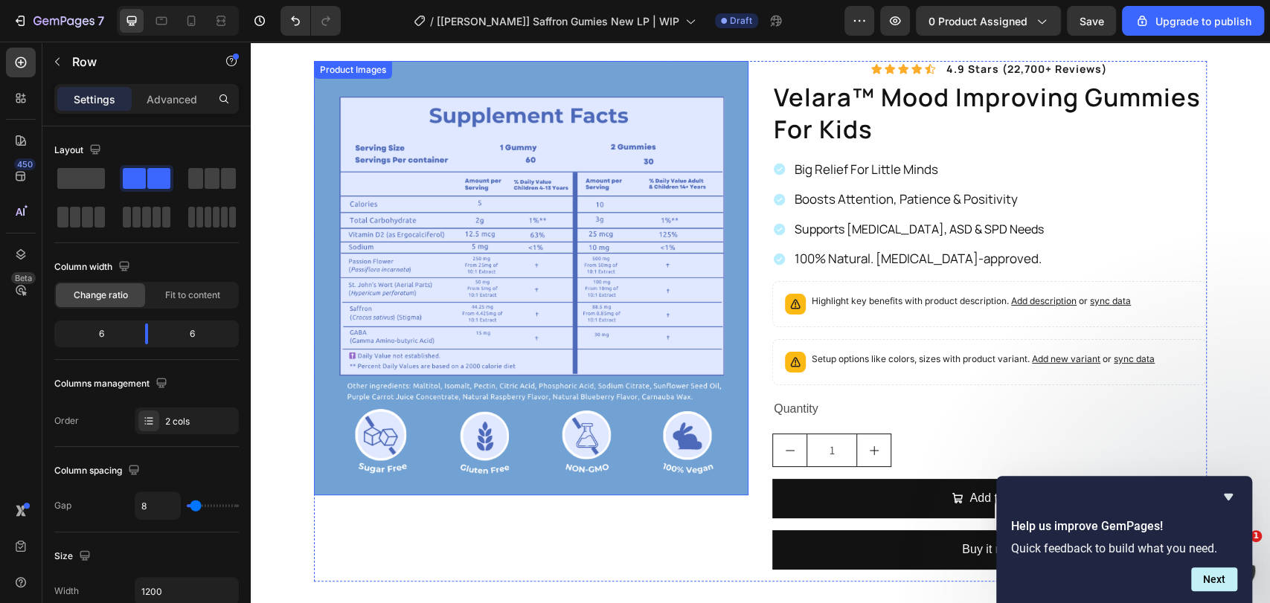
scroll to position [0, 0]
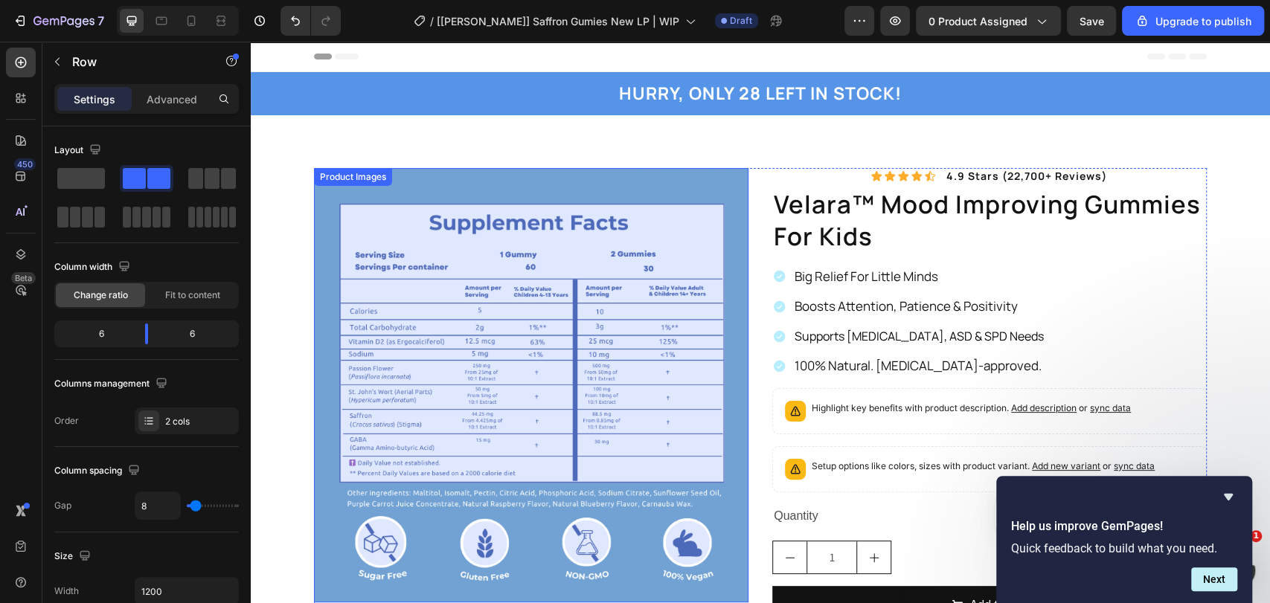
click at [564, 302] on img at bounding box center [531, 385] width 435 height 435
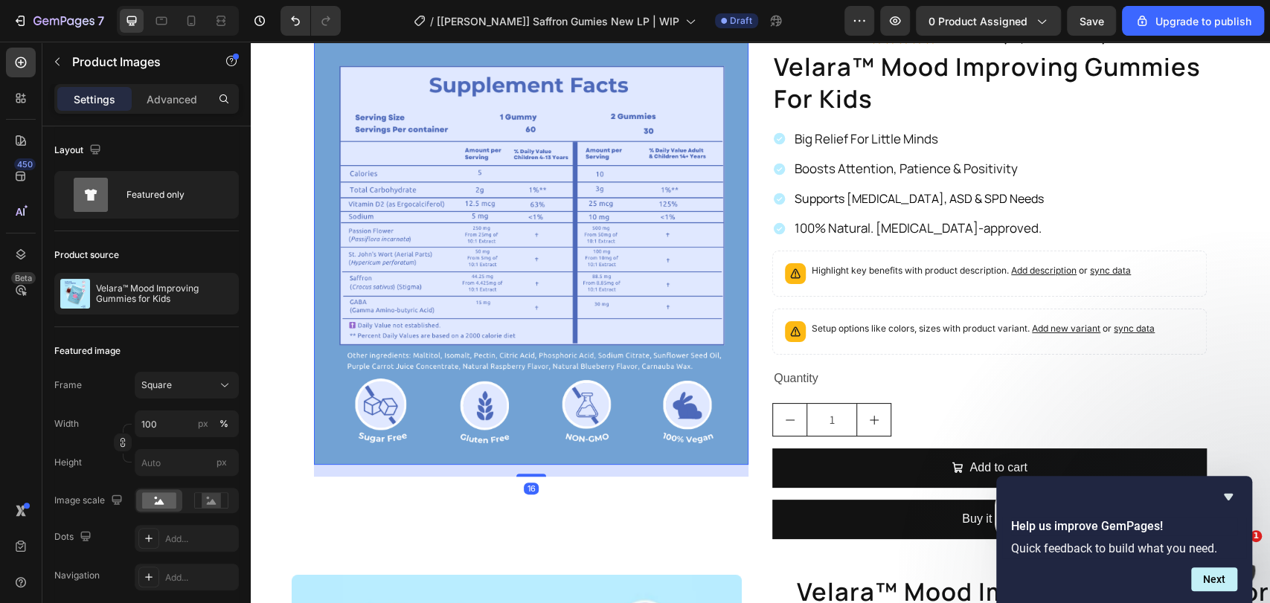
scroll to position [220, 0]
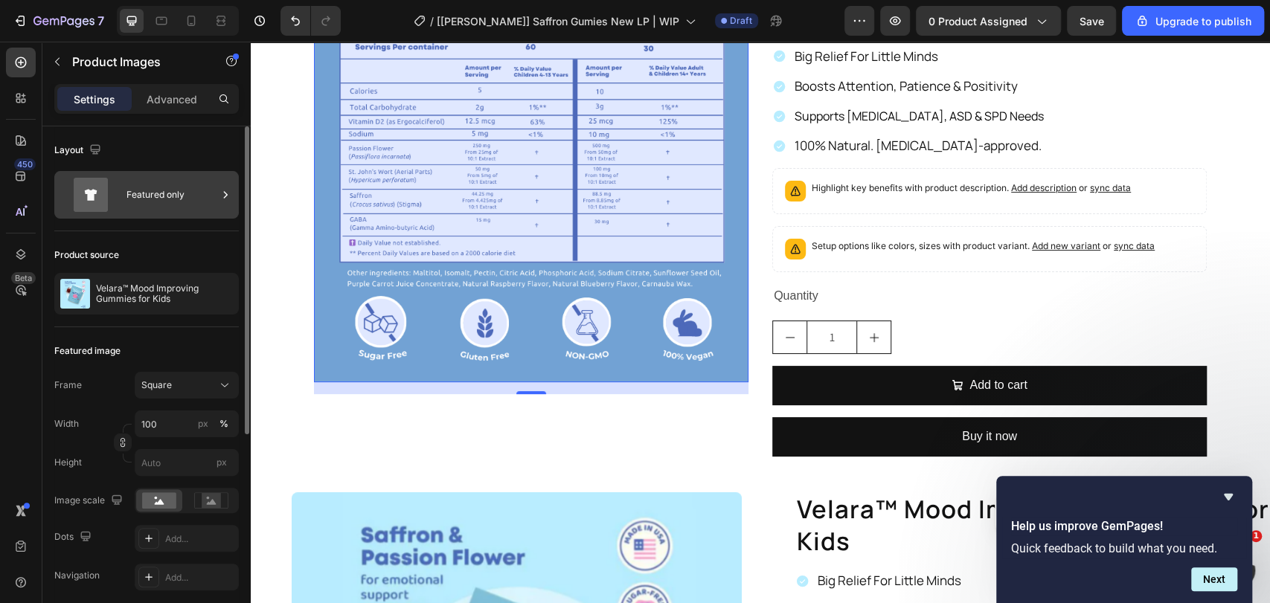
click at [228, 192] on icon at bounding box center [225, 195] width 15 height 15
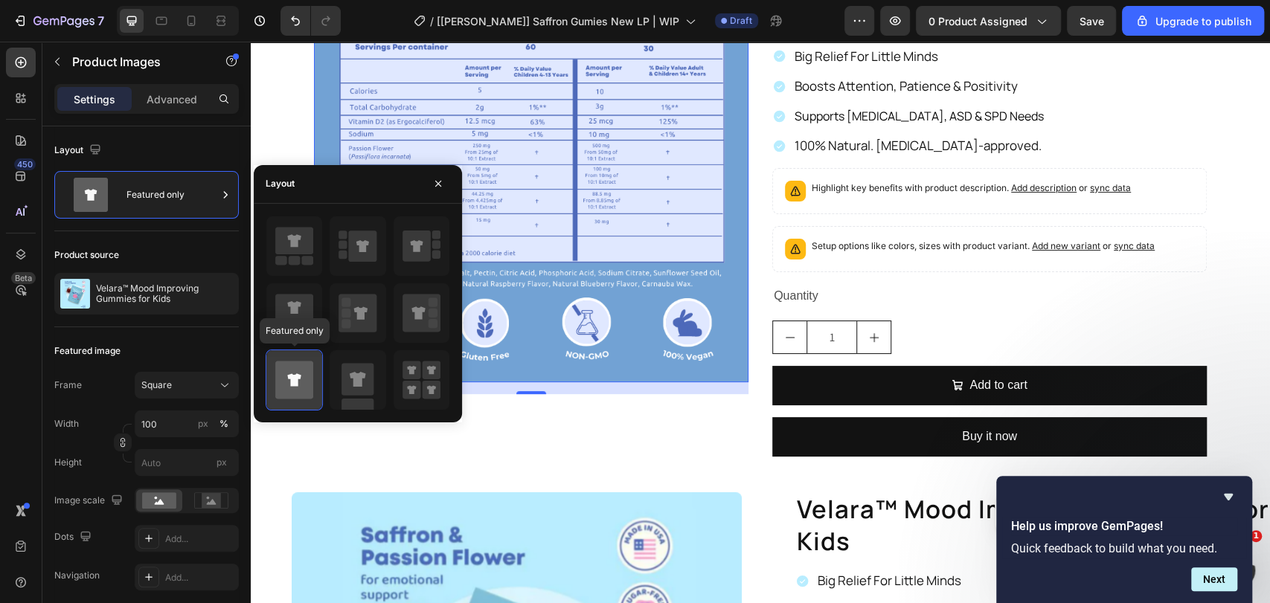
click at [304, 382] on icon at bounding box center [294, 380] width 38 height 38
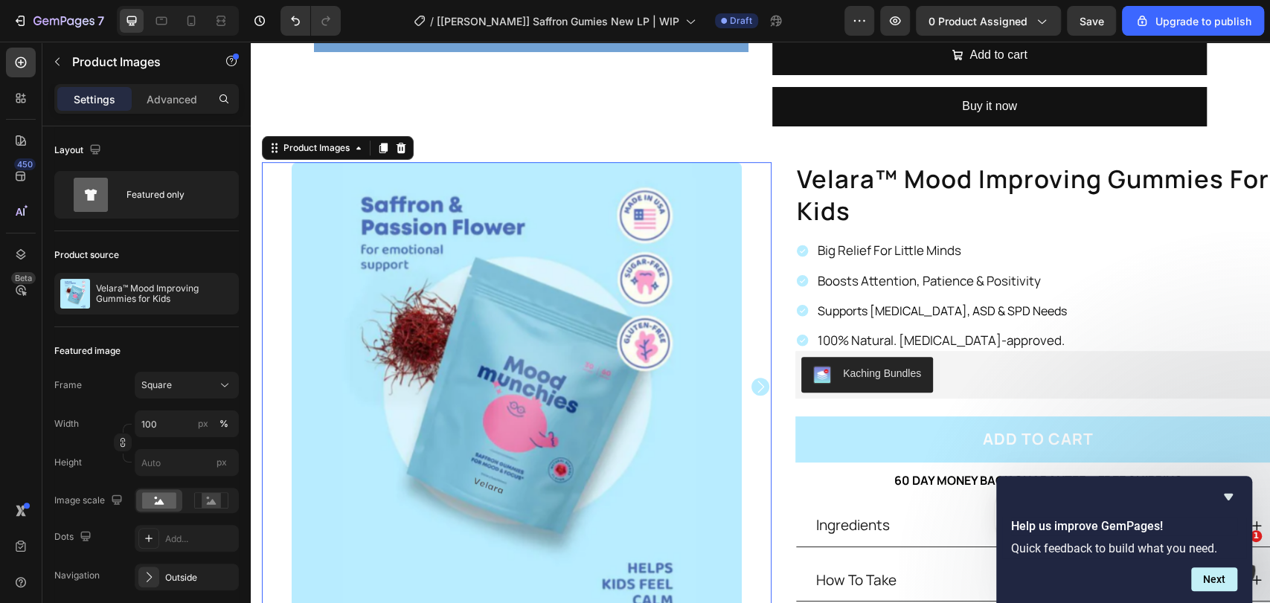
scroll to position [661, 0]
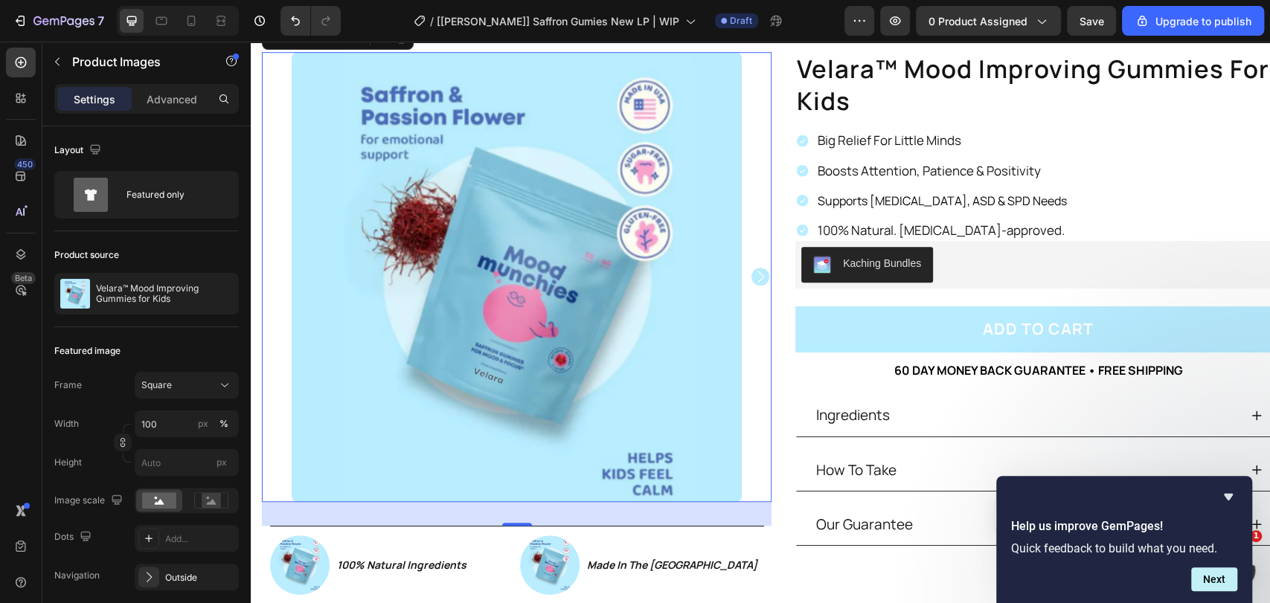
click at [752, 269] on icon "Carousel Next Arrow" at bounding box center [761, 277] width 18 height 18
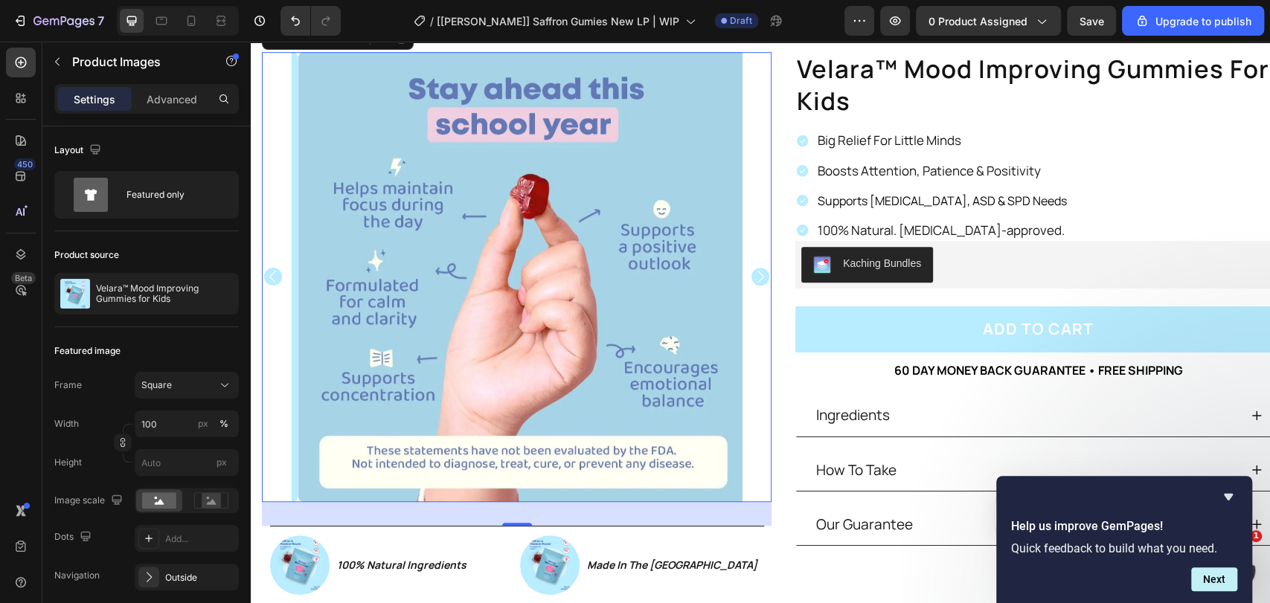
click at [274, 269] on icon "Carousel Back Arrow" at bounding box center [273, 277] width 18 height 18
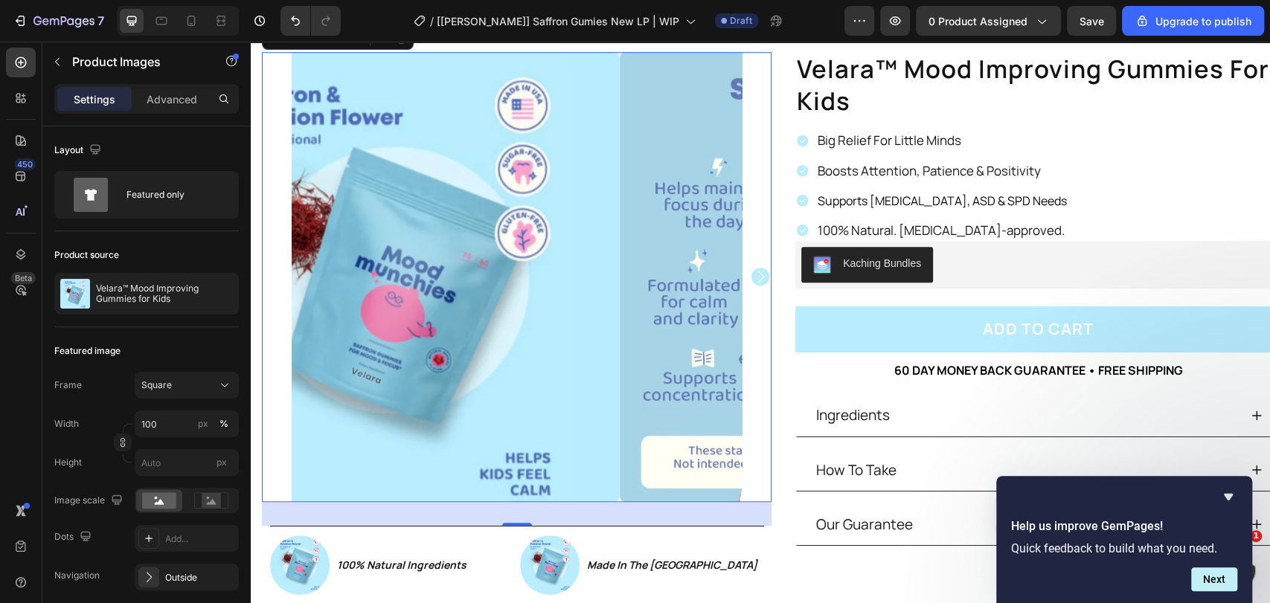
scroll to position [440, 0]
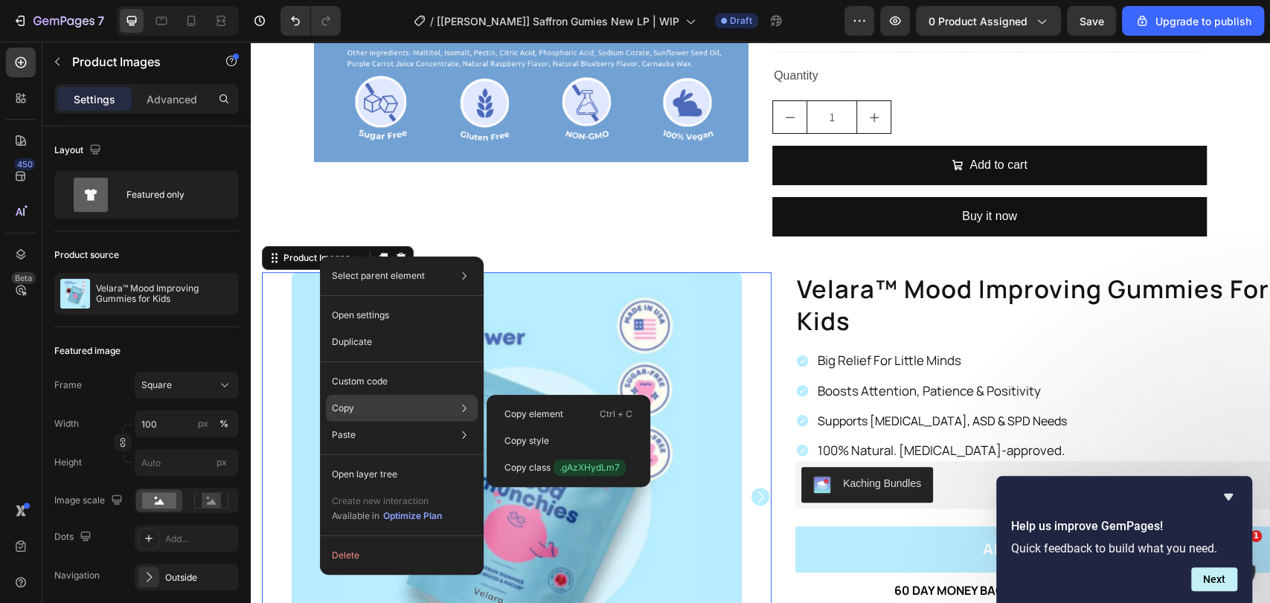
click at [382, 412] on div "Copy Copy element Ctrl + C Copy style Copy class .gAzXHydLm7" at bounding box center [402, 408] width 152 height 27
click at [536, 422] on div "Copy element Ctrl + C" at bounding box center [569, 414] width 152 height 27
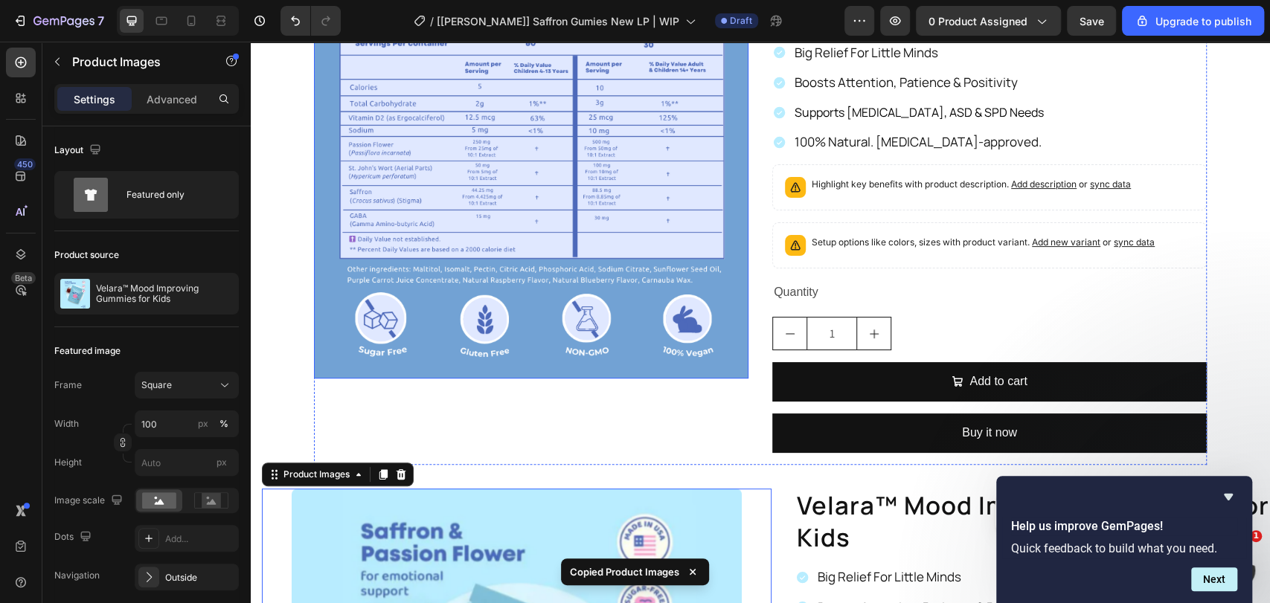
scroll to position [110, 0]
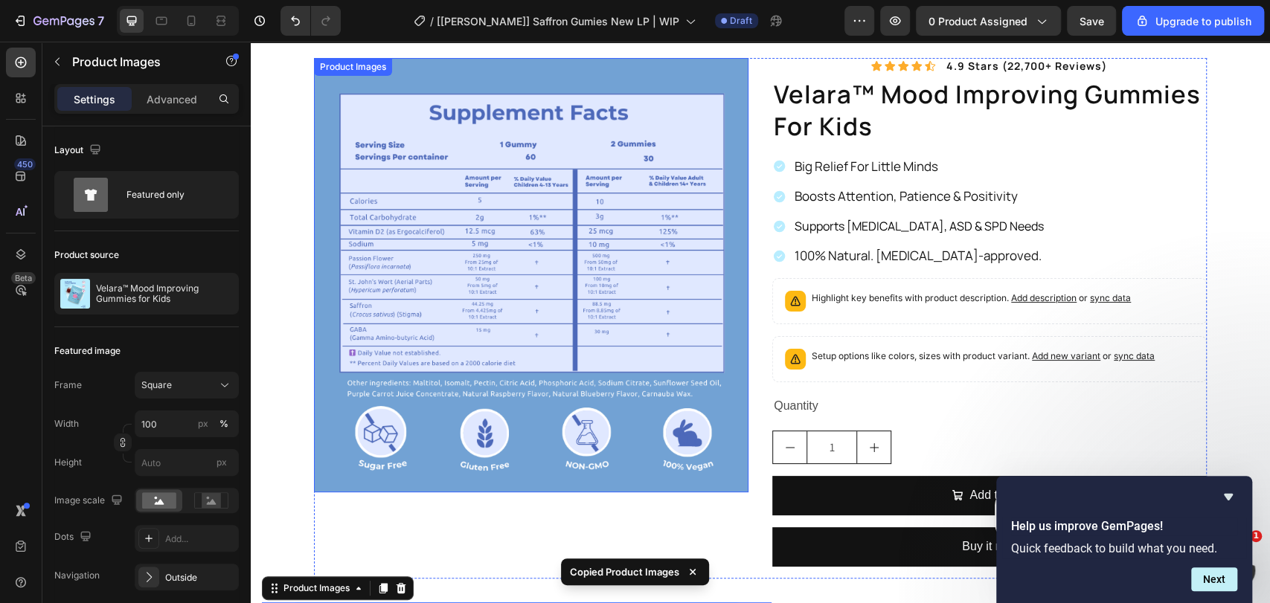
click at [461, 413] on img at bounding box center [531, 275] width 435 height 435
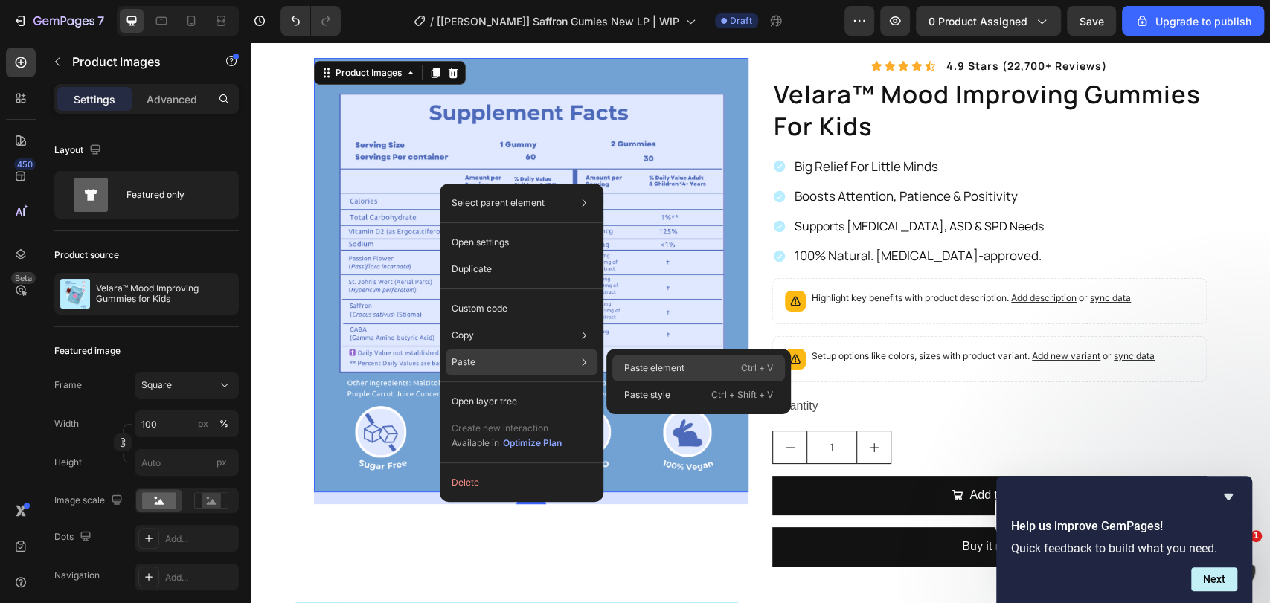
click at [640, 377] on div "Paste element Ctrl + V" at bounding box center [698, 368] width 173 height 27
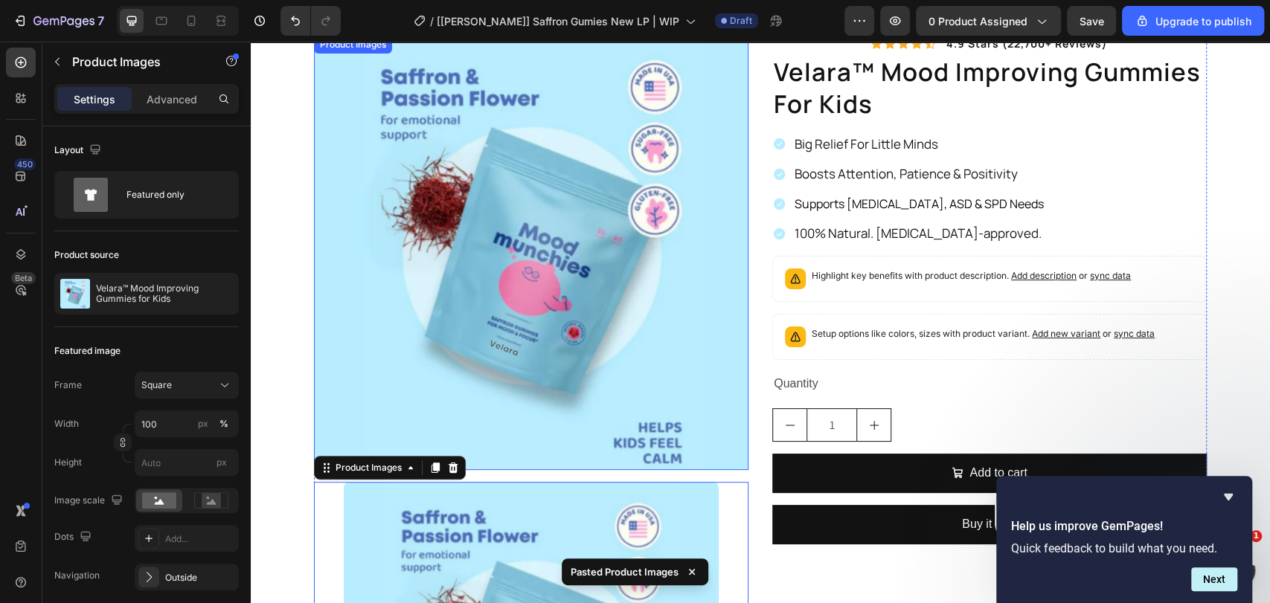
scroll to position [12, 0]
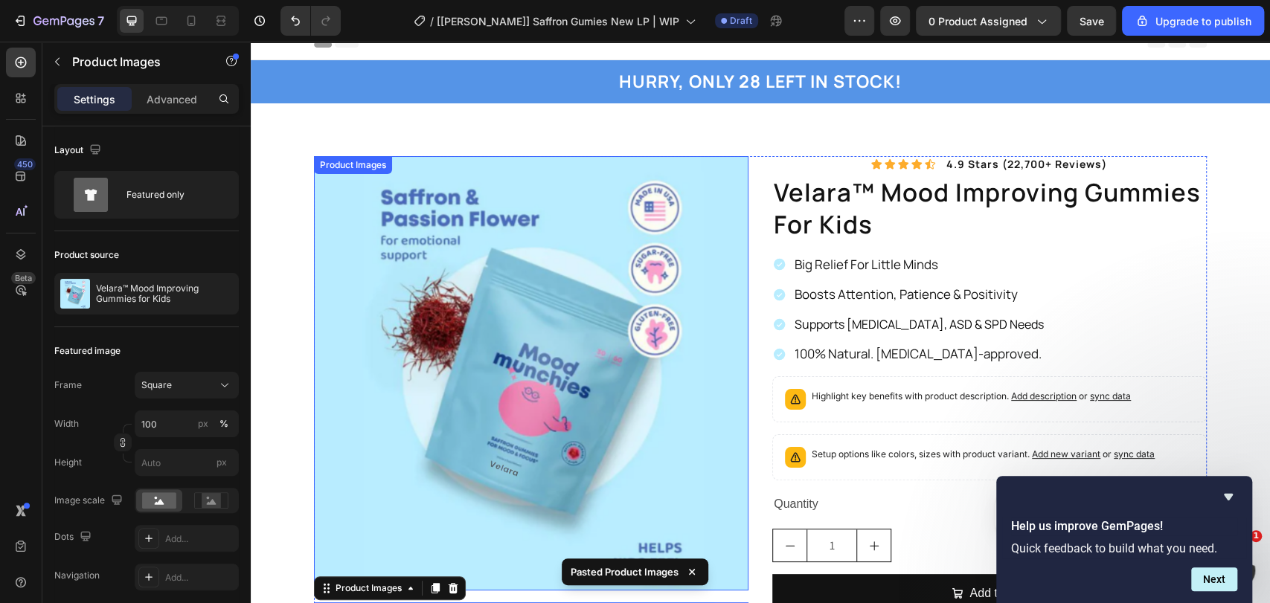
click at [569, 275] on img at bounding box center [531, 373] width 435 height 435
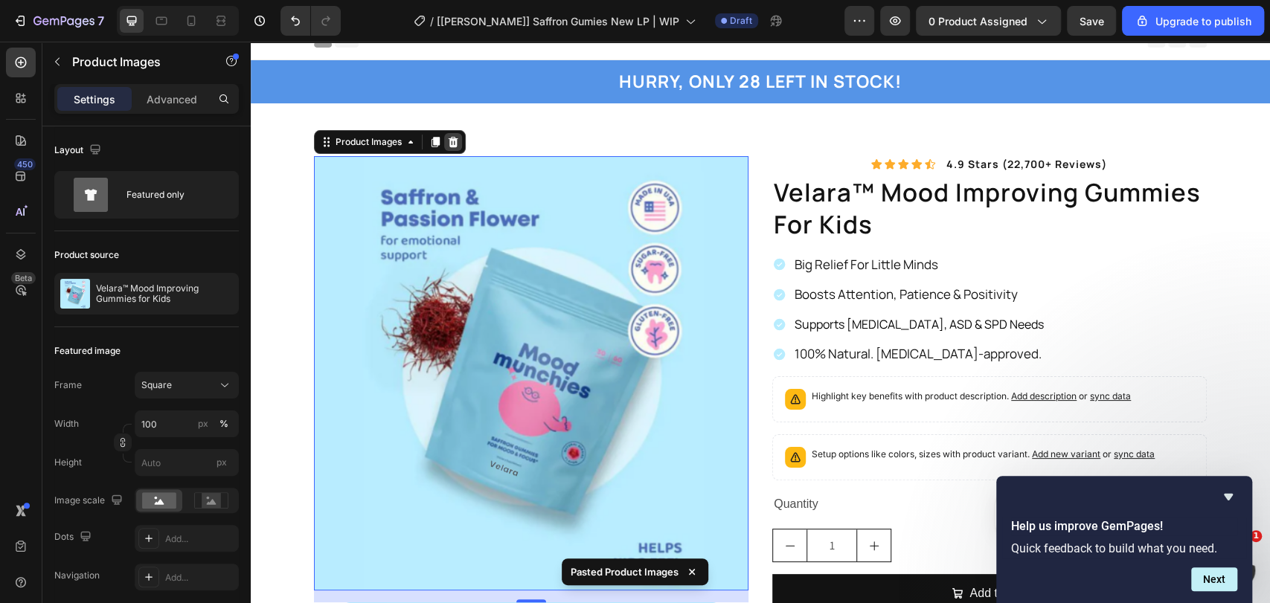
click at [449, 138] on icon at bounding box center [454, 142] width 10 height 10
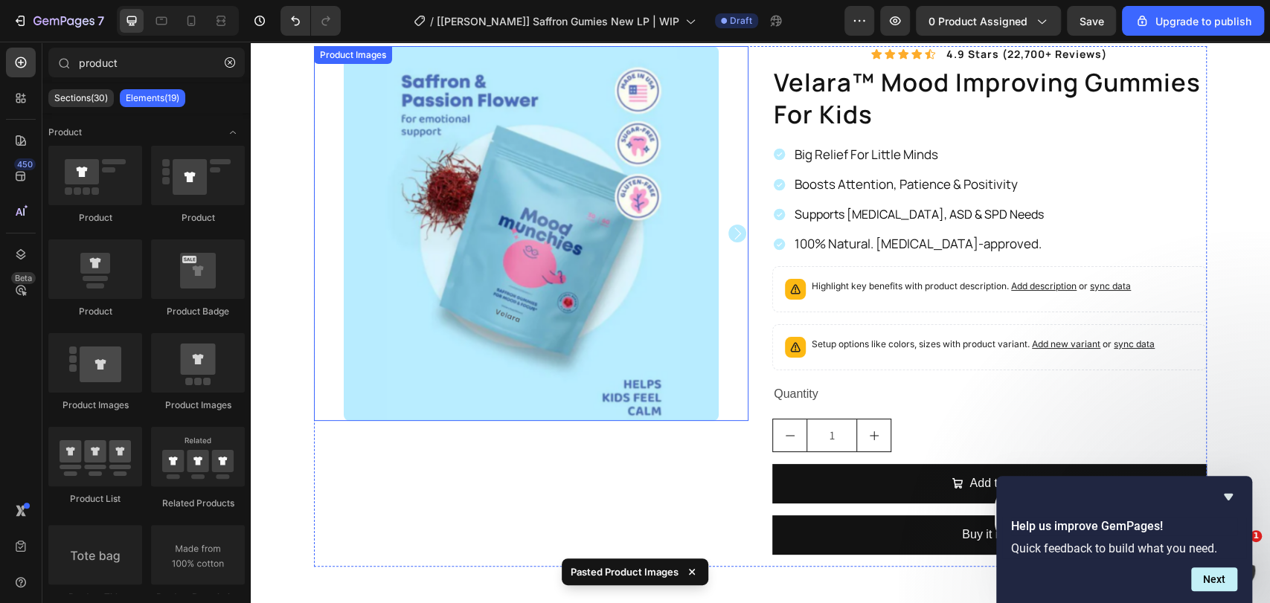
scroll to position [0, 0]
